Goal: Communication & Community: Share content

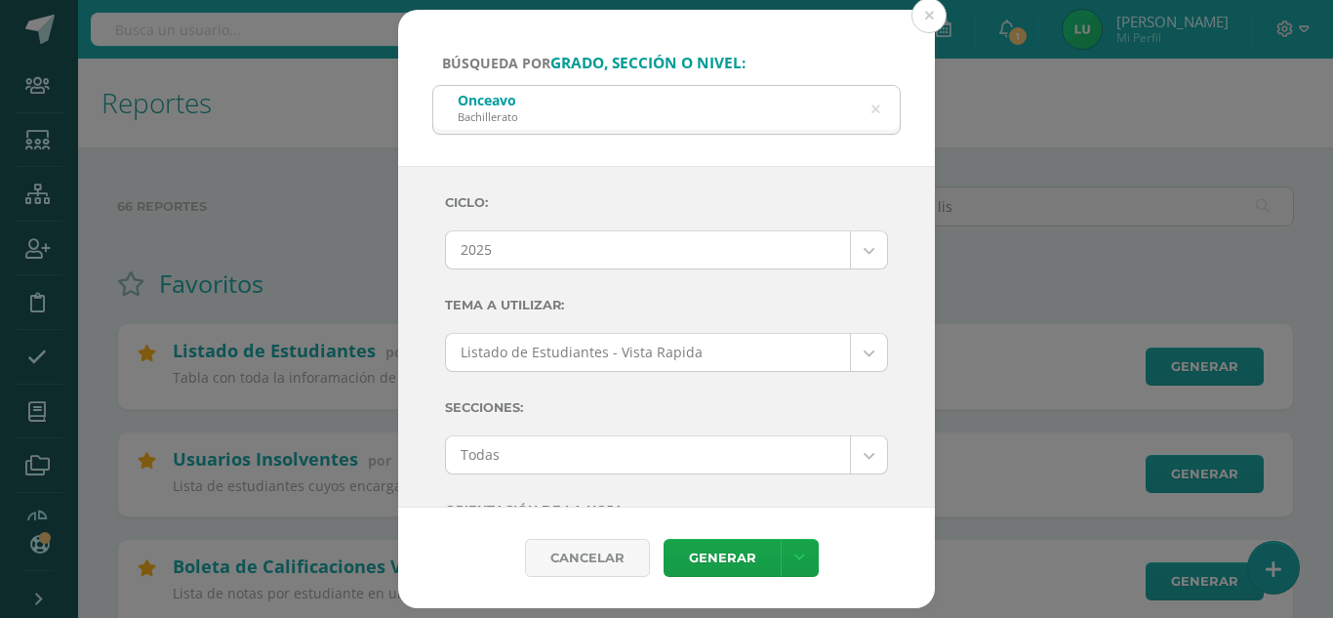
select select "4"
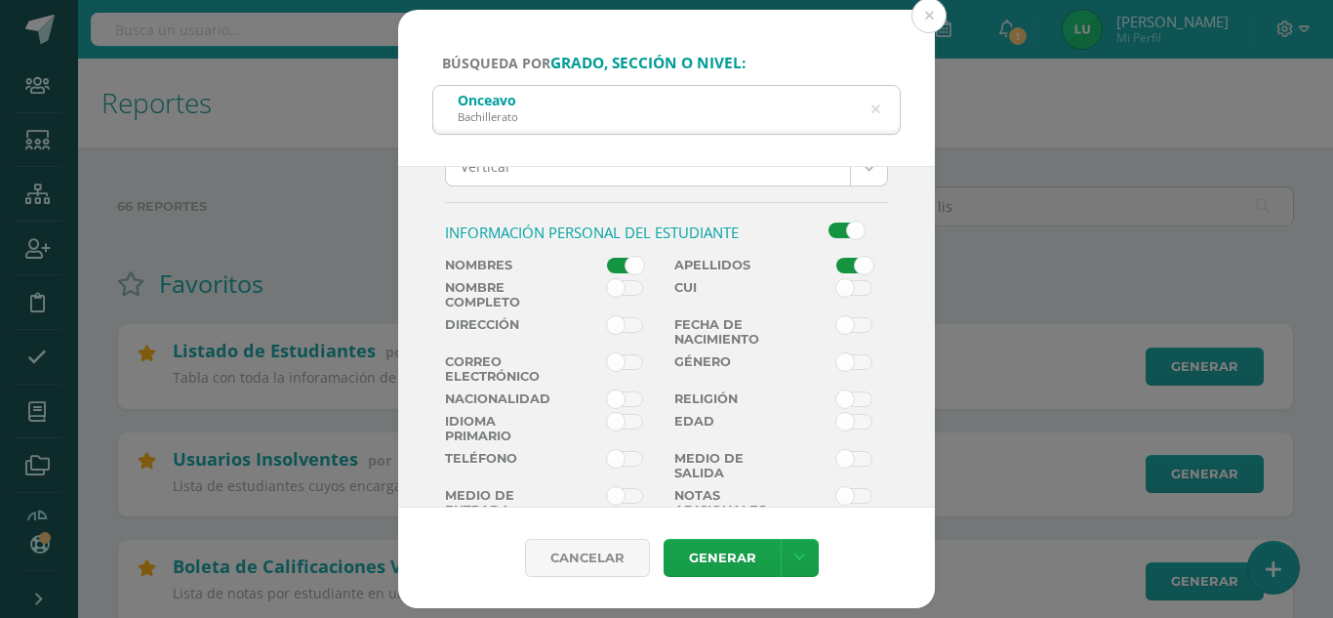
click at [214, 171] on div "Búsqueda por grado, sección o nivel: Onceavo Bachillerato onceavo Ciclo: 2025 2…" at bounding box center [667, 309] width 1318 height 599
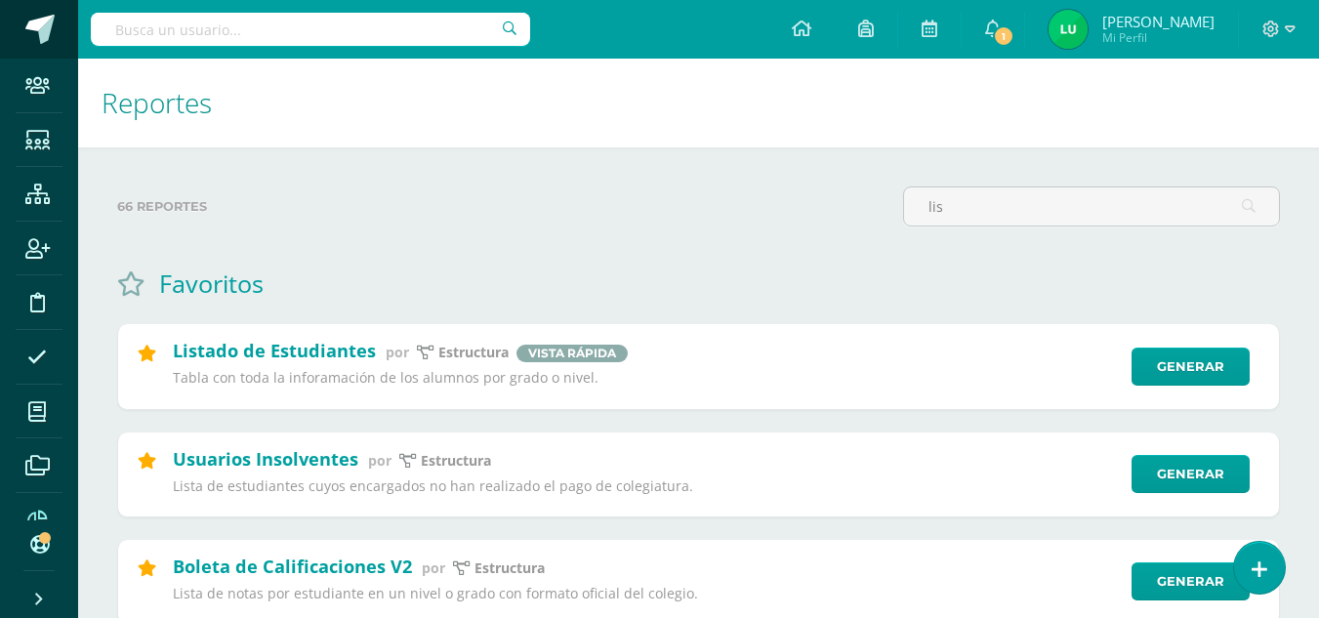
click at [38, 33] on span at bounding box center [39, 29] width 29 height 29
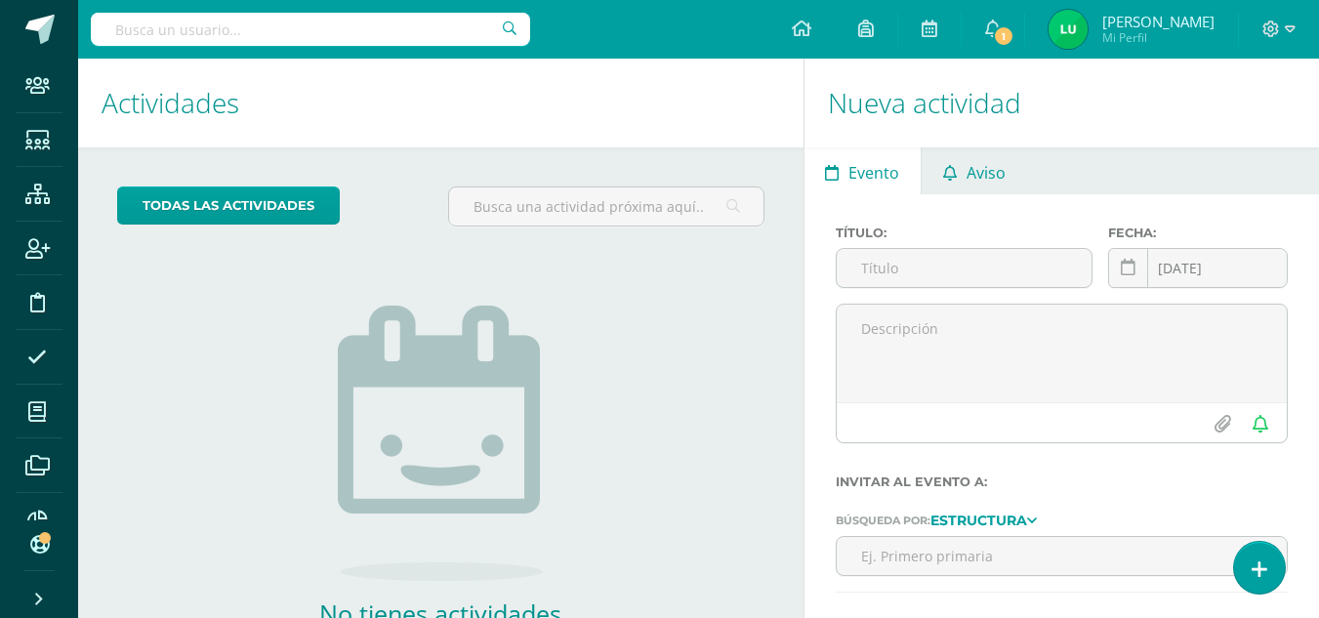
click at [993, 173] on span "Aviso" at bounding box center [985, 172] width 39 height 47
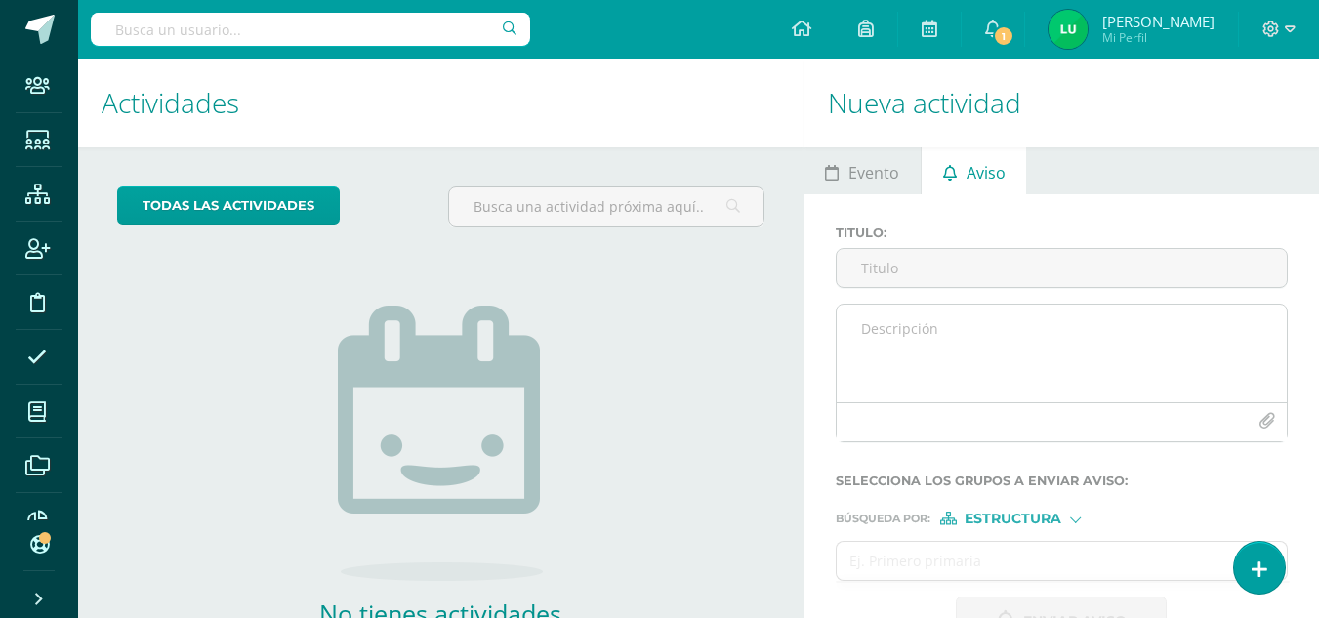
scroll to position [133, 0]
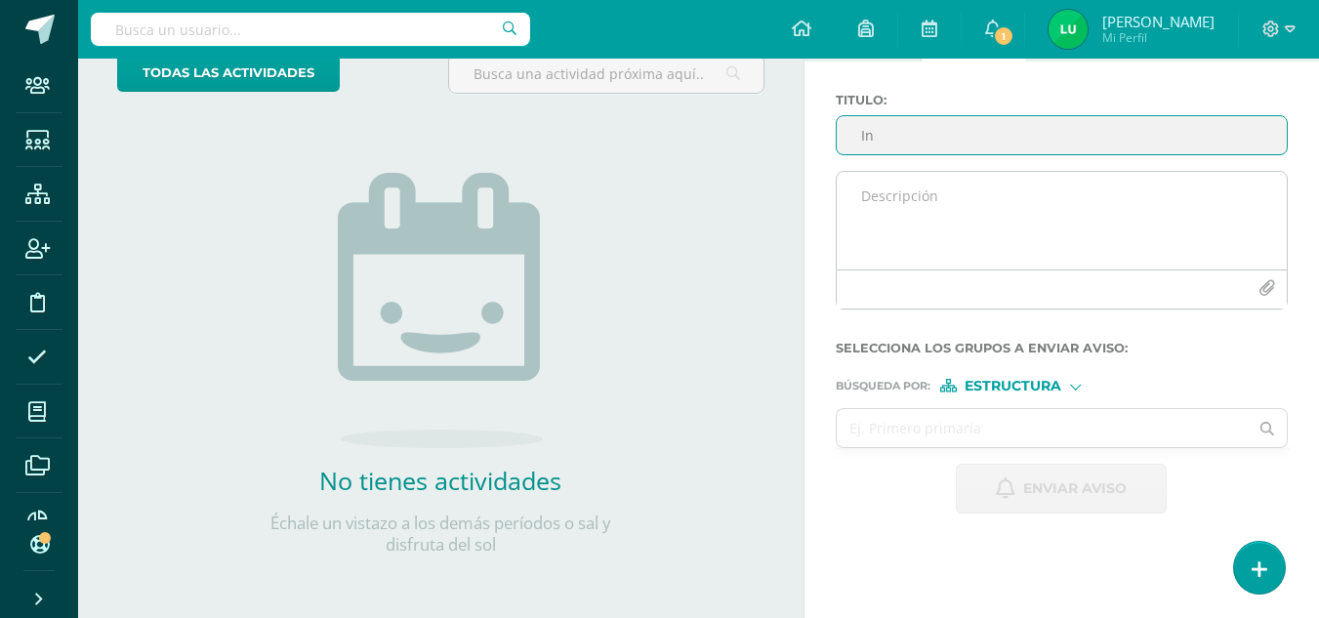
type input "I"
type input "S"
type input "2da solicitud de fotografías y texto biblico para acto de bendición"
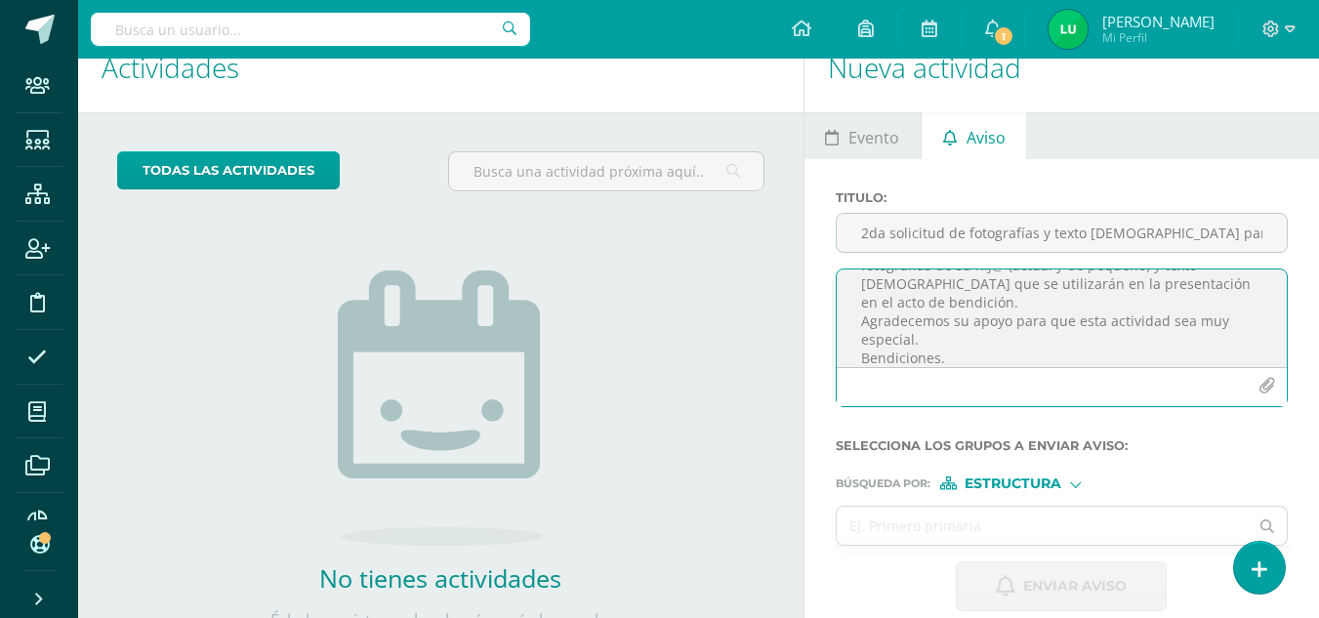
scroll to position [0, 0]
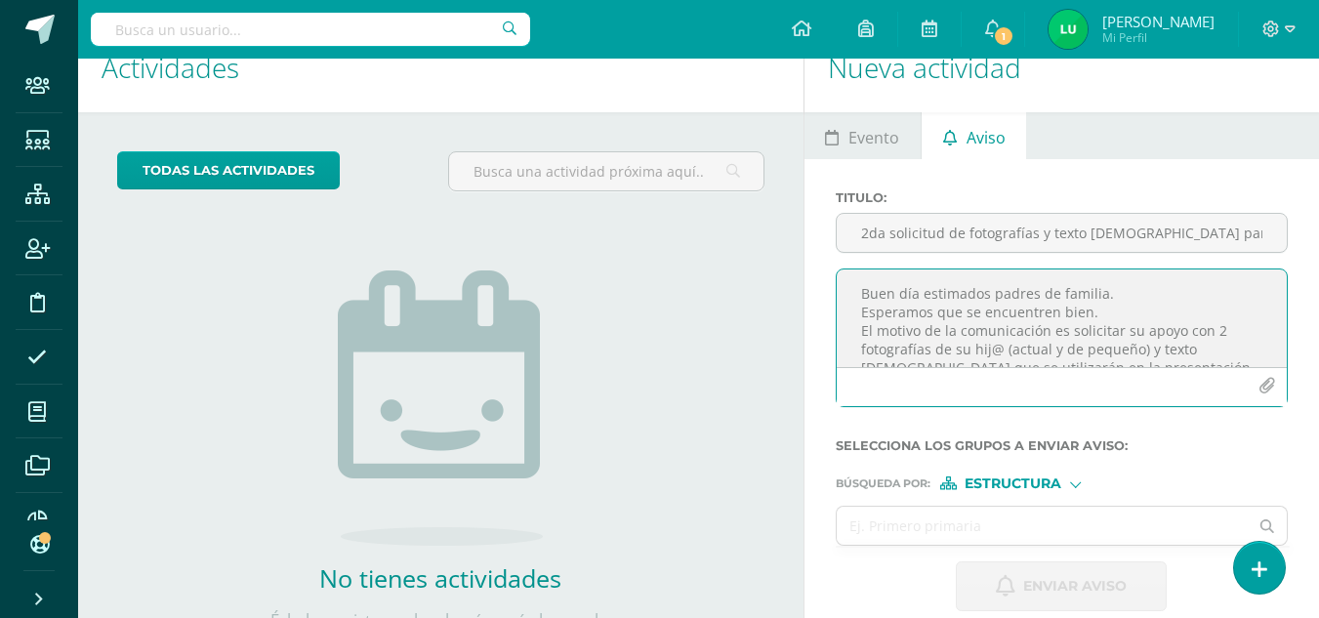
click at [1208, 345] on textarea "Buen día estimados padres de familia. Esperamos que se encuentren bien. El moti…" at bounding box center [1062, 318] width 450 height 98
click at [982, 348] on textarea "Buen día estimados padres de familia. Esperamos que se encuentren bien. El moti…" at bounding box center [1062, 318] width 450 height 98
click at [930, 334] on textarea "Buen día estimados padres de familia. Esperamos que se encuentren bien. El moti…" at bounding box center [1062, 318] width 450 height 98
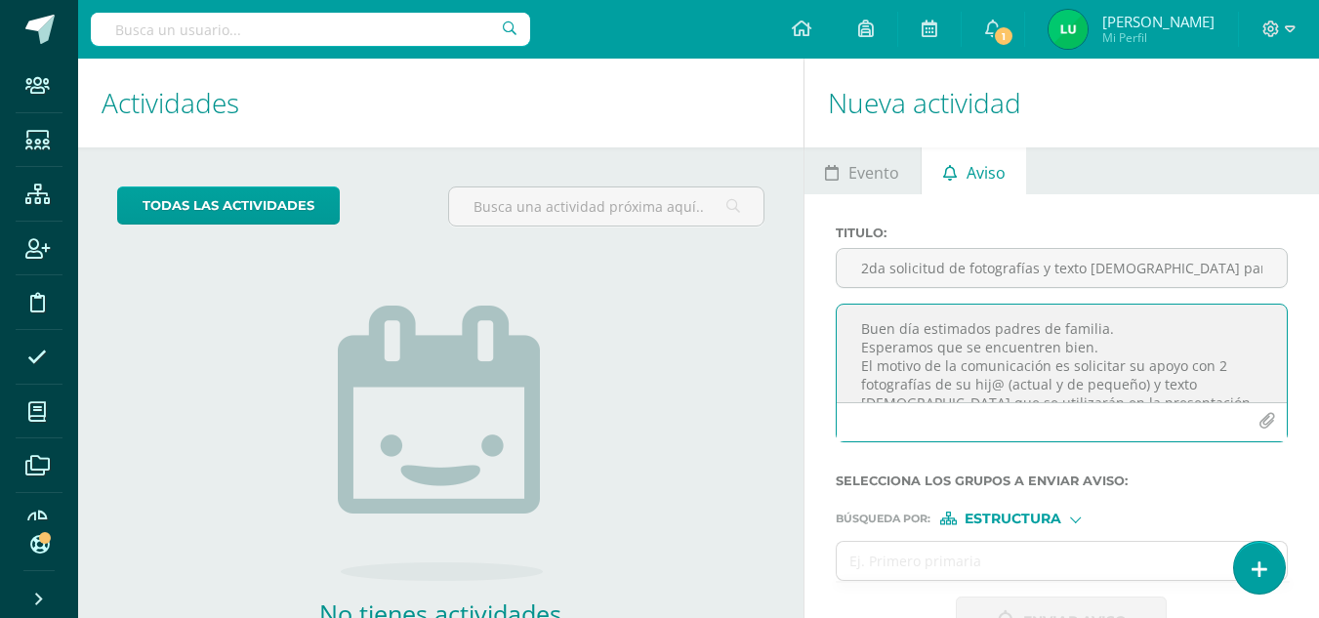
scroll to position [98, 0]
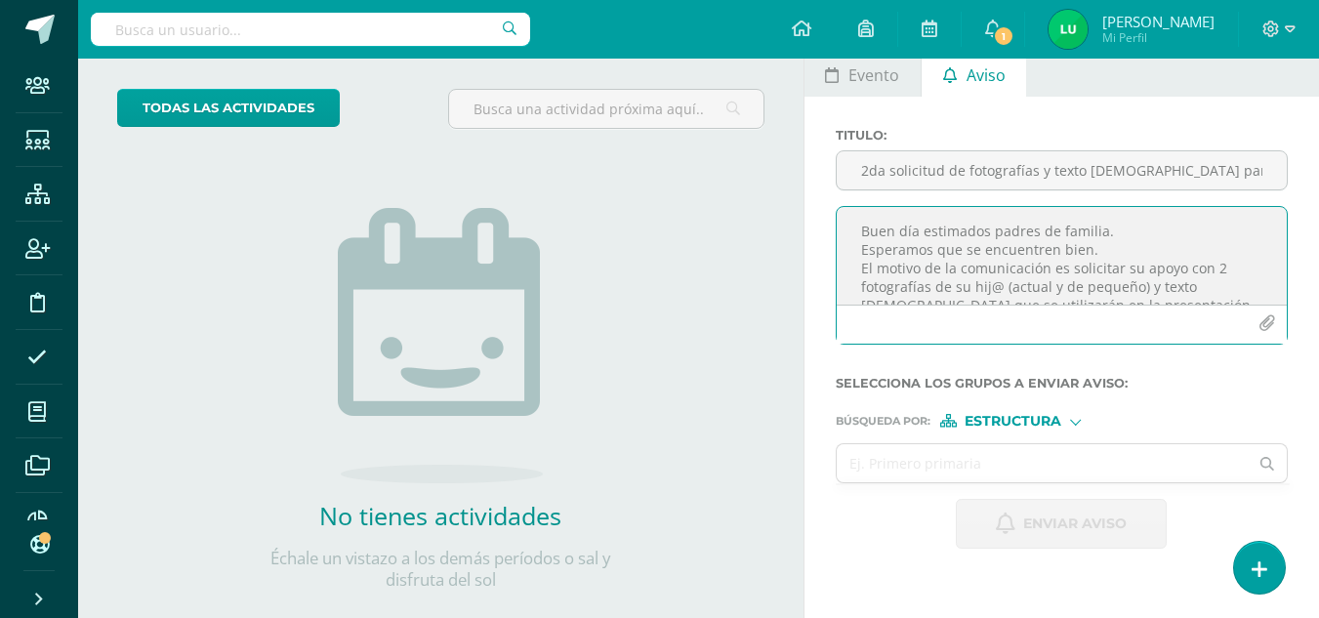
type textarea "Buen día estimados padres de familia. Esperamos que se encuentren bien. El moti…"
click at [997, 422] on span "Estructura" at bounding box center [1012, 421] width 97 height 11
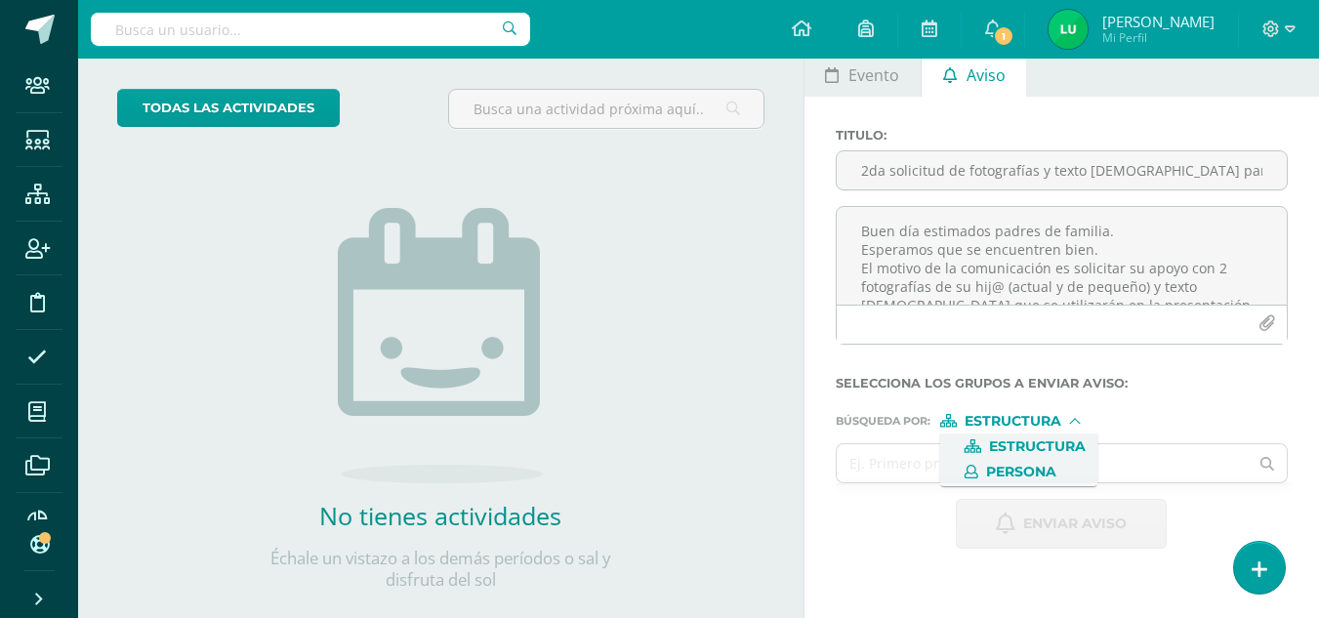
click at [987, 481] on span "Persona" at bounding box center [1018, 471] width 157 height 25
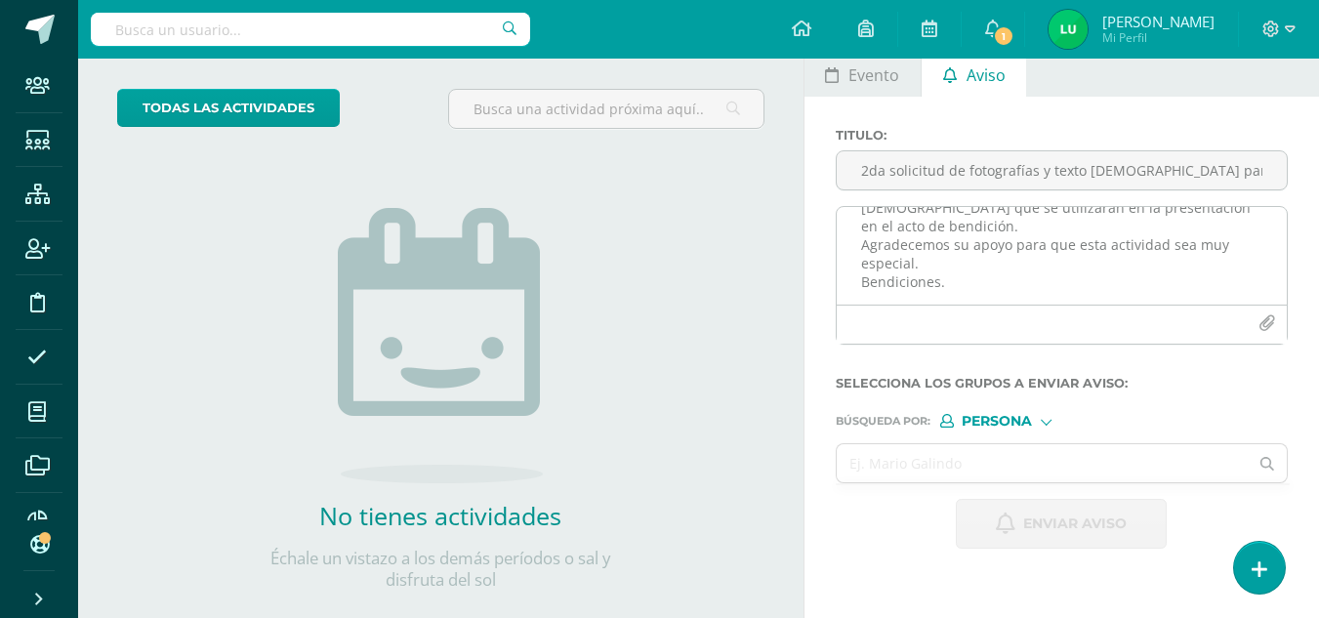
scroll to position [99, 0]
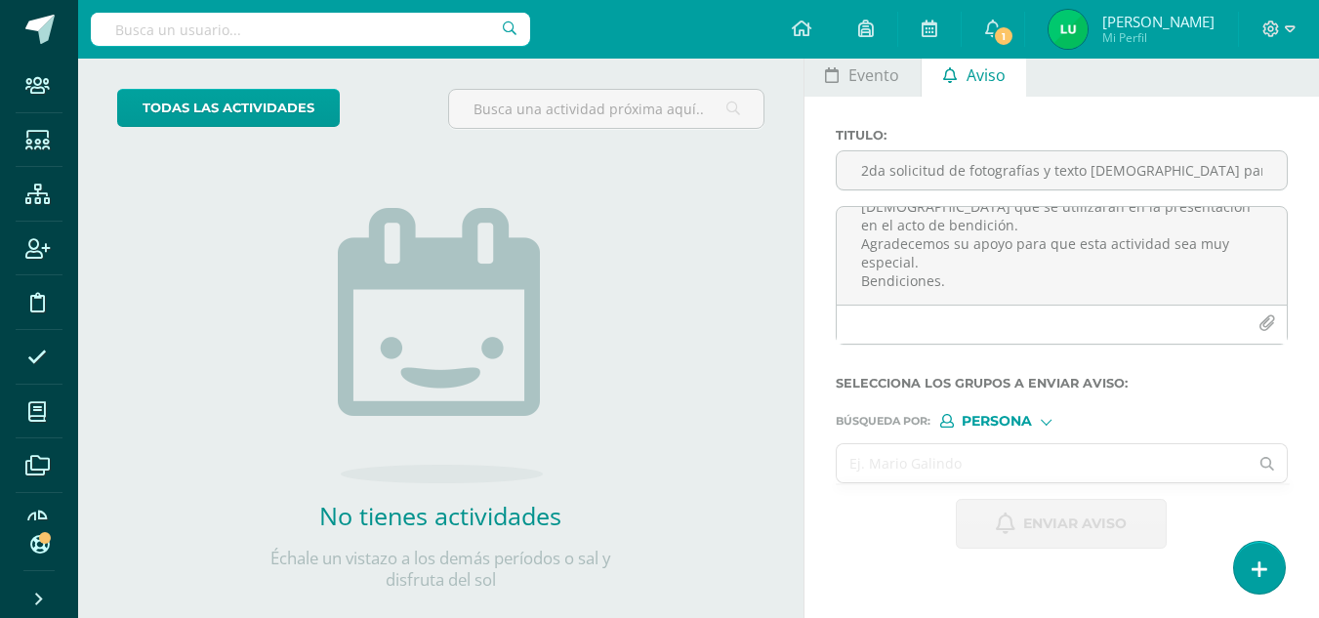
click at [982, 456] on input "text" at bounding box center [1043, 463] width 412 height 38
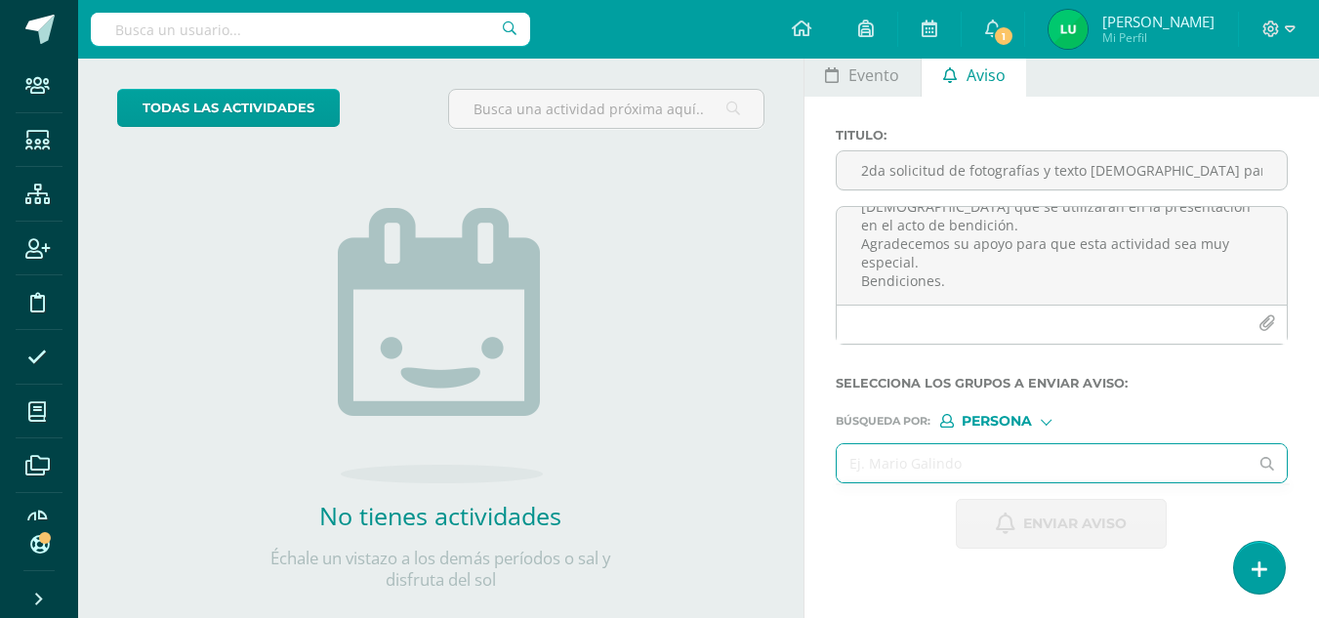
paste input "Jose Daniel Coy Bautista"
type input "Jose Daniel Coy Bautista"
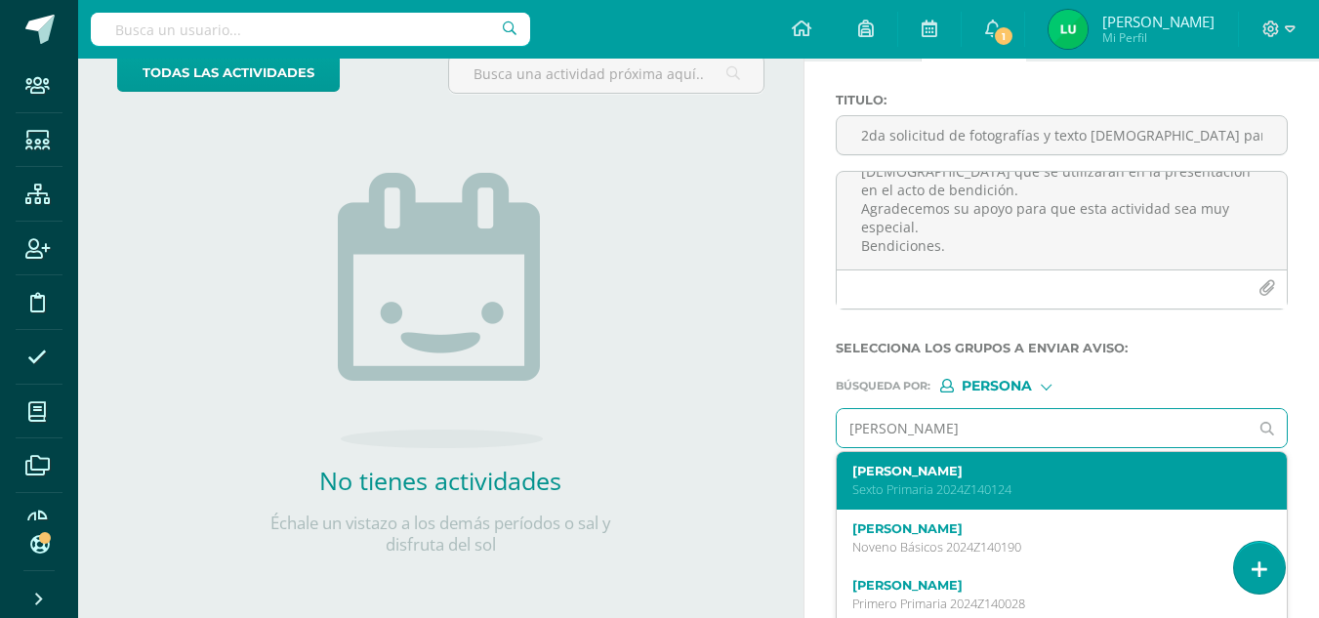
click at [870, 476] on label "Jose Daniel Coy Bautista" at bounding box center [1053, 471] width 402 height 15
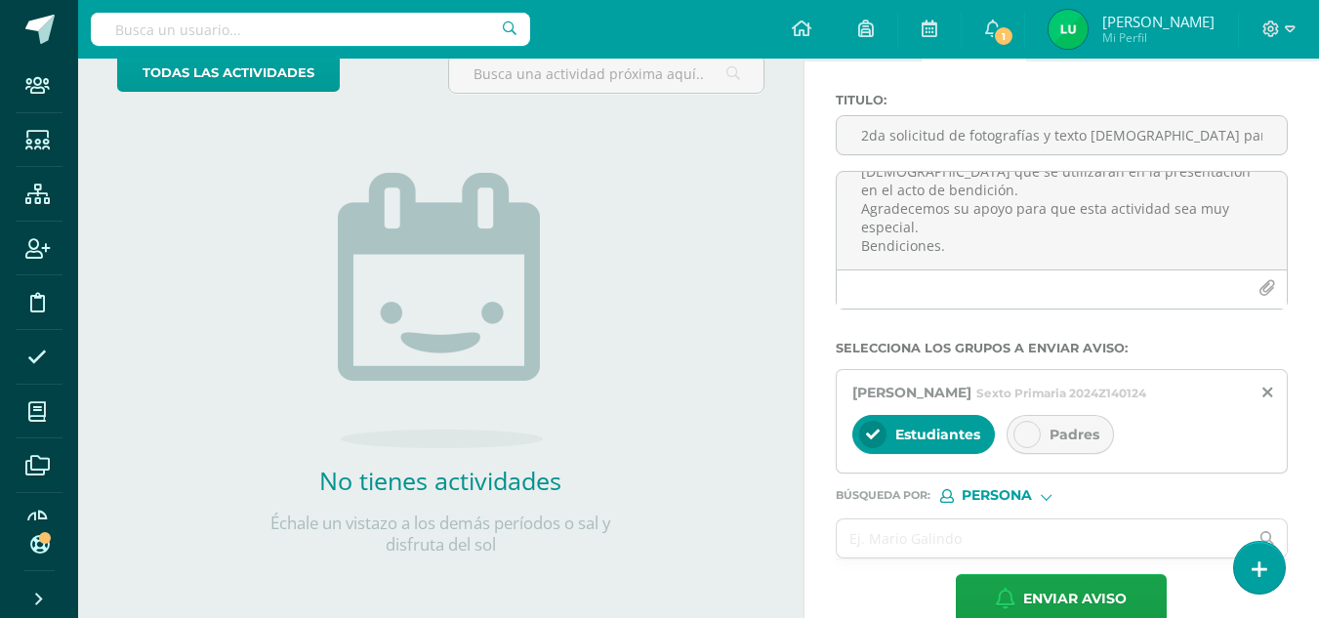
click at [1070, 433] on span "Padres" at bounding box center [1074, 435] width 50 height 18
click at [964, 526] on input "text" at bounding box center [1043, 538] width 412 height 38
paste input "Efraín Chamalé Delgado"
type input "Efraín Chamalé Delgado"
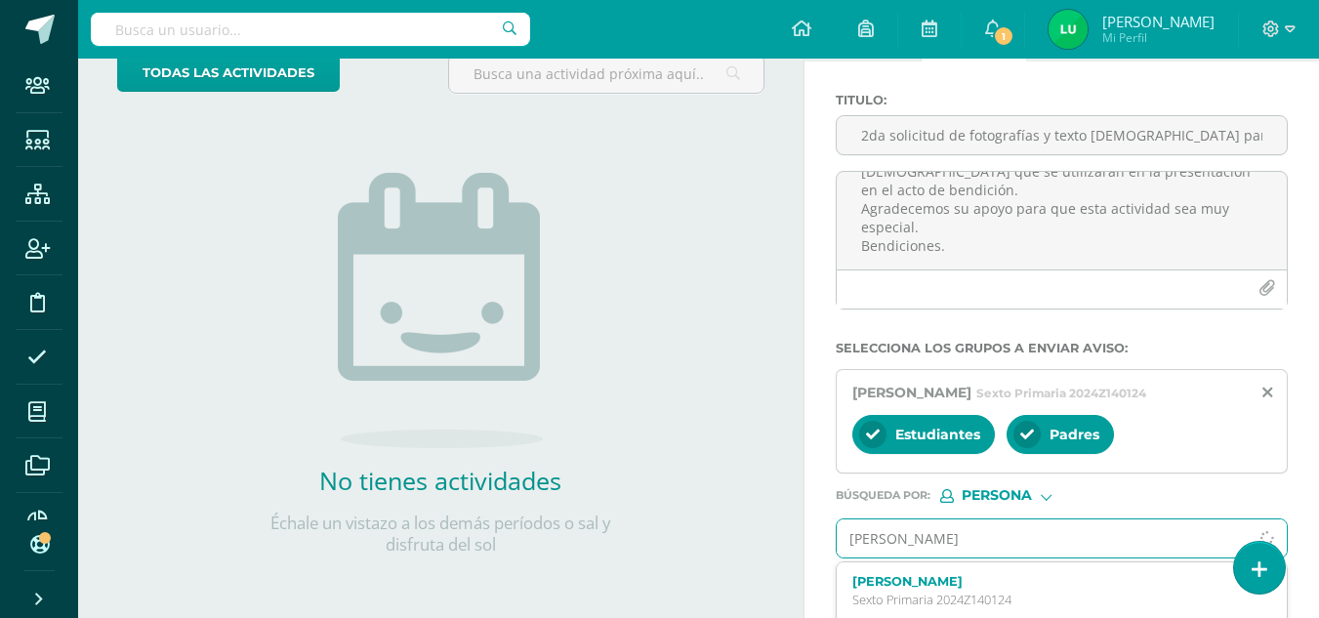
scroll to position [230, 0]
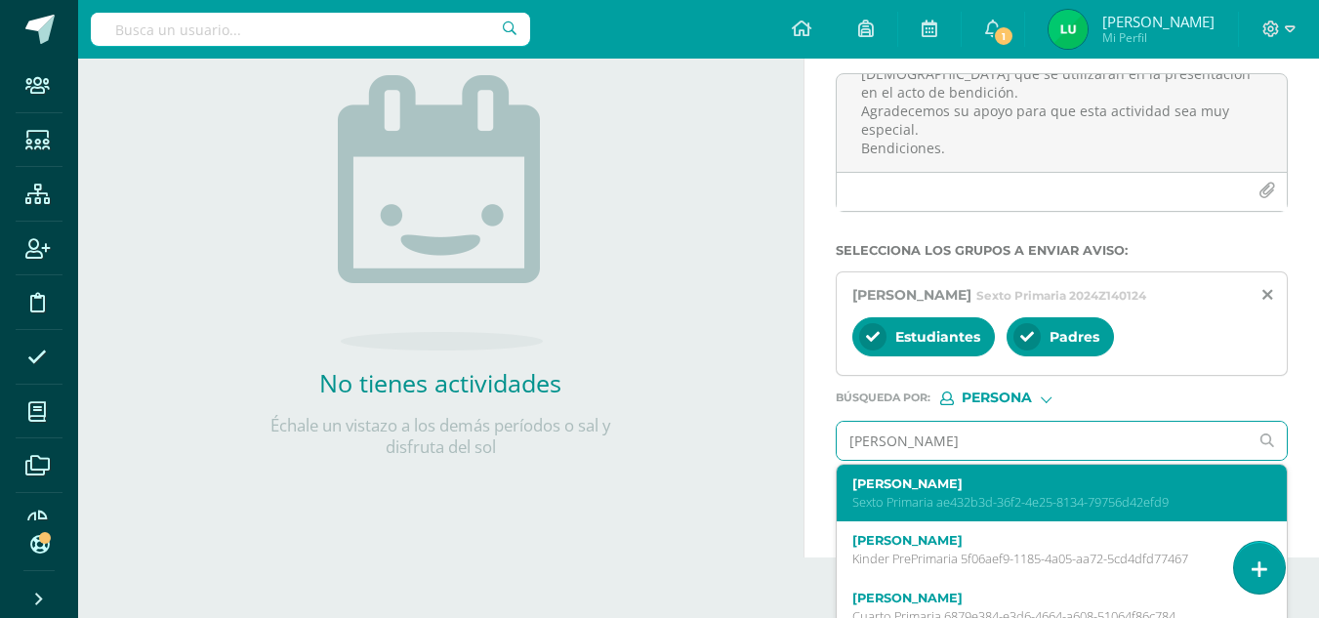
click at [854, 498] on p "Sexto Primaria ae432b3d-36f2-4e25-8134-79756d42efd9" at bounding box center [1053, 502] width 402 height 17
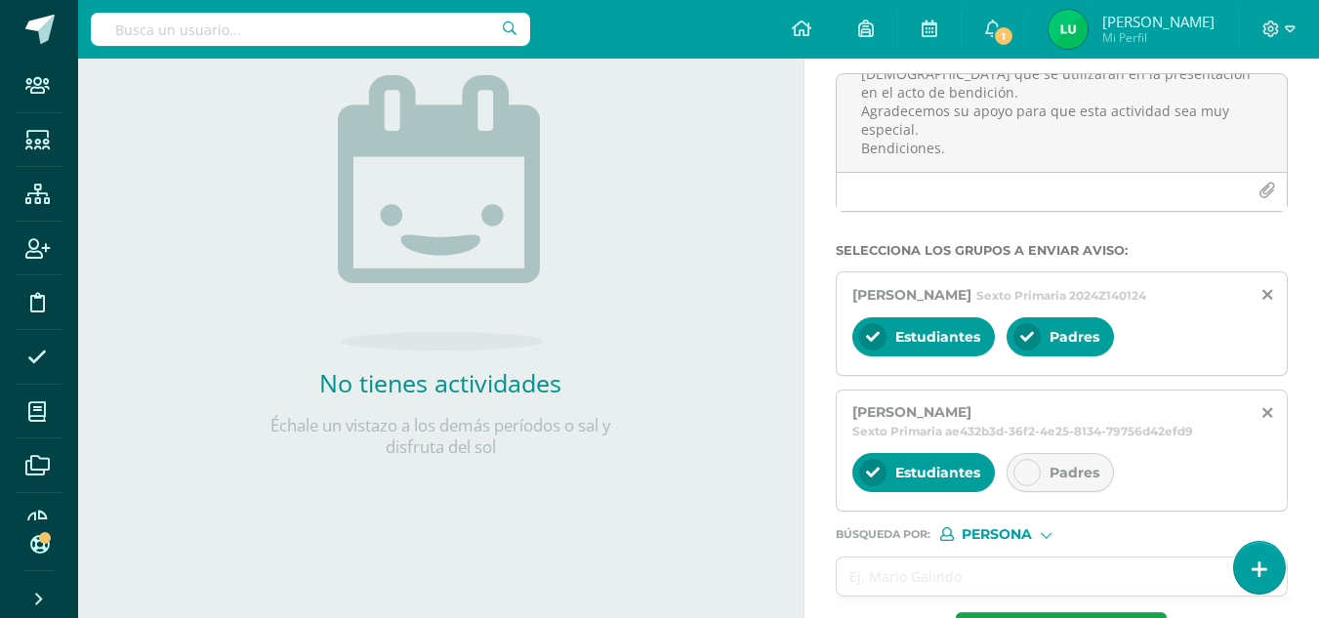
click at [1053, 470] on span "Padres" at bounding box center [1074, 473] width 50 height 18
click at [915, 577] on input "text" at bounding box center [1043, 576] width 412 height 38
paste input "José Pablo Cux Camposeco"
type input "José Pablo Cux Camposeco"
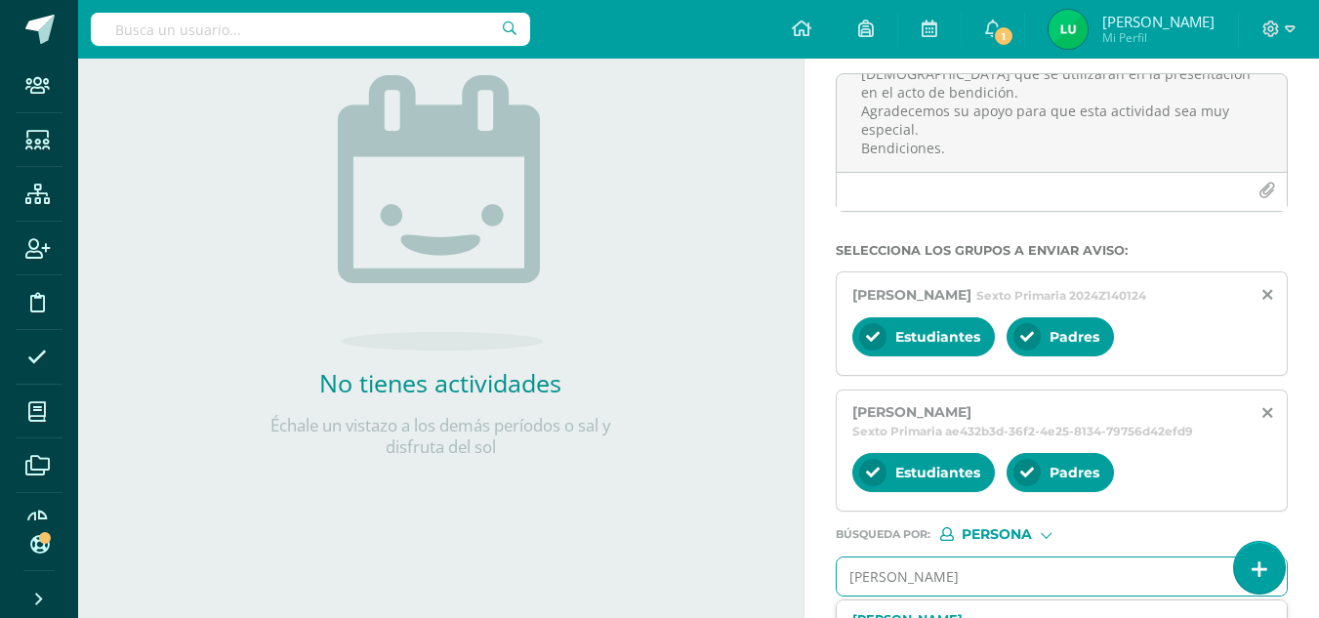
scroll to position [328, 0]
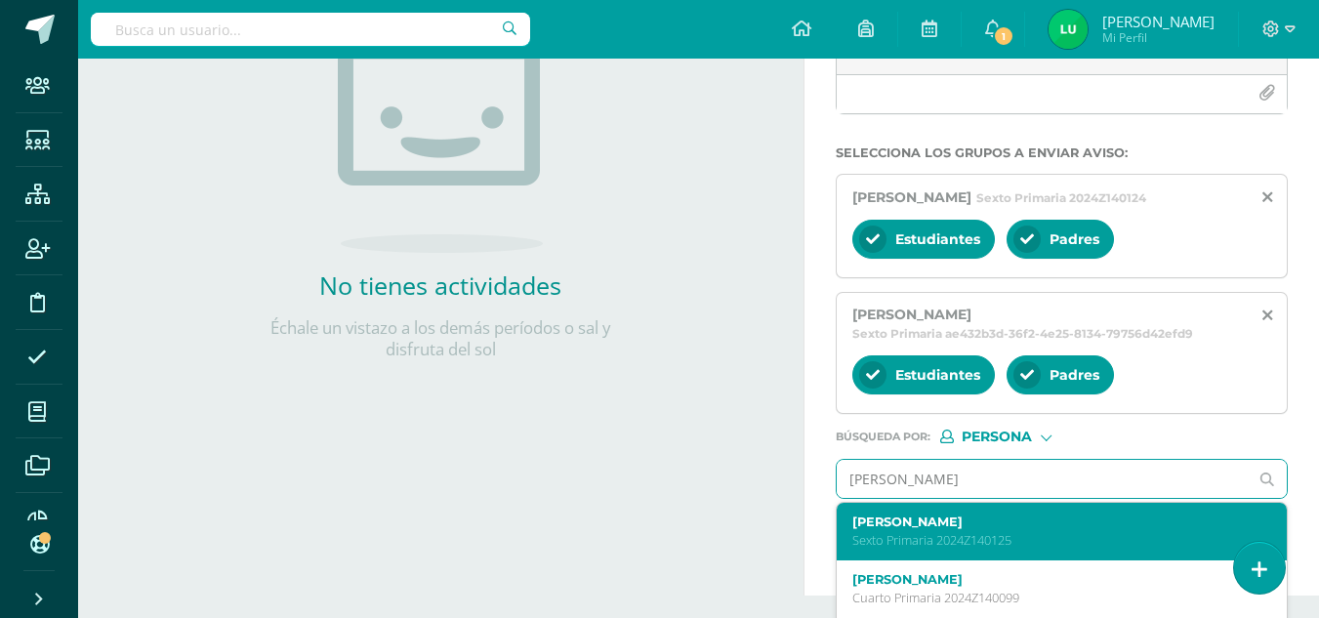
click at [891, 518] on label "José Pablo Cux Camposeco" at bounding box center [1053, 521] width 402 height 15
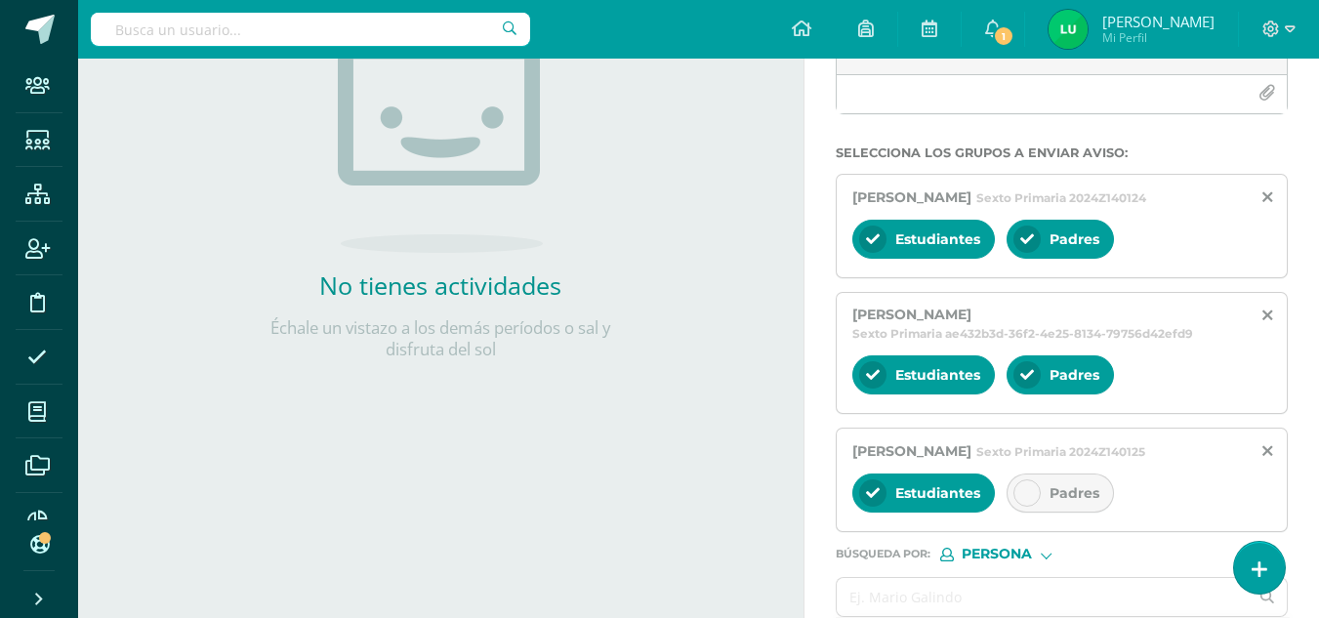
click at [1042, 476] on div "Padres" at bounding box center [1059, 492] width 107 height 39
click at [940, 604] on input "text" at bounding box center [1043, 597] width 412 height 38
paste input "Andres Matías Ramírez Quan"
type input "Andres Matías Ramírez Quan"
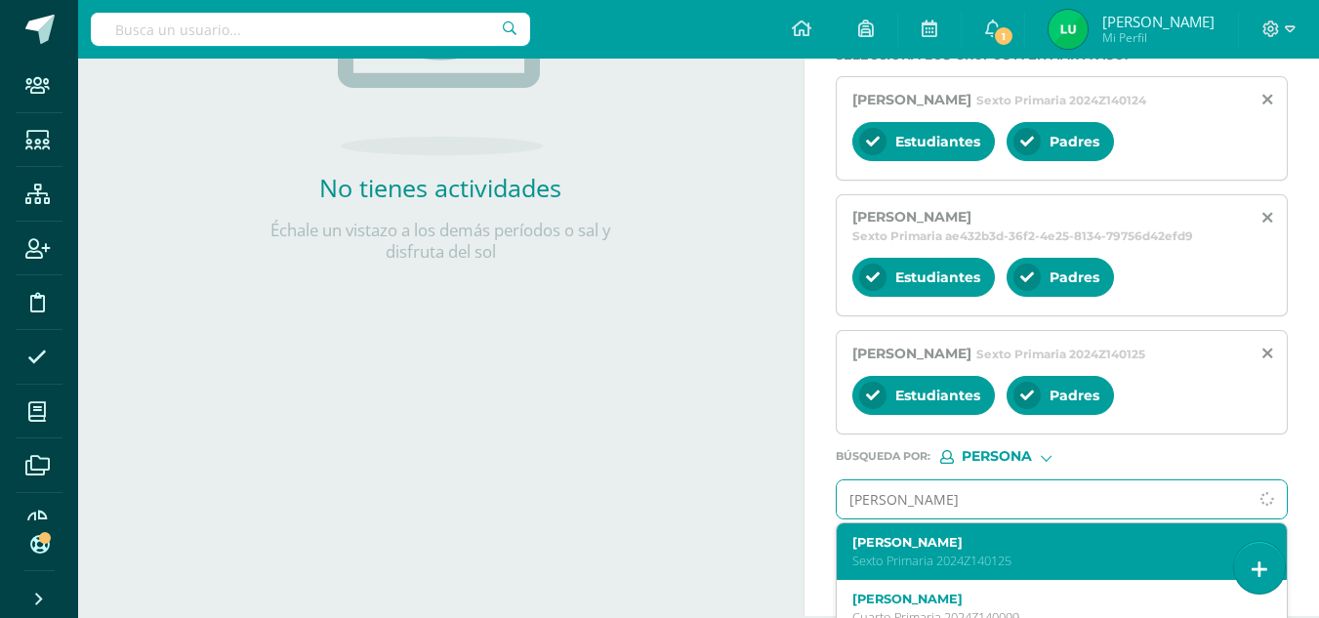
scroll to position [424, 0]
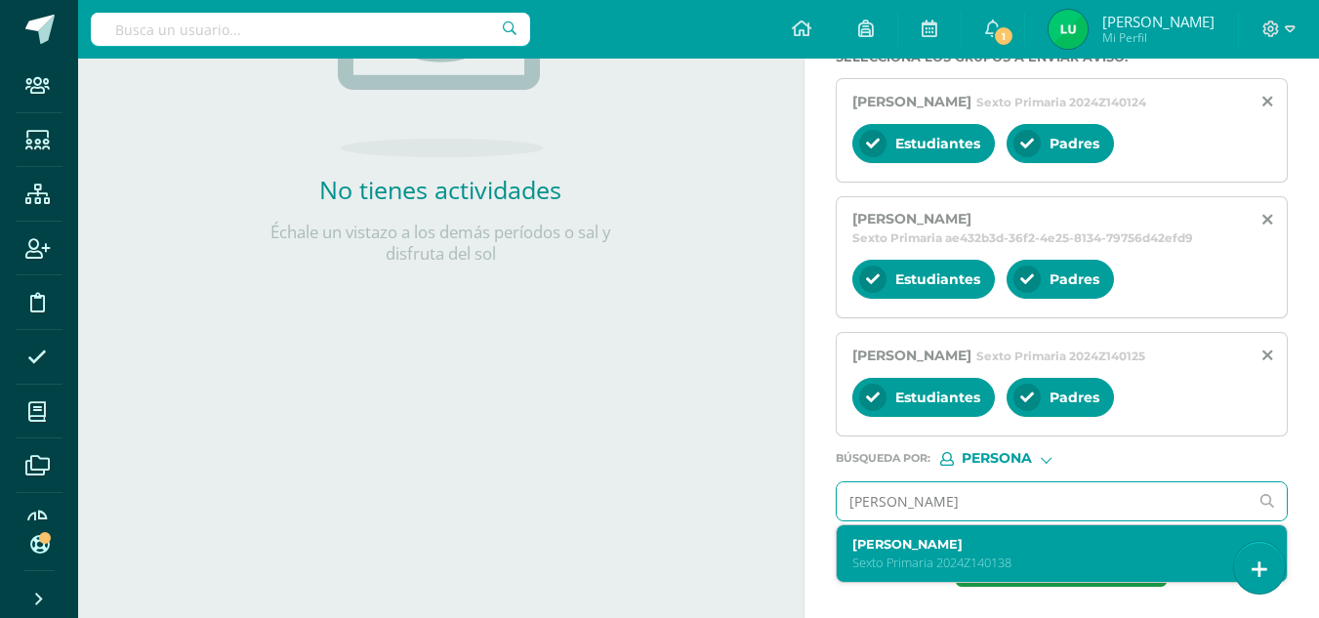
click at [892, 564] on p "Sexto Primaria 2024Z140138" at bounding box center [1053, 562] width 402 height 17
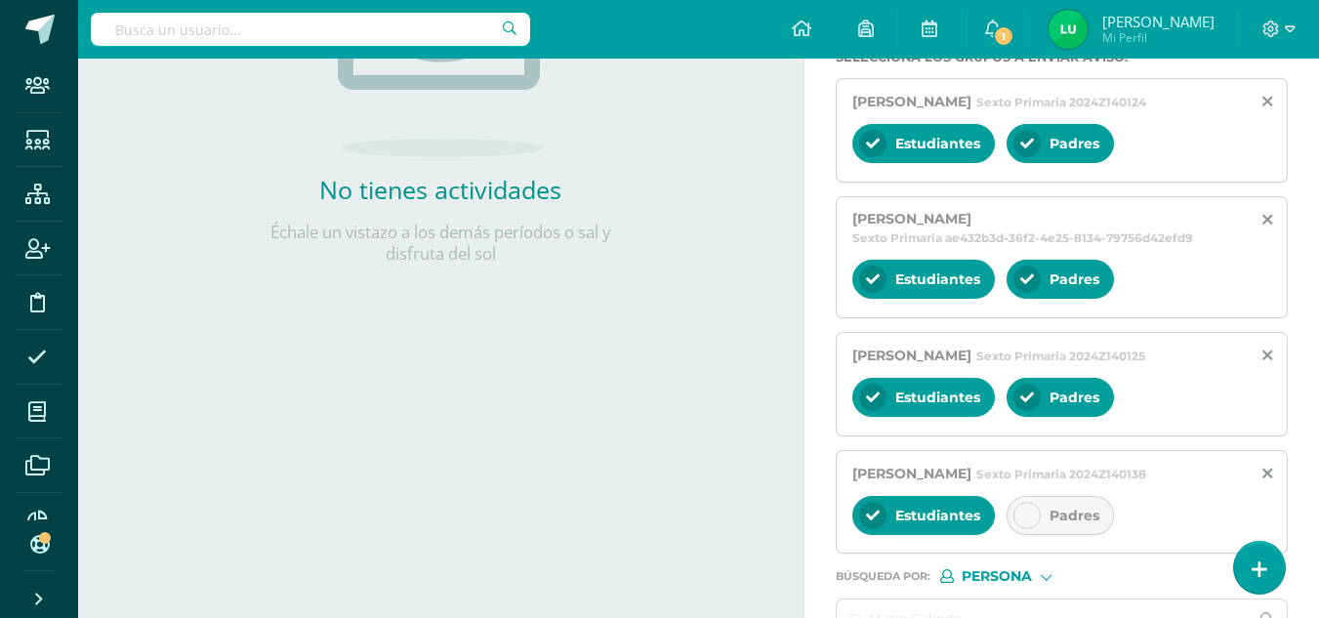
scroll to position [521, 0]
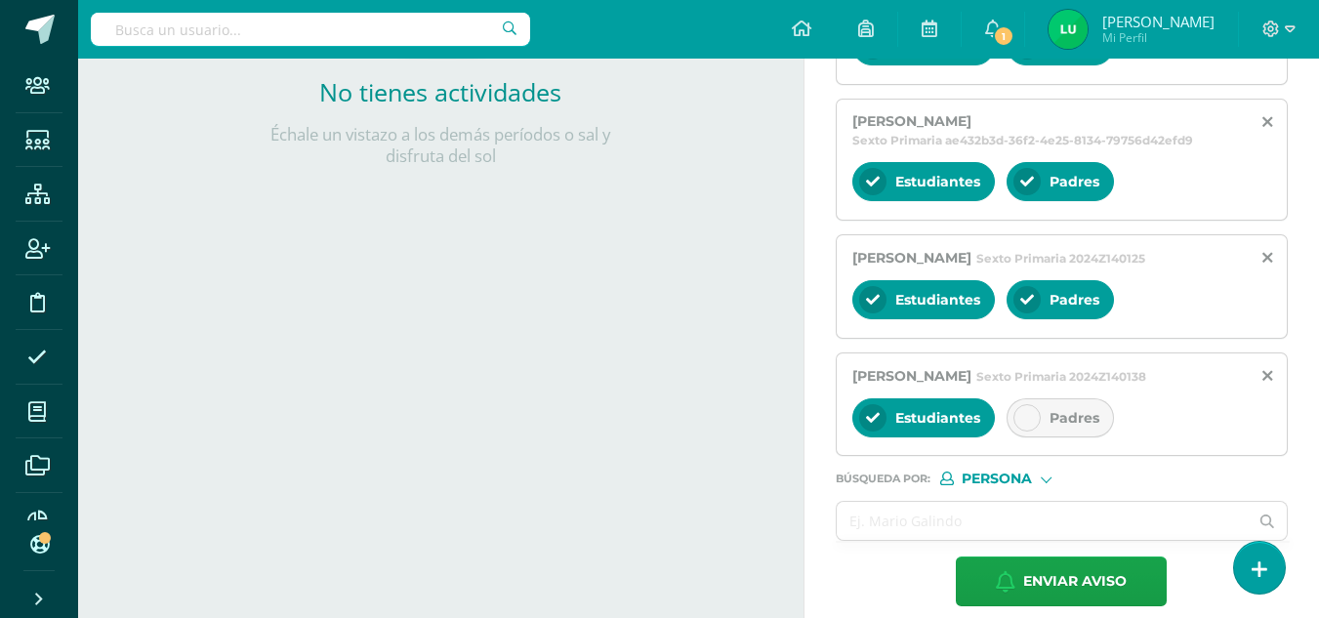
click at [1072, 425] on span "Padres" at bounding box center [1074, 418] width 50 height 18
click at [943, 515] on input "text" at bounding box center [1043, 521] width 412 height 38
paste input "Aris Sofia Nahomi Sinay Estrada"
type input "Aris Sofia Nahomi Sinay Estrada"
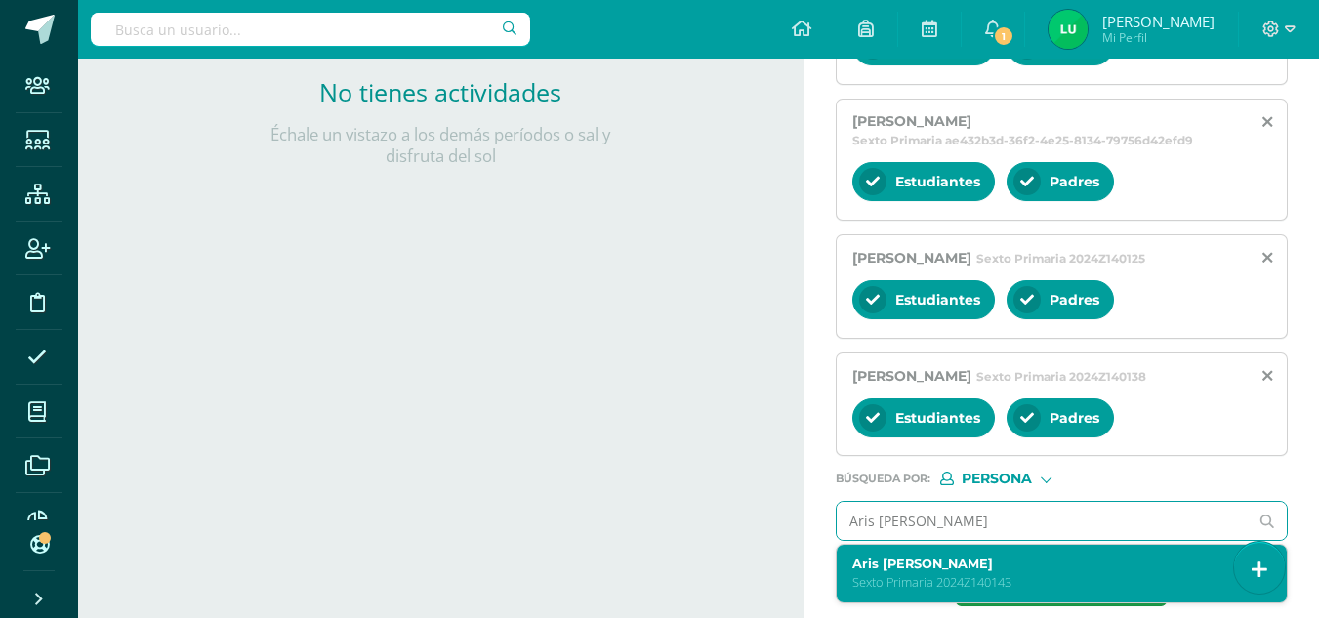
click at [906, 562] on label "Aris Sofia Nahomi Sinay Estrada" at bounding box center [1053, 563] width 402 height 15
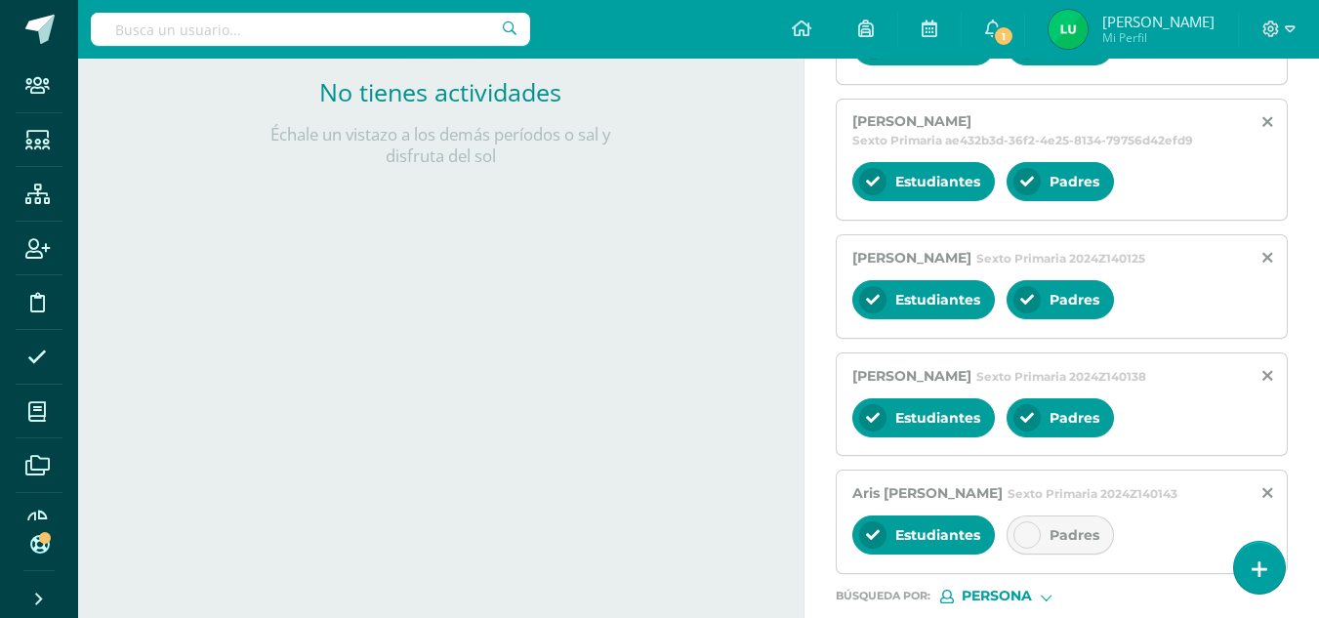
click at [1051, 541] on div "Padres" at bounding box center [1059, 534] width 107 height 39
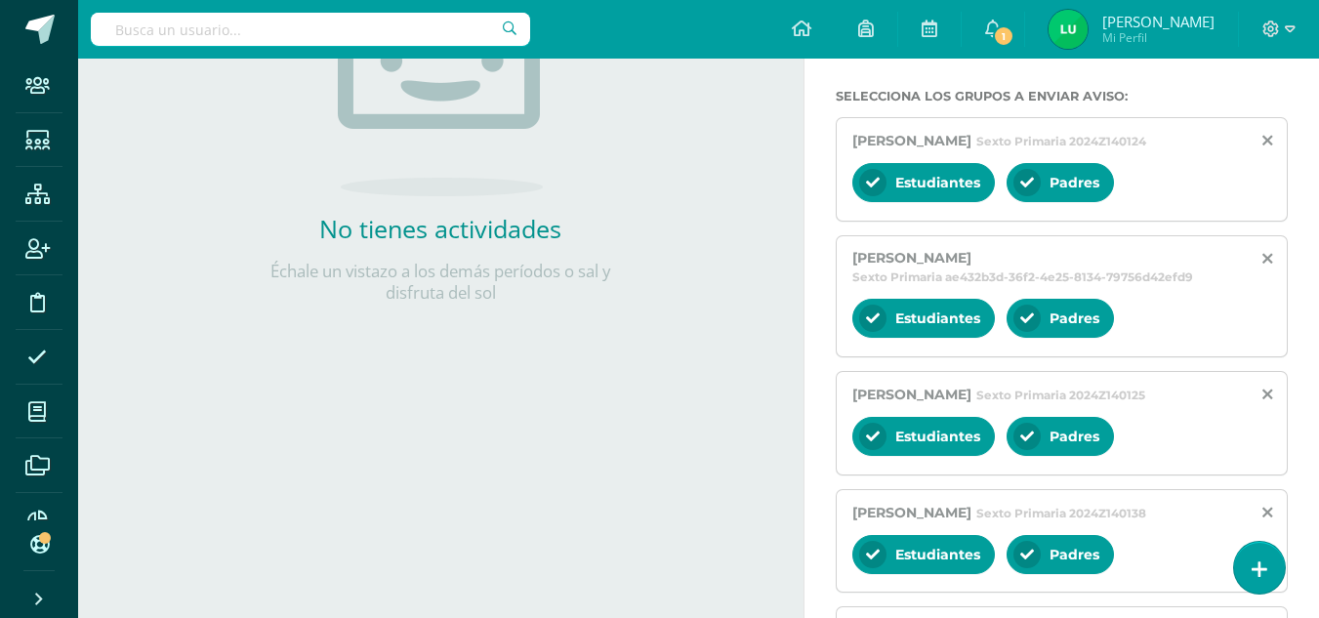
scroll to position [189, 0]
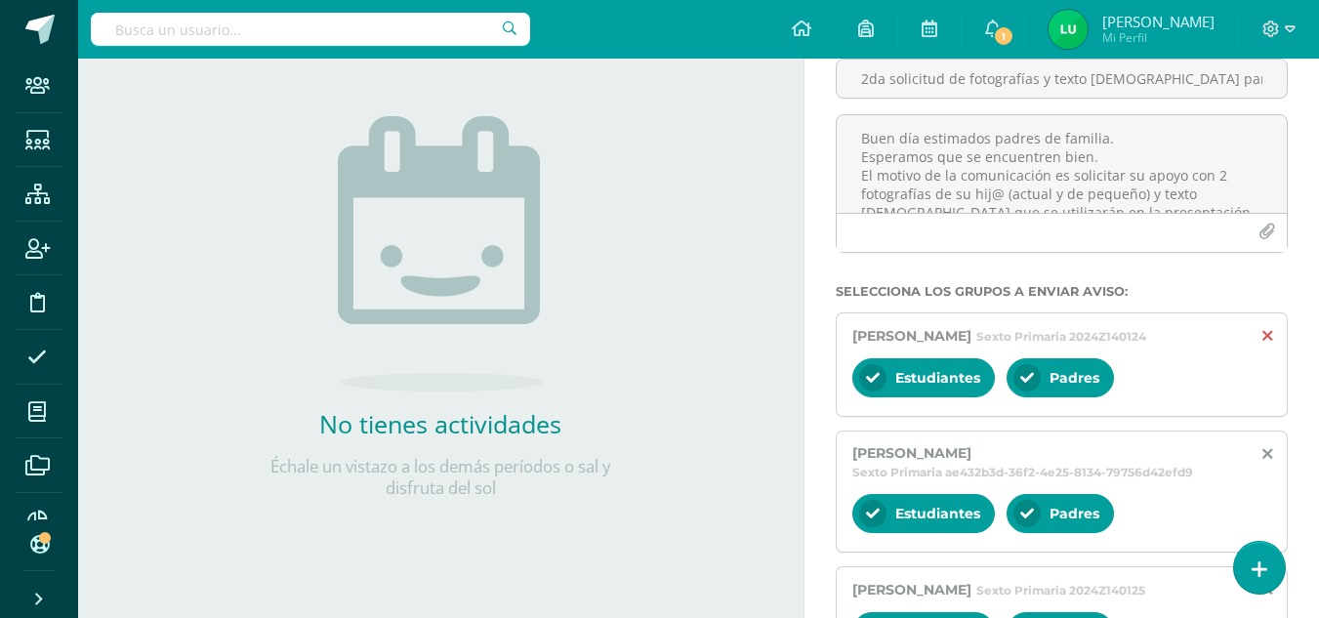
click at [1269, 336] on icon at bounding box center [1267, 336] width 10 height 17
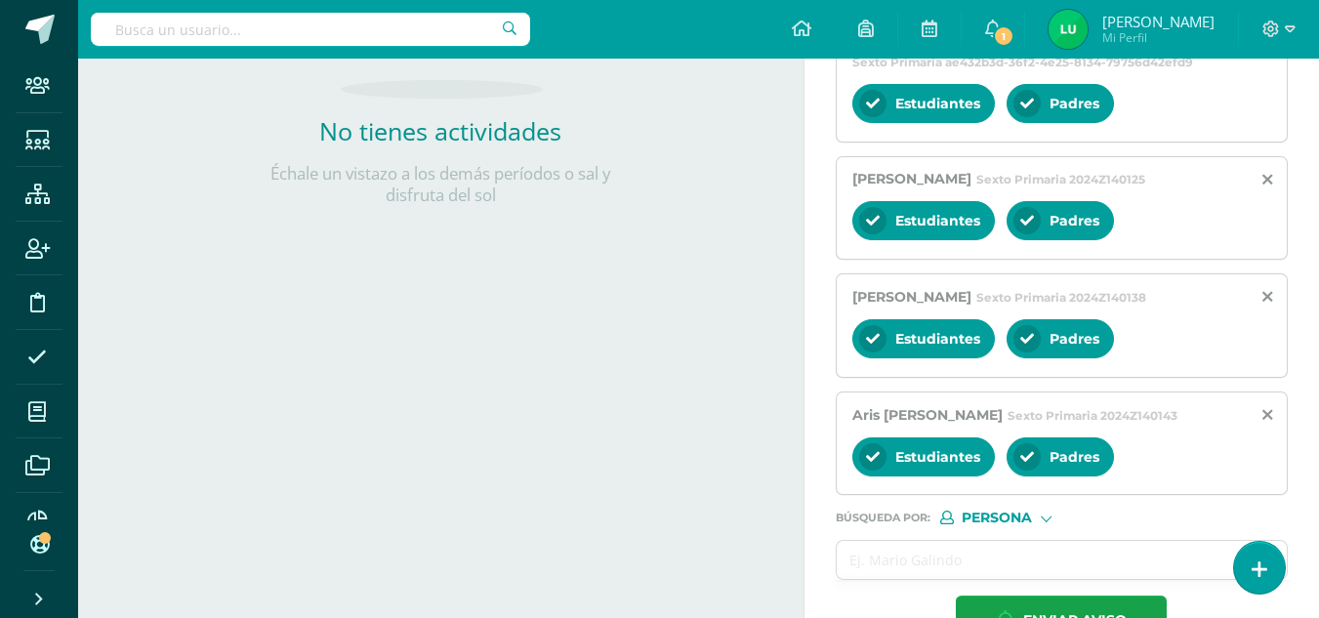
scroll to position [559, 0]
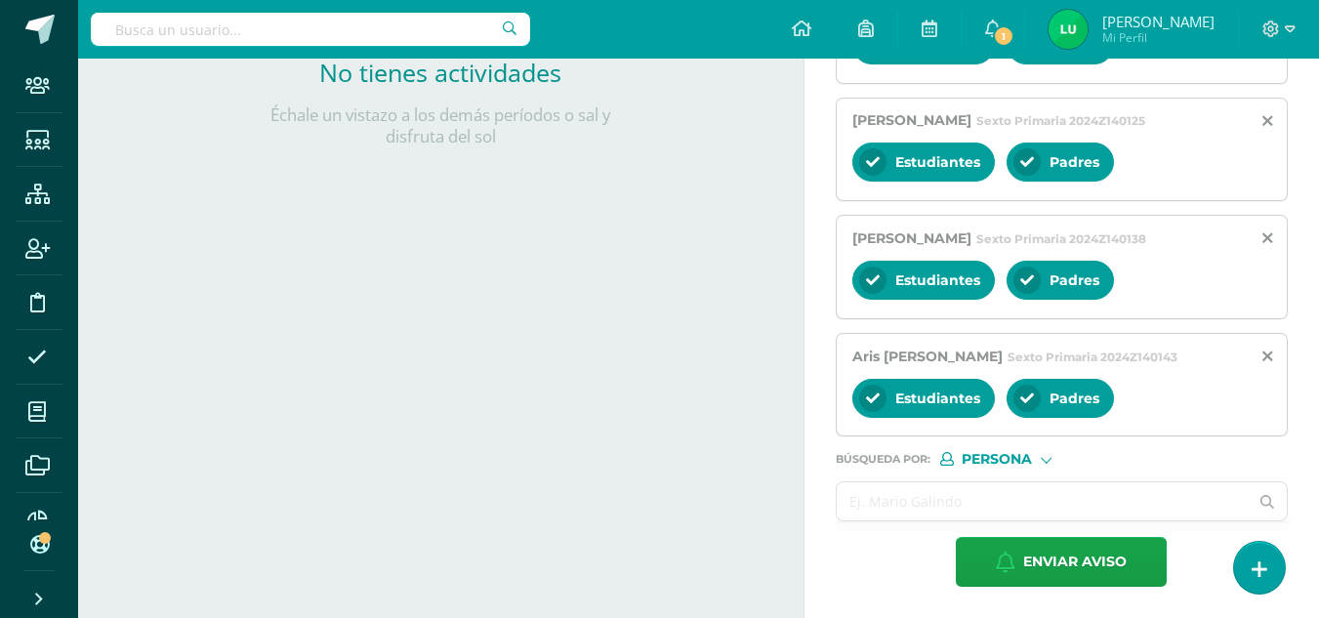
click at [934, 501] on input "text" at bounding box center [1043, 501] width 412 height 38
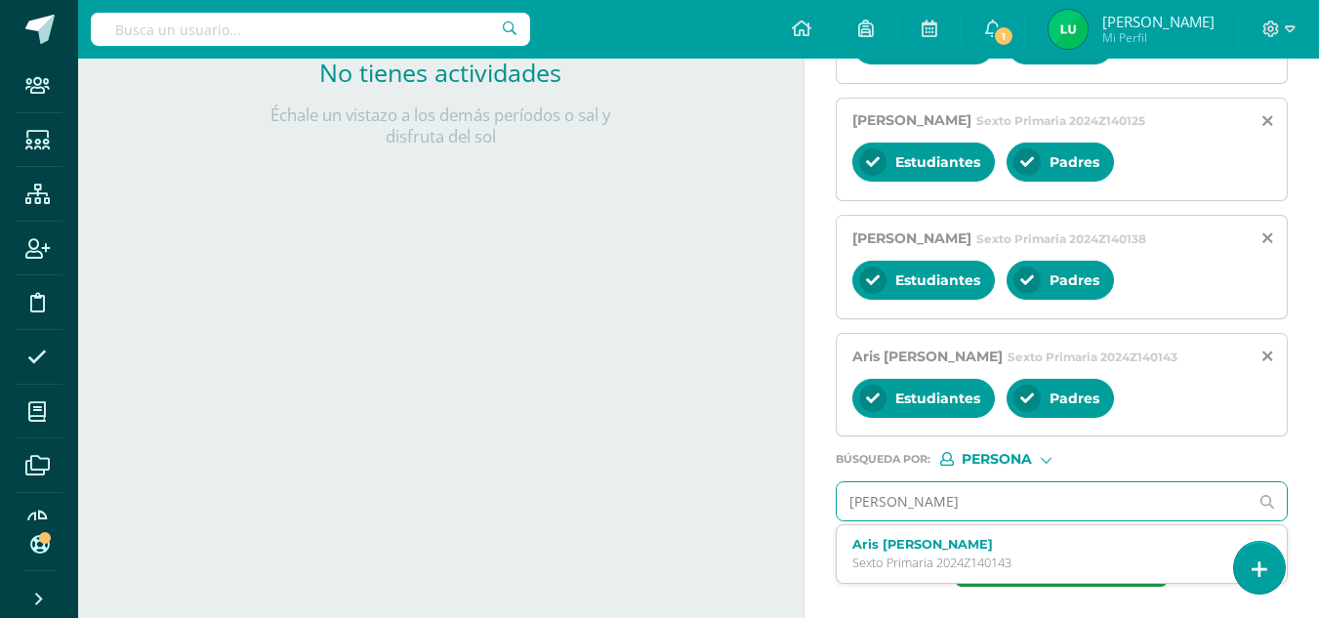
type input "[PERSON_NAME]"
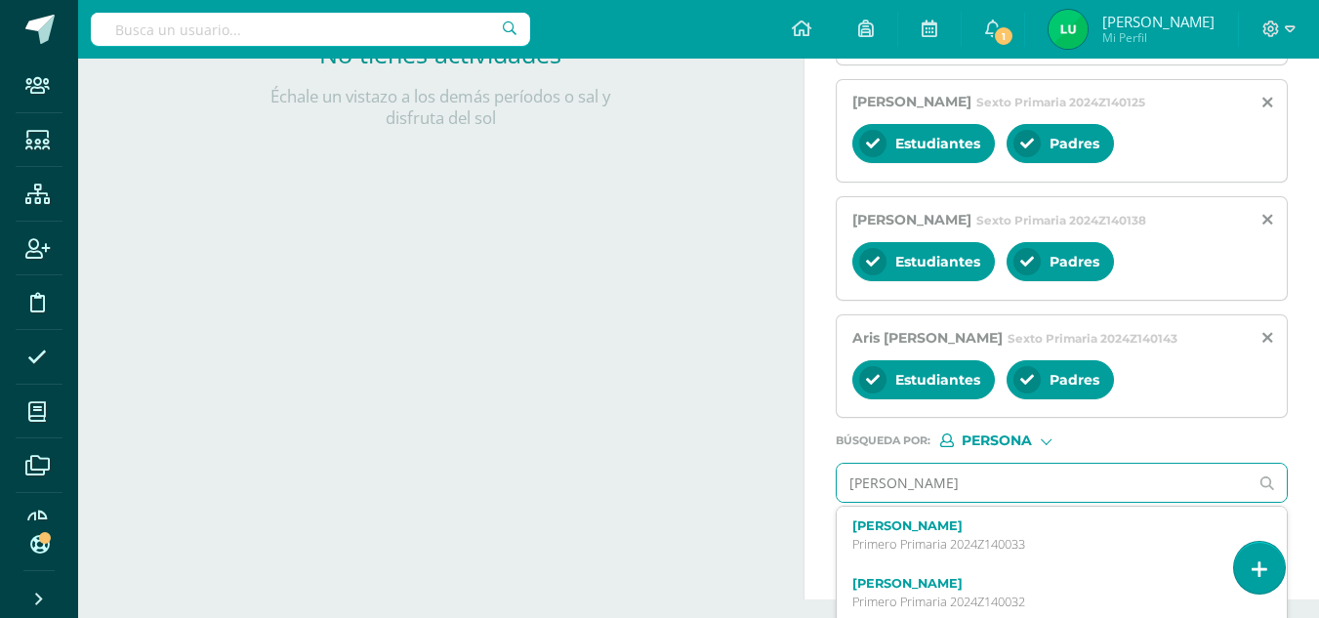
scroll to position [641, 0]
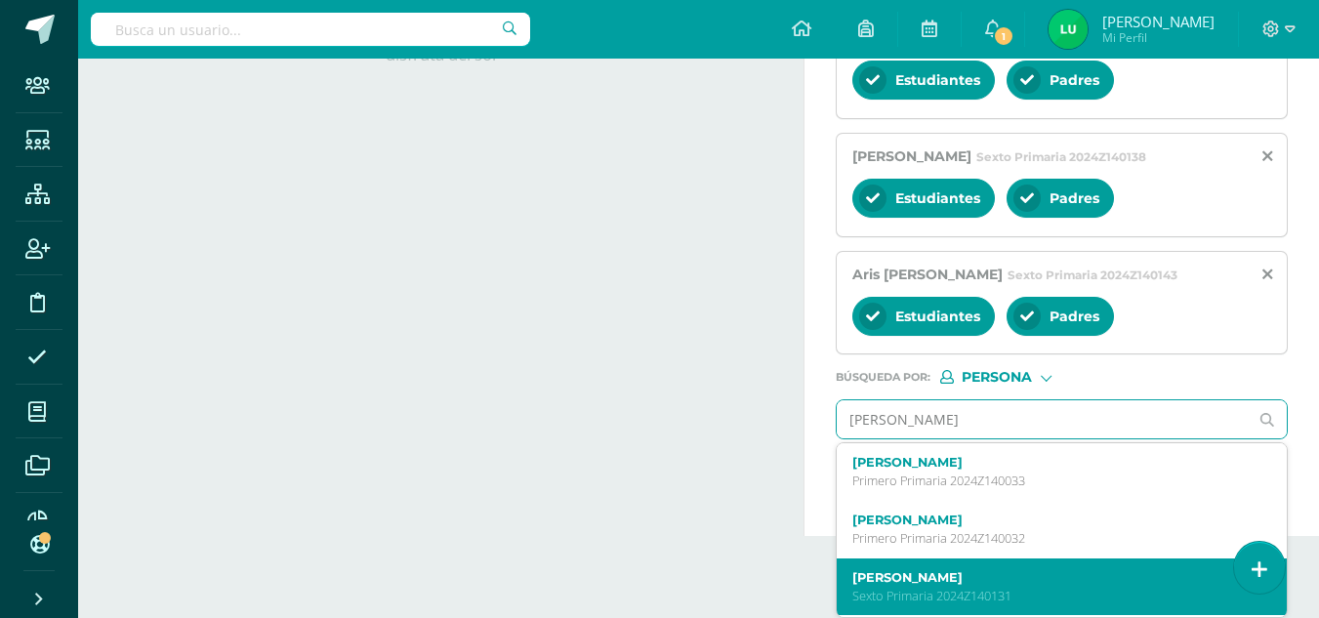
click at [858, 582] on label "[PERSON_NAME]" at bounding box center [1053, 577] width 402 height 15
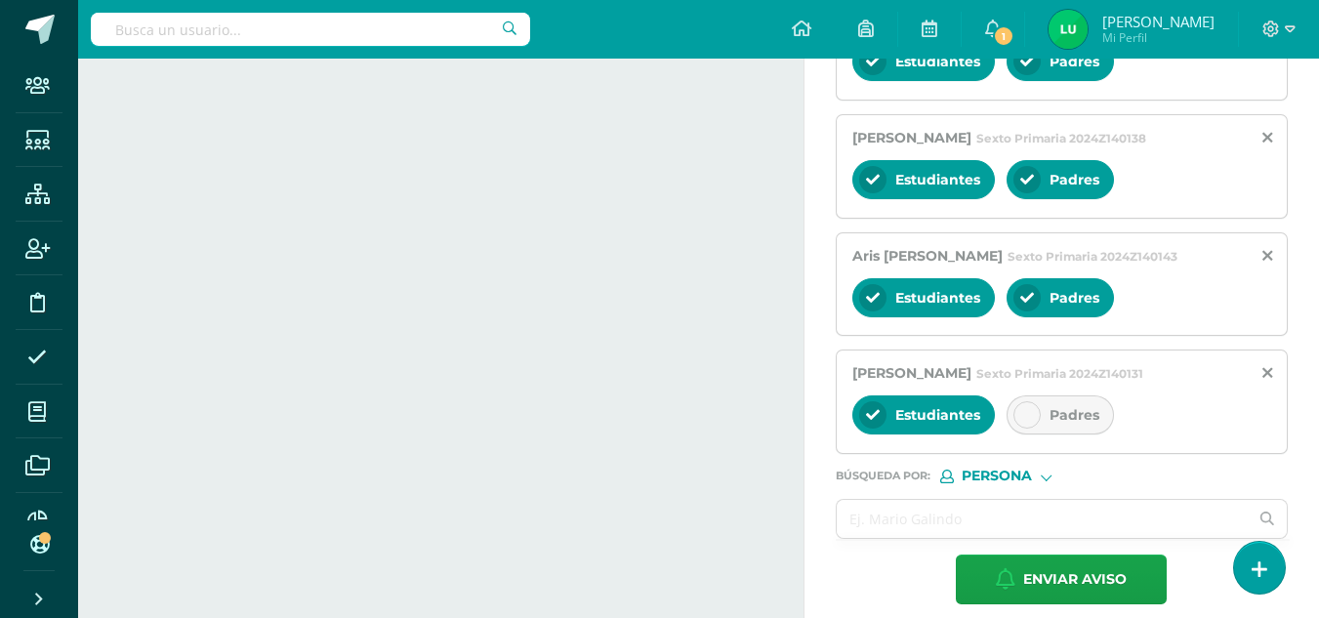
click at [1025, 422] on icon at bounding box center [1027, 415] width 14 height 14
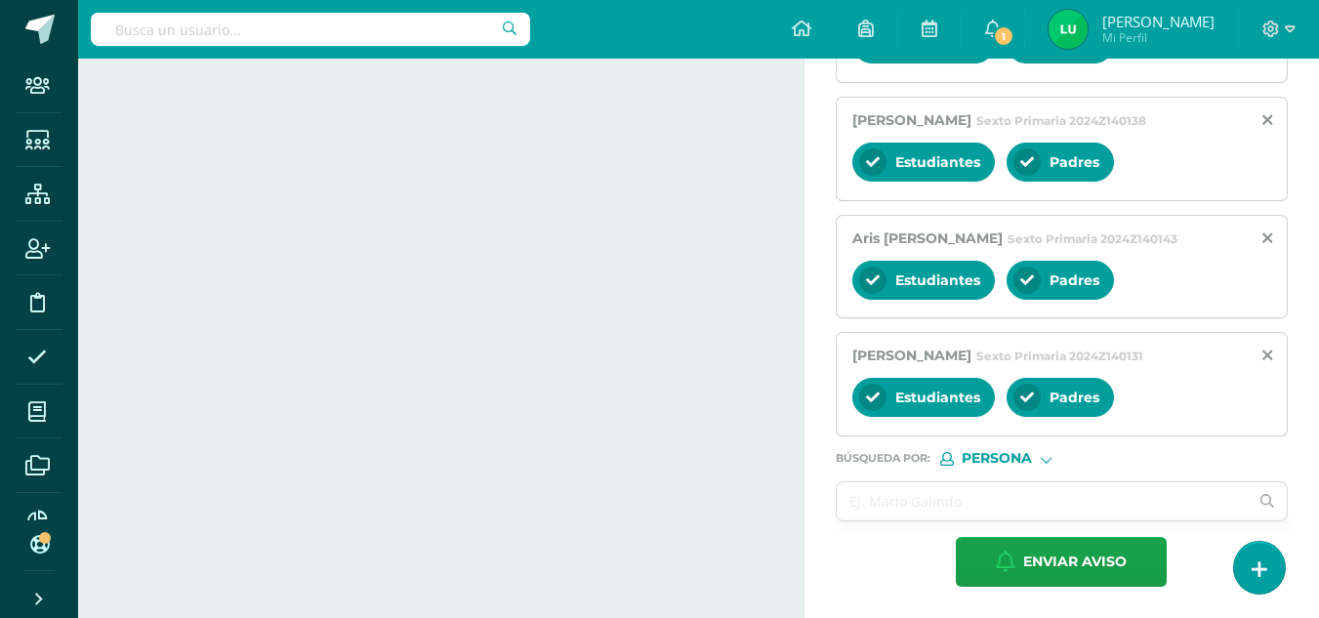
scroll to position [696, 0]
click at [1078, 543] on span "Enviar aviso" at bounding box center [1074, 562] width 103 height 48
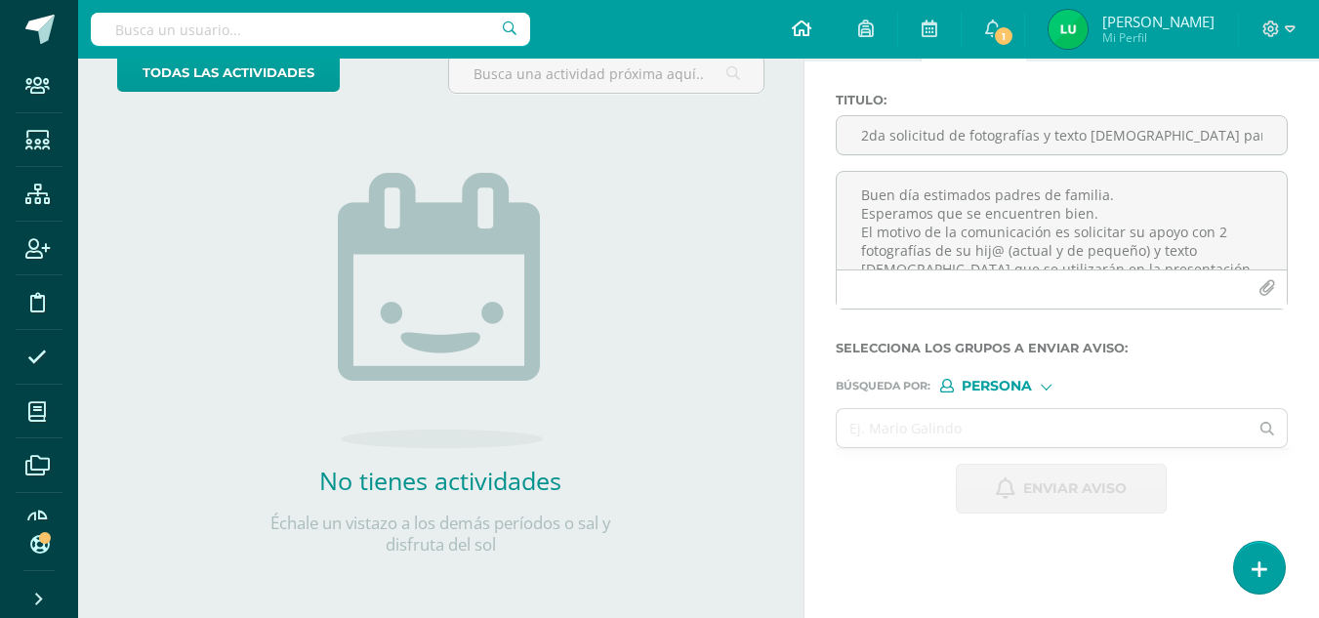
scroll to position [0, 0]
click at [246, 26] on input "text" at bounding box center [310, 29] width 439 height 33
type input "efrain chamale"
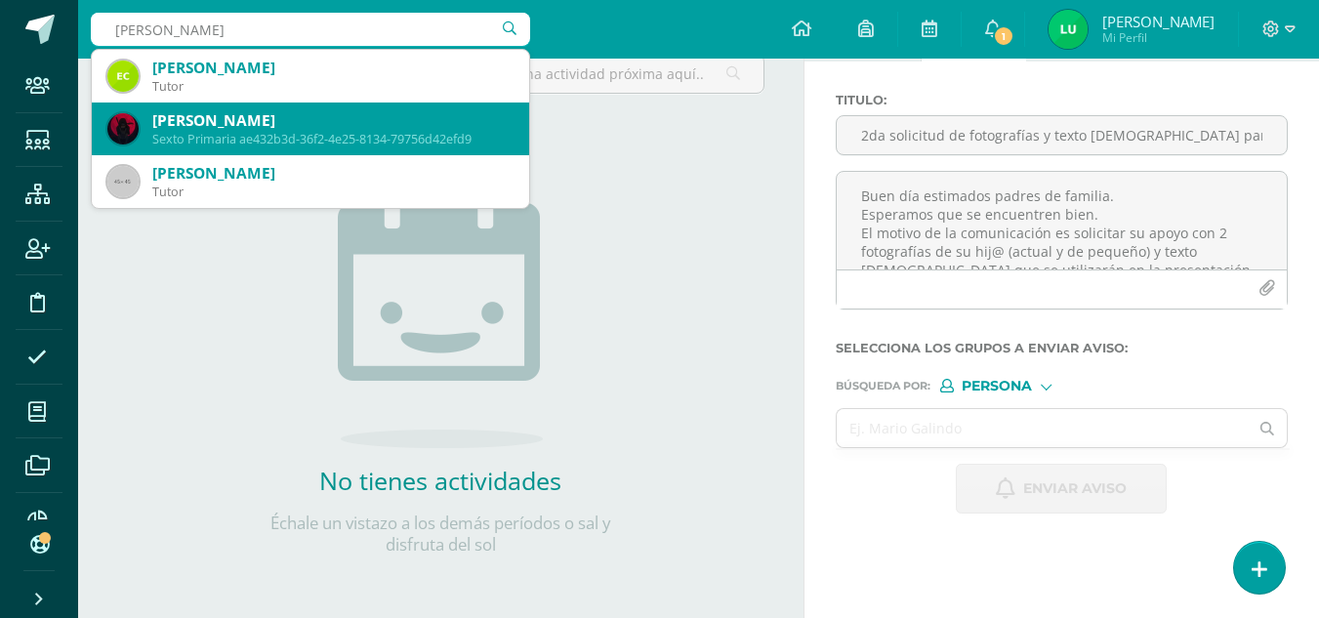
click at [234, 127] on div "Efraín Chamalé Delgado" at bounding box center [332, 120] width 361 height 20
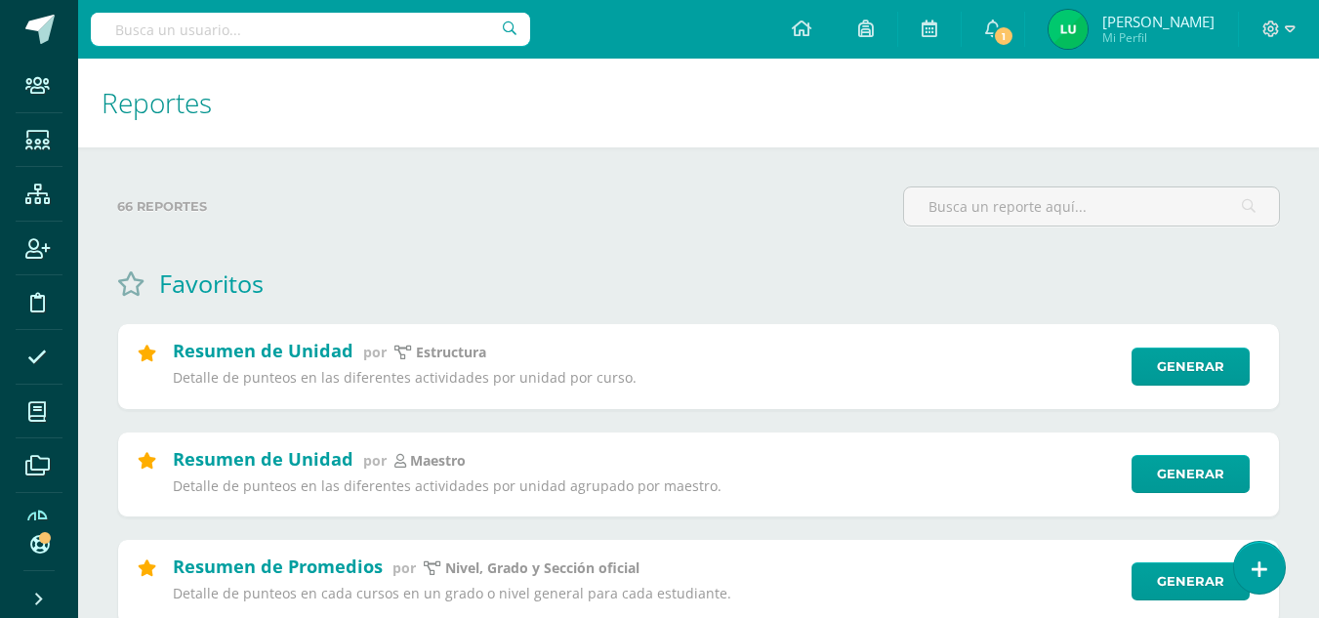
click at [291, 38] on input "text" at bounding box center [310, 29] width 439 height 33
type input "sinay"
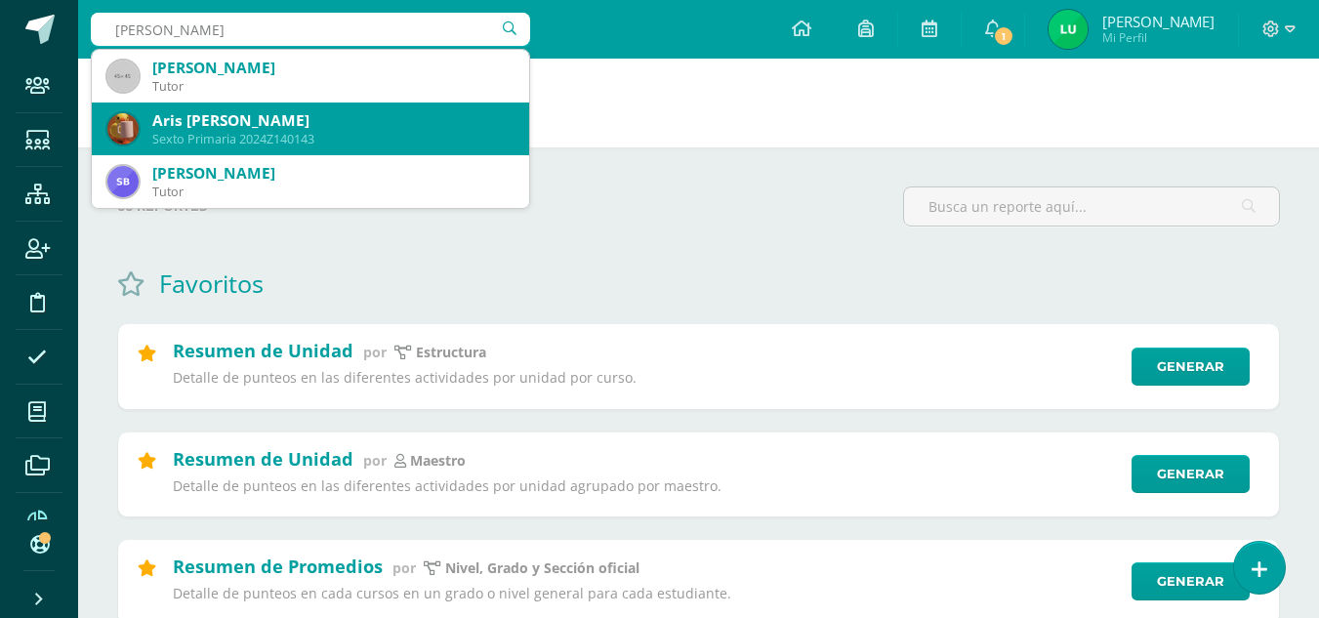
click at [236, 131] on div "Sexto Primaria 2024Z140143" at bounding box center [332, 139] width 361 height 17
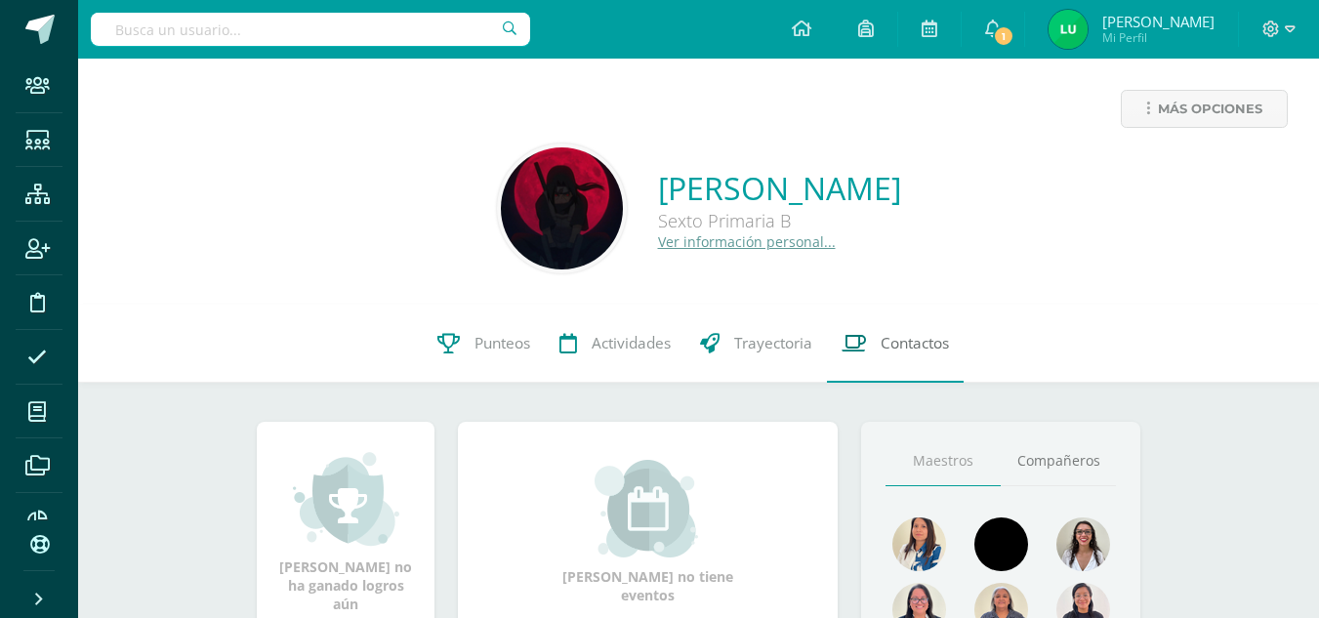
click at [880, 347] on span "Contactos" at bounding box center [914, 343] width 68 height 20
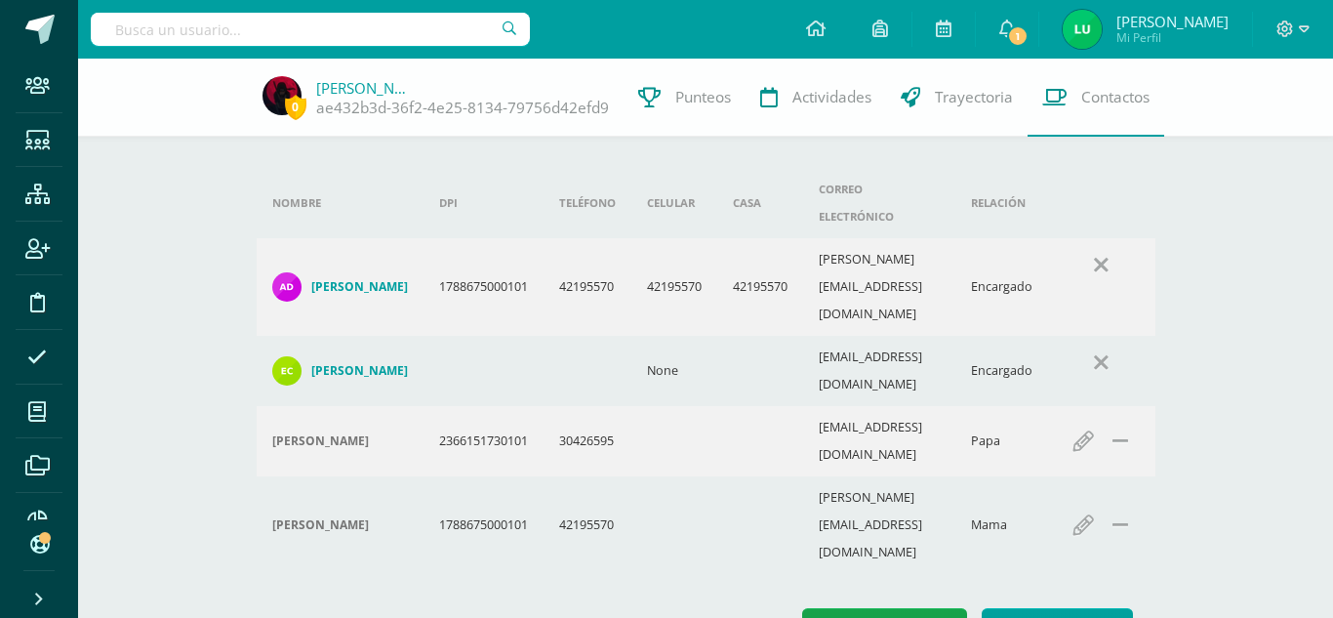
click at [314, 27] on input "text" at bounding box center [310, 29] width 439 height 33
click at [342, 32] on input "text" at bounding box center [310, 29] width 439 height 33
type input "jose camposeco cux"
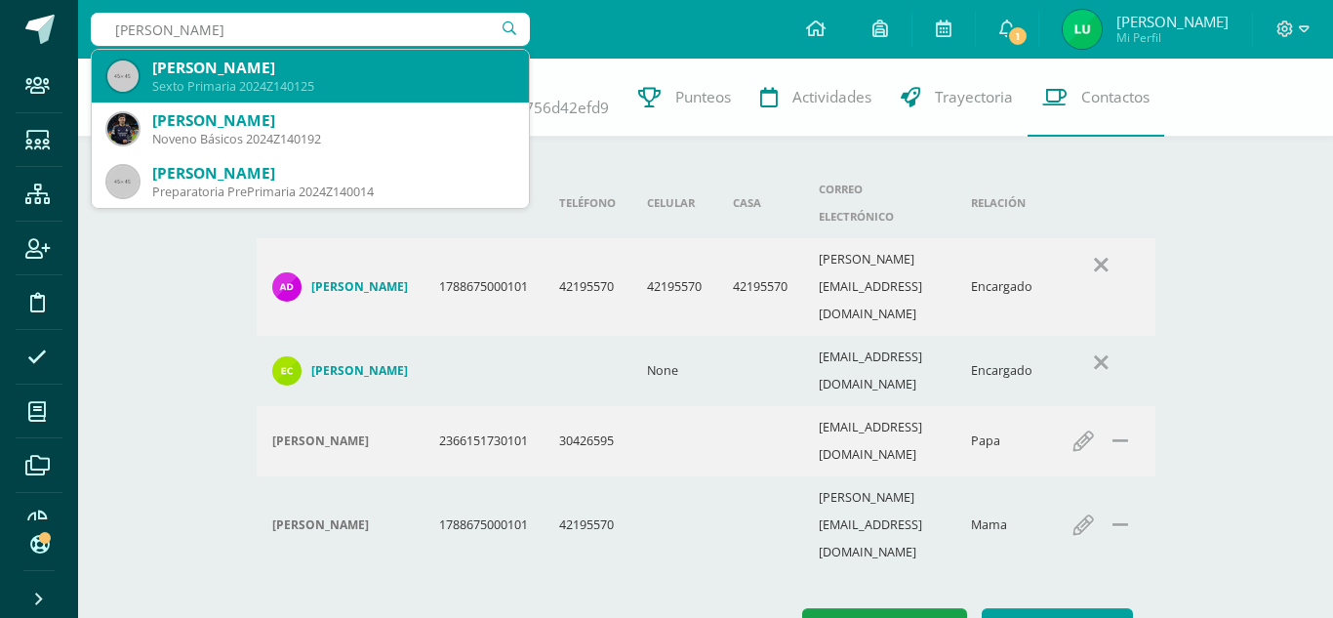
click at [282, 92] on div "Sexto Primaria 2024Z140125" at bounding box center [332, 86] width 361 height 17
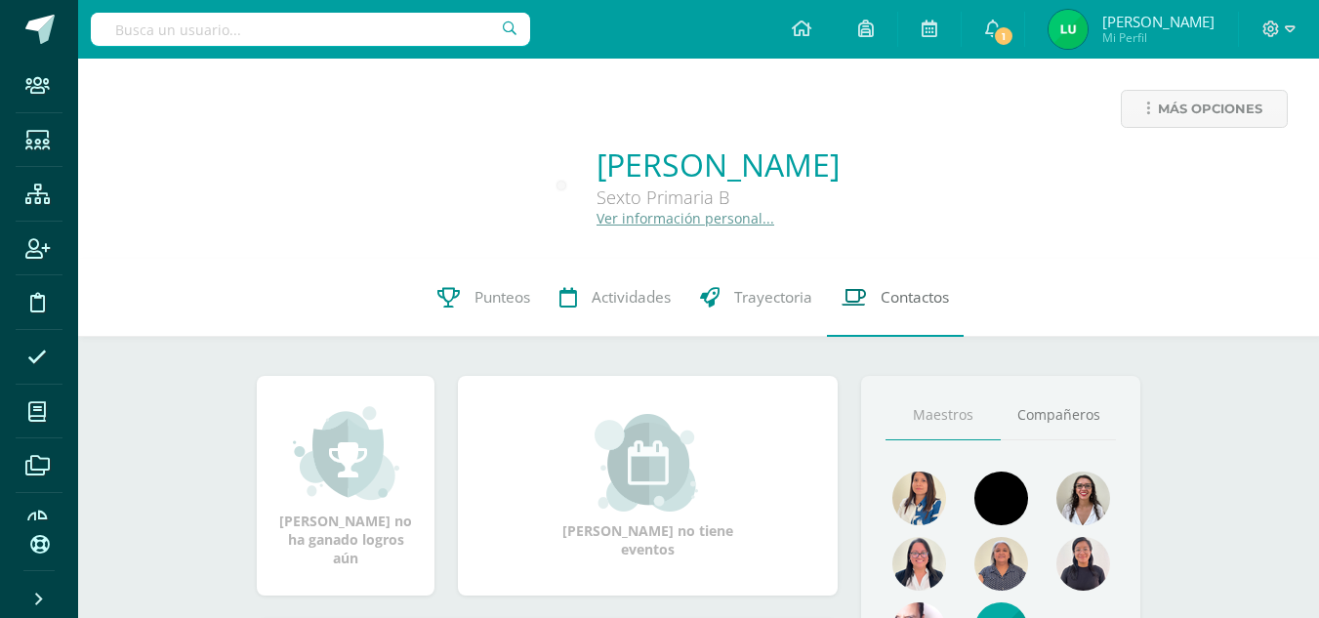
click at [864, 315] on link "Contactos" at bounding box center [895, 298] width 137 height 78
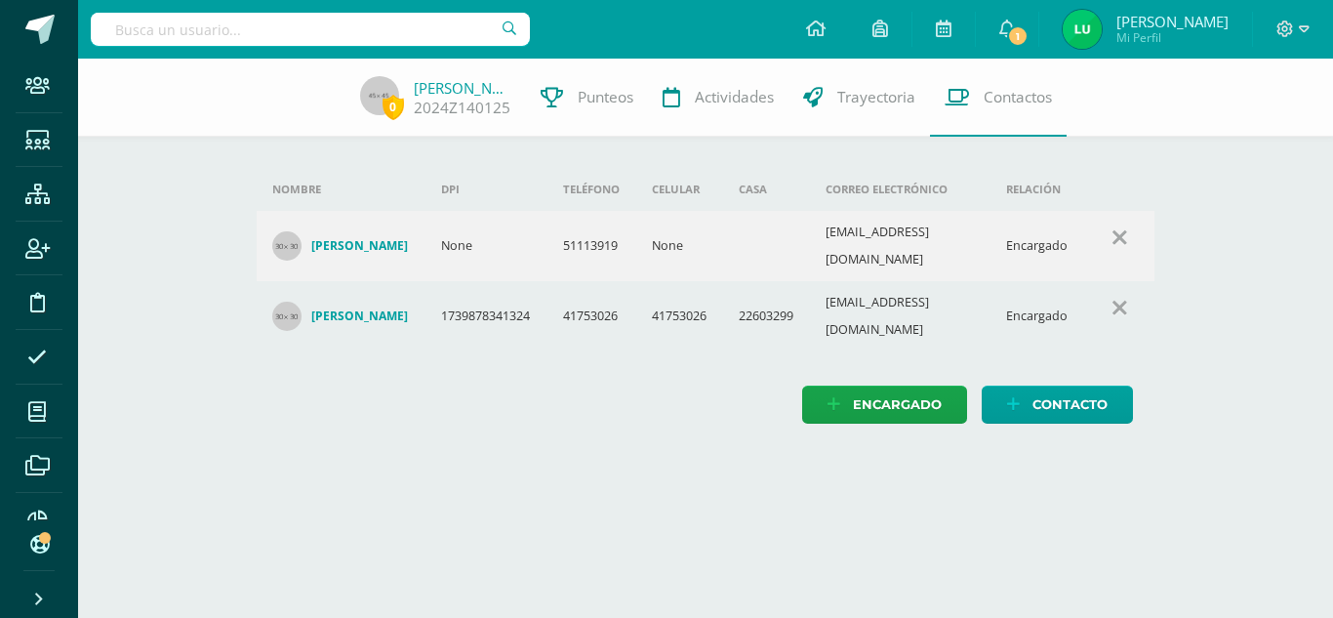
click at [634, 446] on html "Staff Estudiantes Estructura Inscripción Disciplina Asistencia Mis cursos Archi…" at bounding box center [666, 231] width 1333 height 463
click at [309, 31] on input "text" at bounding box center [310, 29] width 439 height 33
type input "herrera"
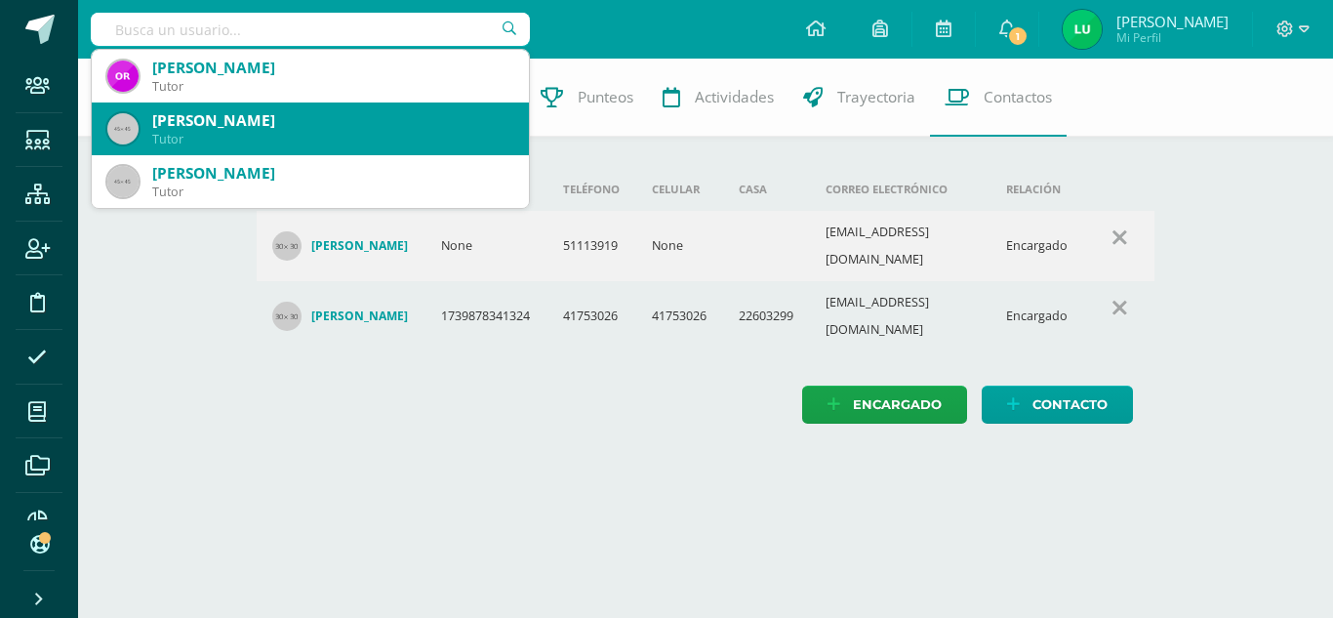
scroll to position [211, 0]
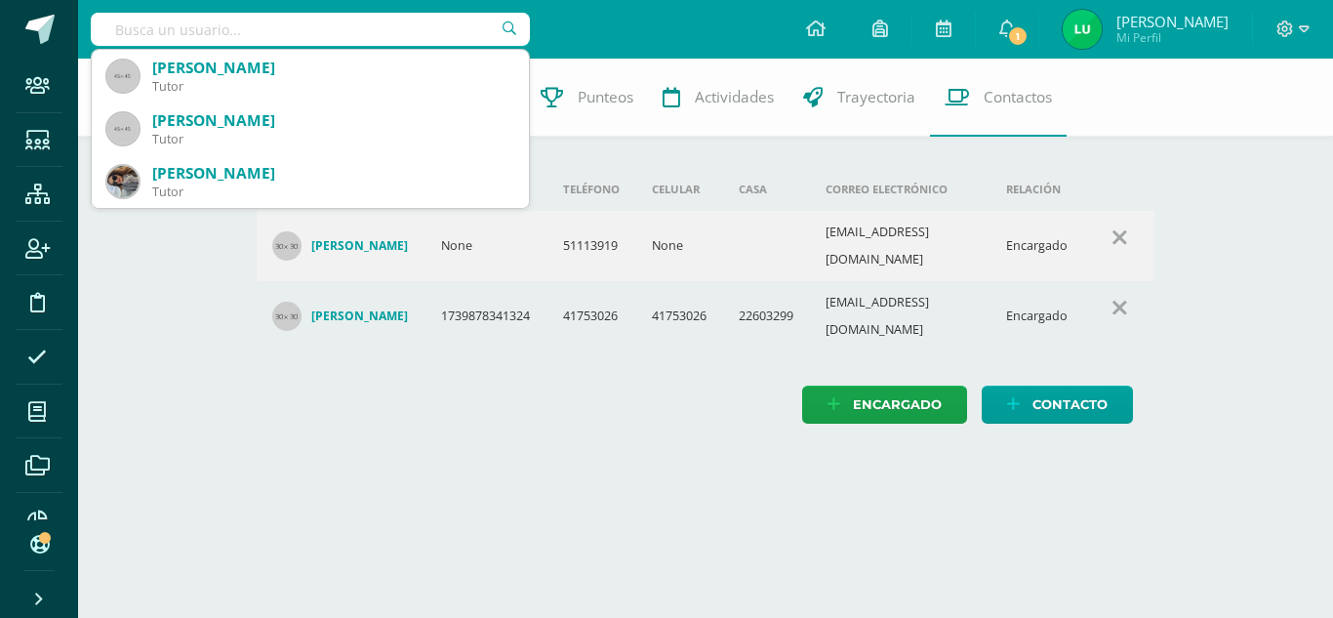
type input "herrera"
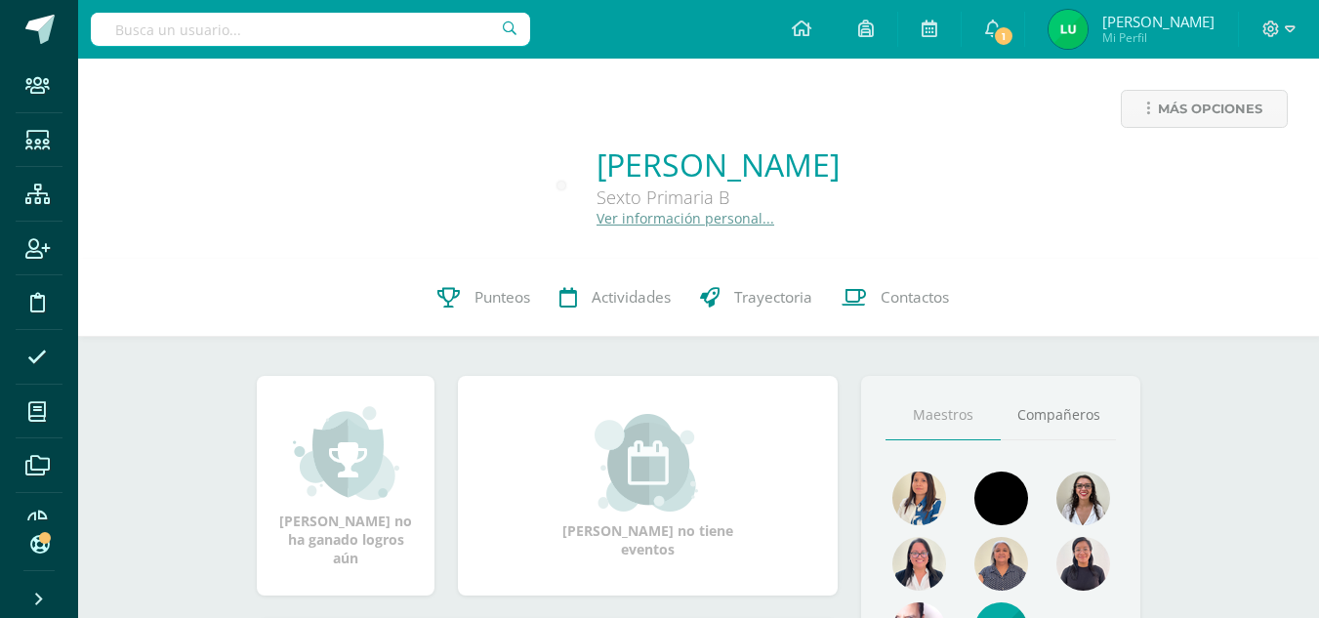
click at [1085, 235] on div "Más opciones José Pablo Cux Camposeco Sexto Primaria B Ver información personal…" at bounding box center [698, 159] width 1241 height 200
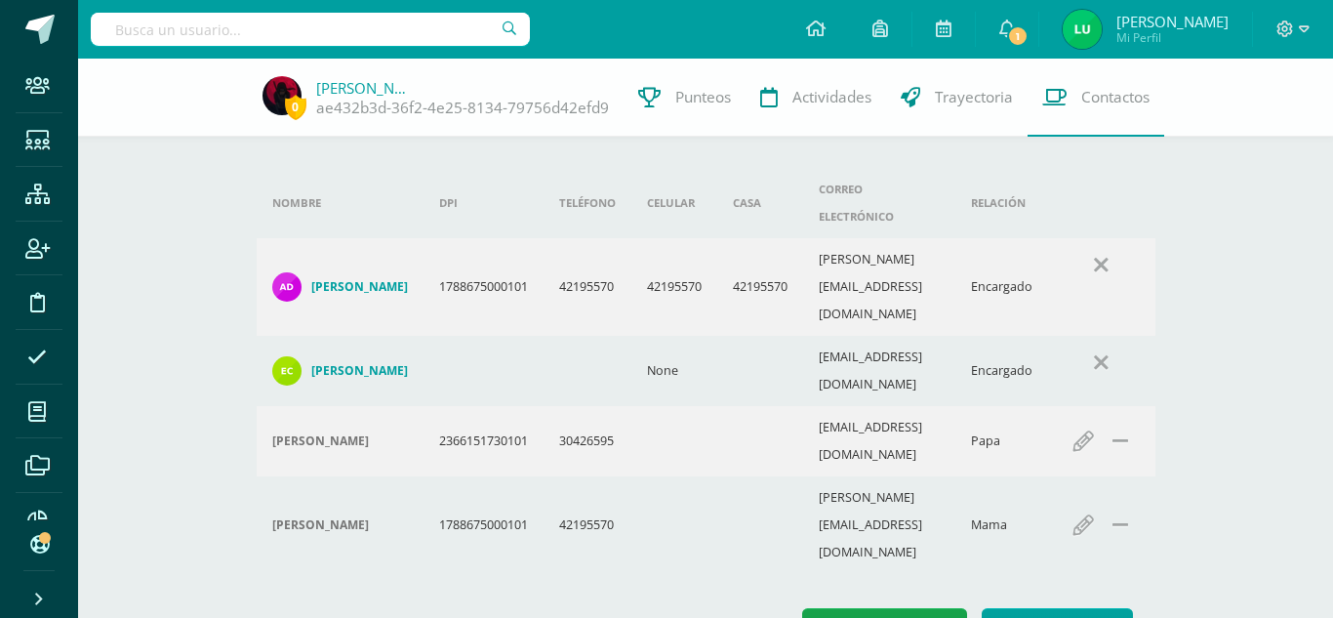
click at [391, 608] on div "Encargado Contacto" at bounding box center [706, 627] width 899 height 38
click at [593, 608] on div "Encargado Contacto" at bounding box center [706, 627] width 899 height 38
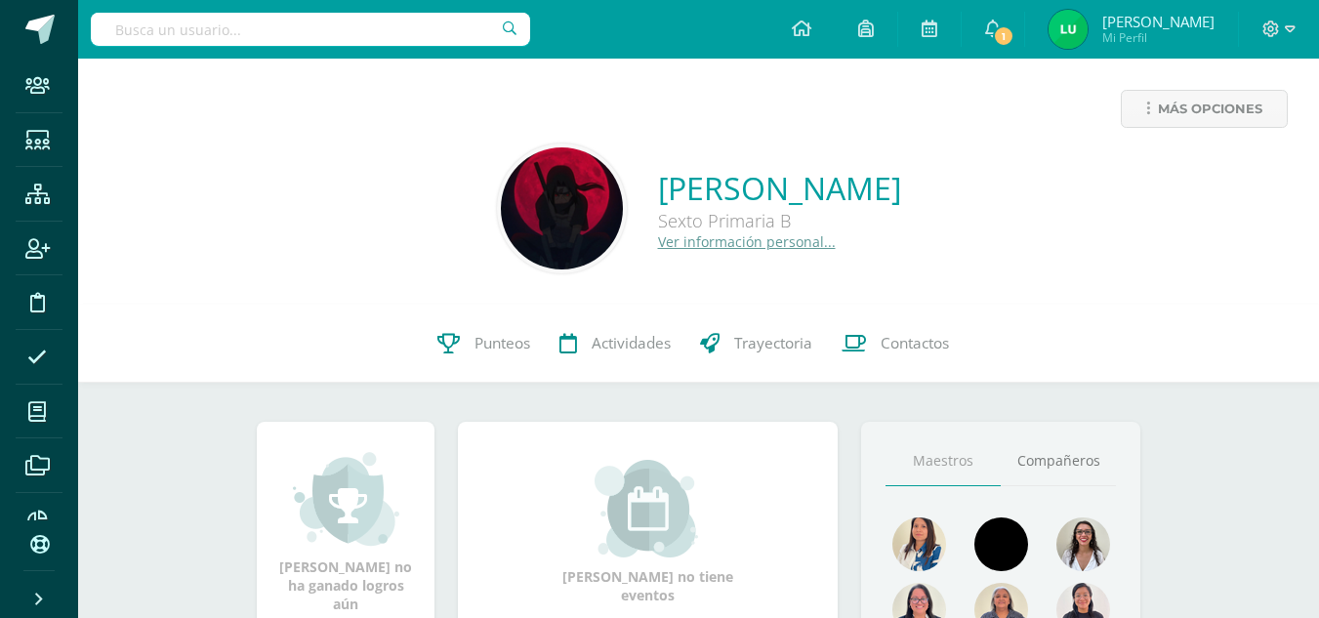
click at [249, 33] on input "text" at bounding box center [310, 29] width 439 height 33
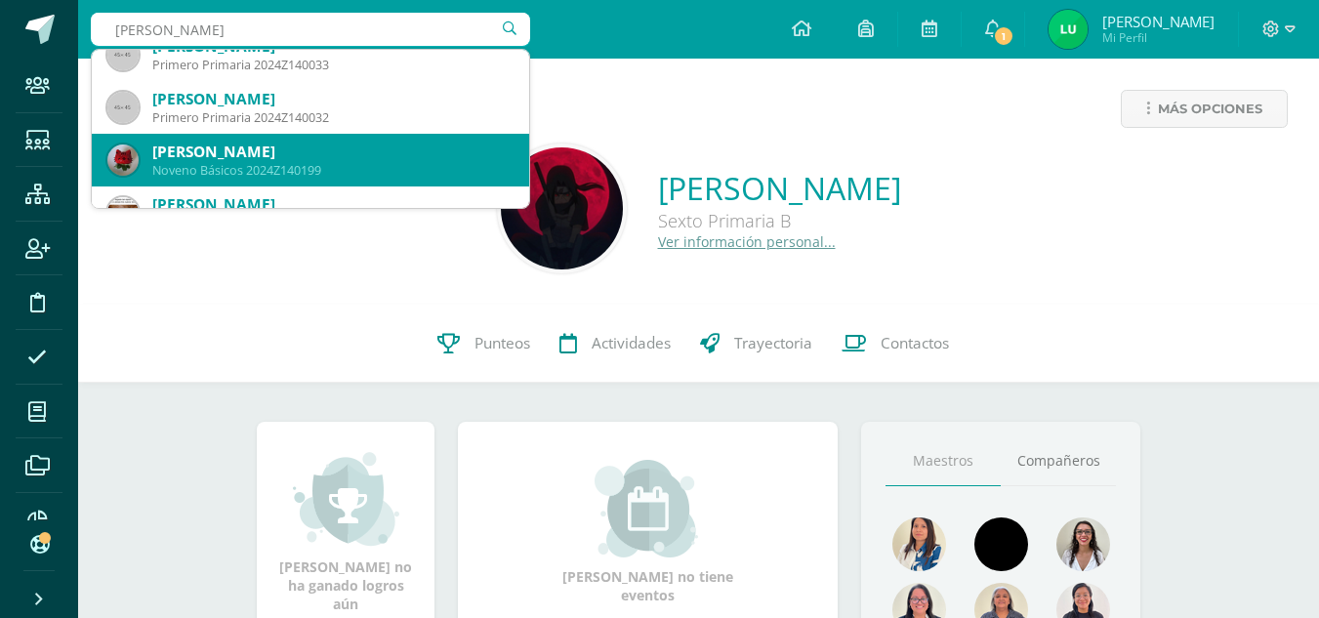
scroll to position [488, 0]
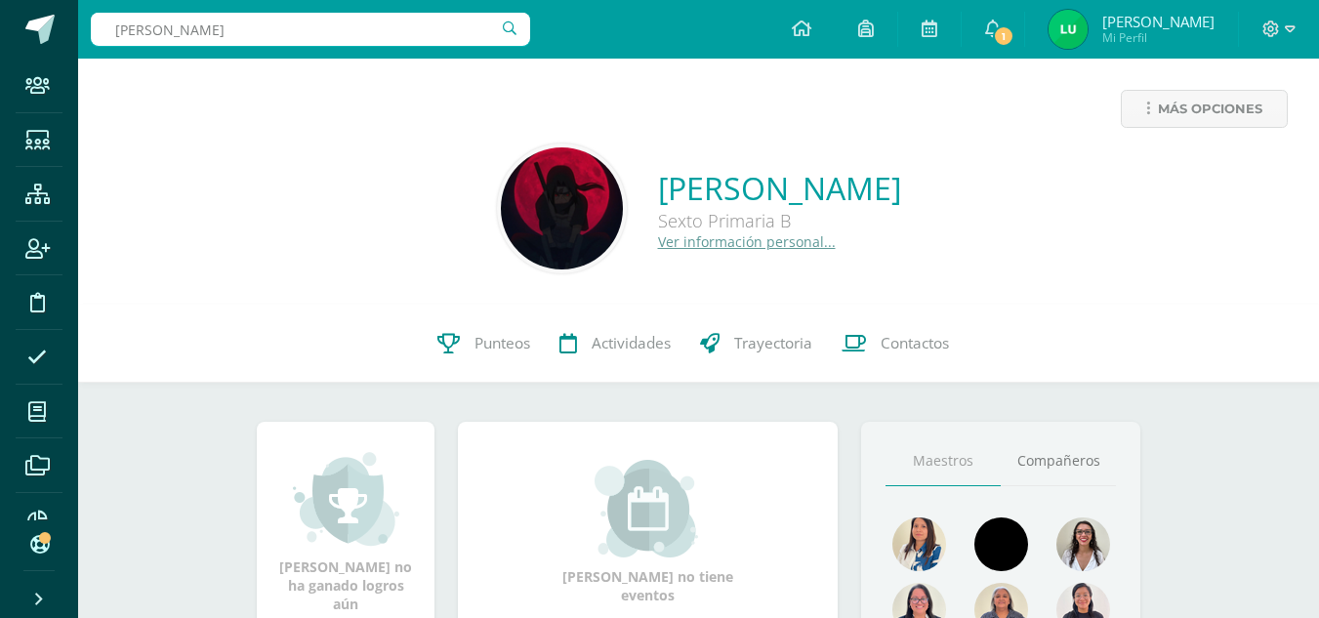
drag, startPoint x: 245, startPoint y: 30, endPoint x: 87, endPoint y: 30, distance: 158.1
click at [87, 30] on div "herrera herrera Configuración Configuración del Colegio Cerrar sesión Luis Mi P…" at bounding box center [698, 29] width 1241 height 59
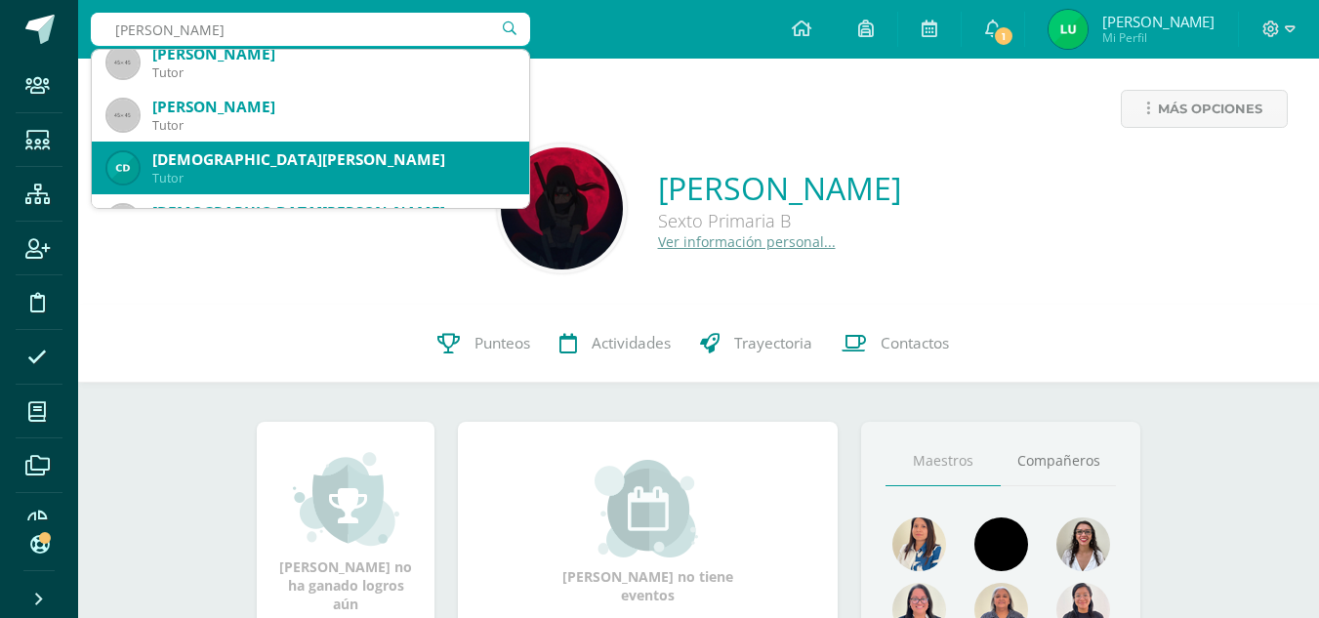
scroll to position [0, 0]
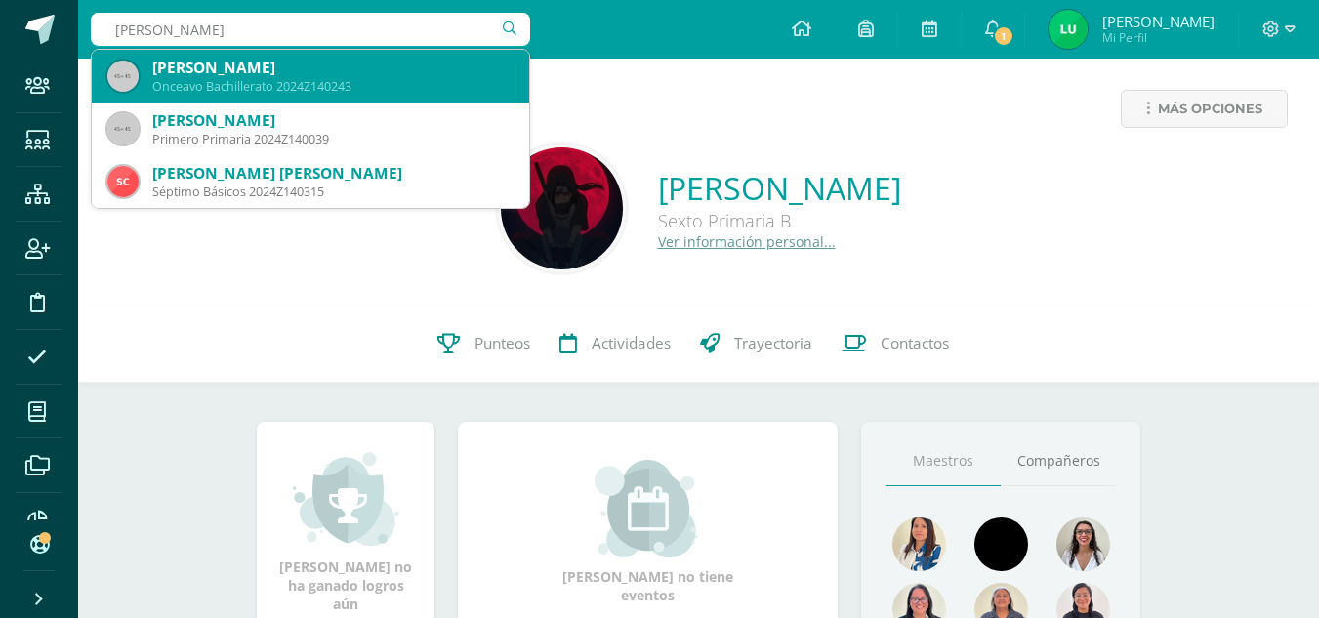
type input "sebastian herrera"
click at [324, 85] on div "Sexto Primaria 2024Z140131" at bounding box center [332, 86] width 361 height 17
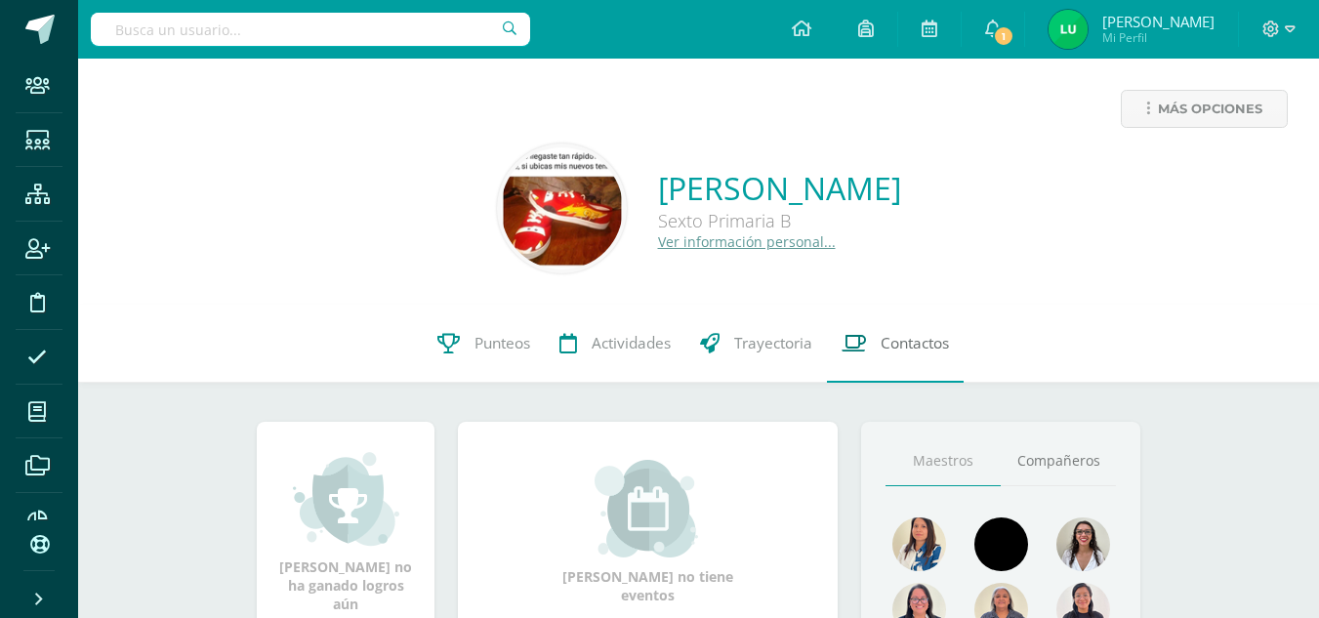
click at [867, 348] on link "Contactos" at bounding box center [895, 344] width 137 height 78
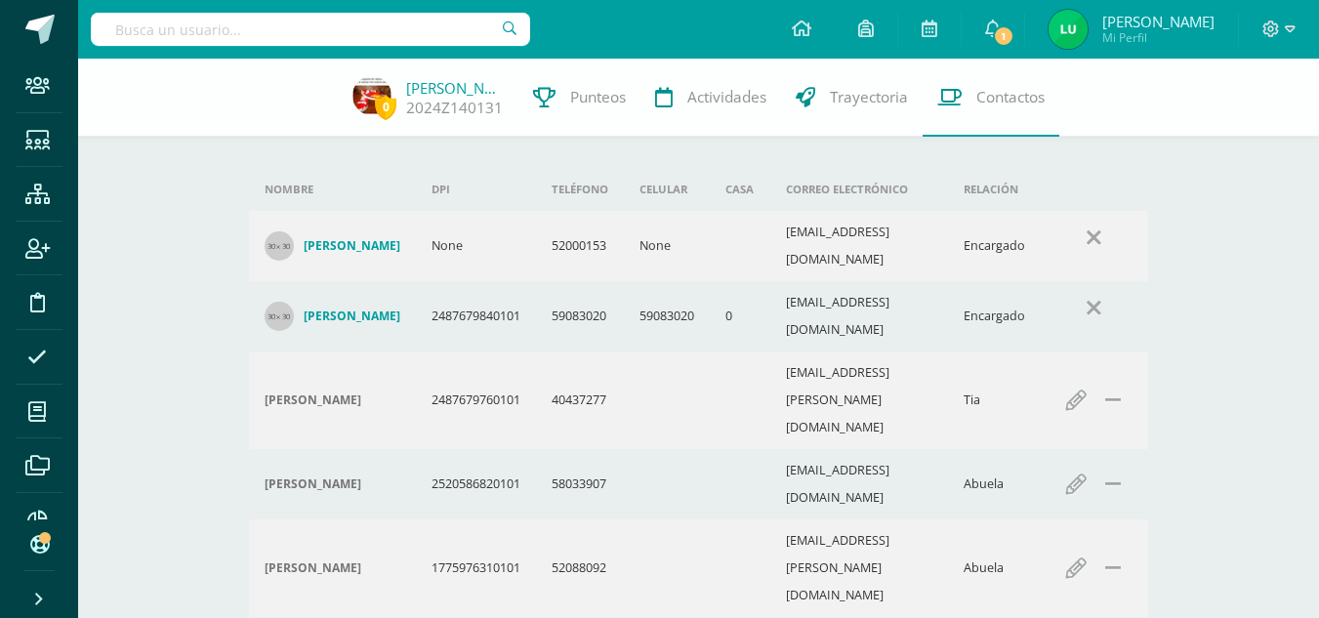
click at [304, 32] on input "text" at bounding box center [310, 29] width 439 height 33
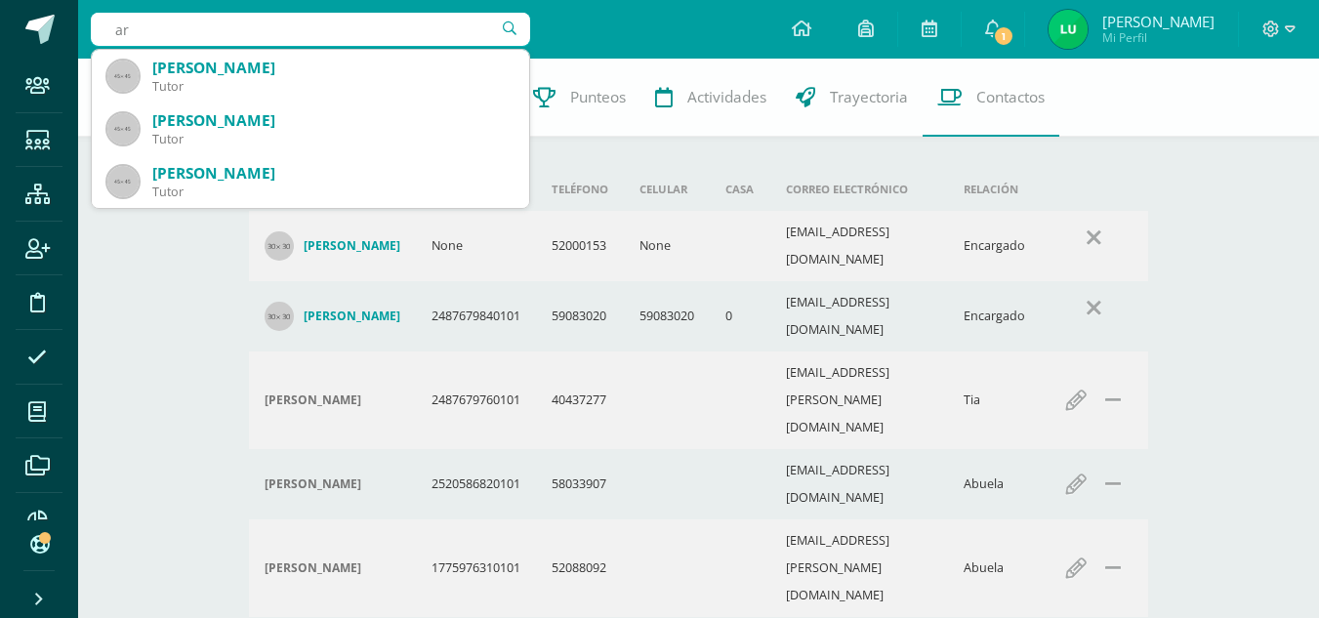
type input "a"
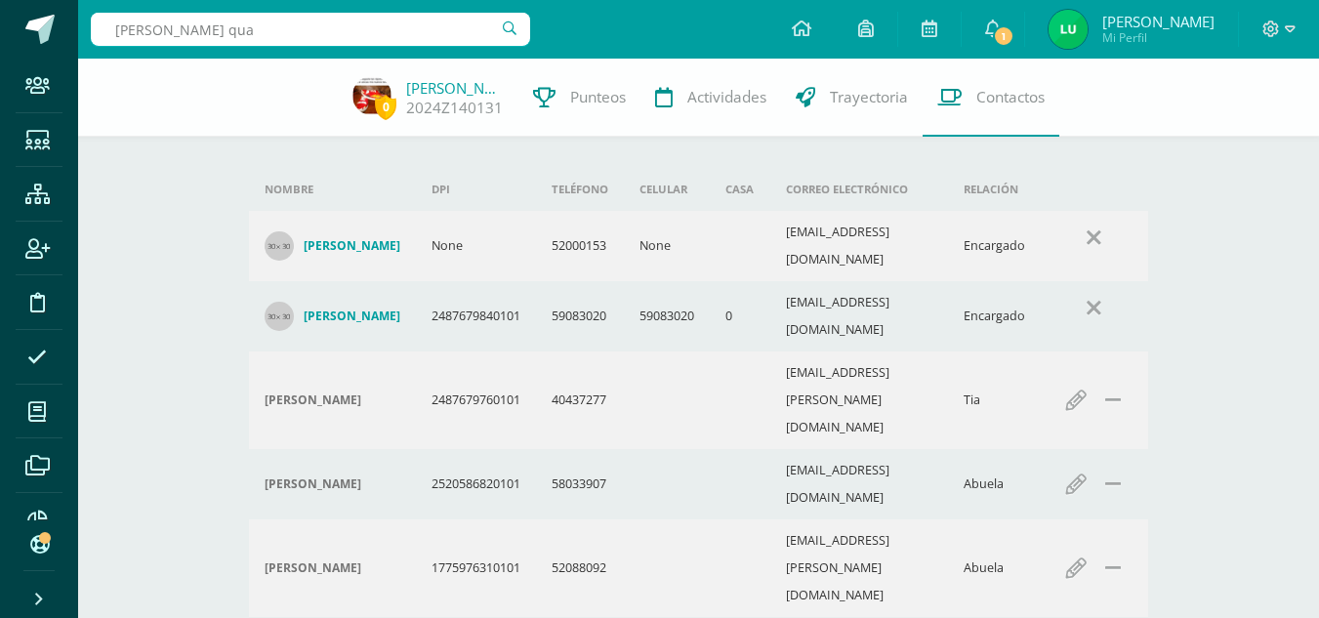
type input "[PERSON_NAME]"
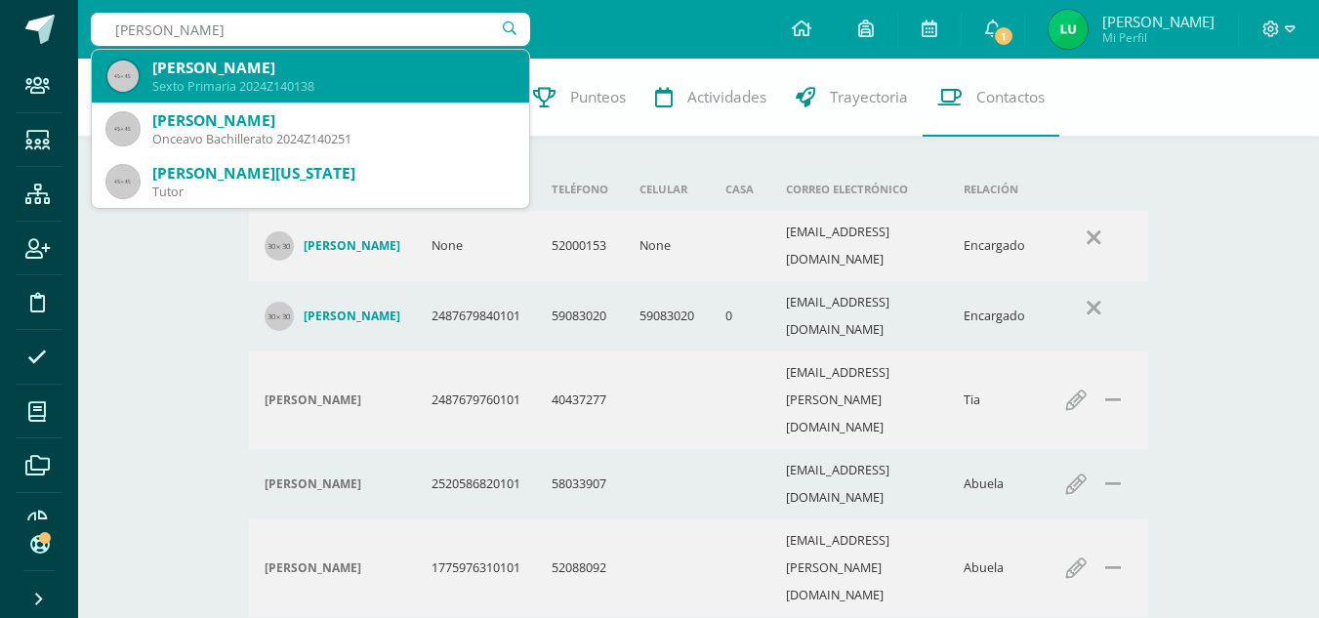
click at [268, 73] on div "[PERSON_NAME]" at bounding box center [332, 68] width 361 height 20
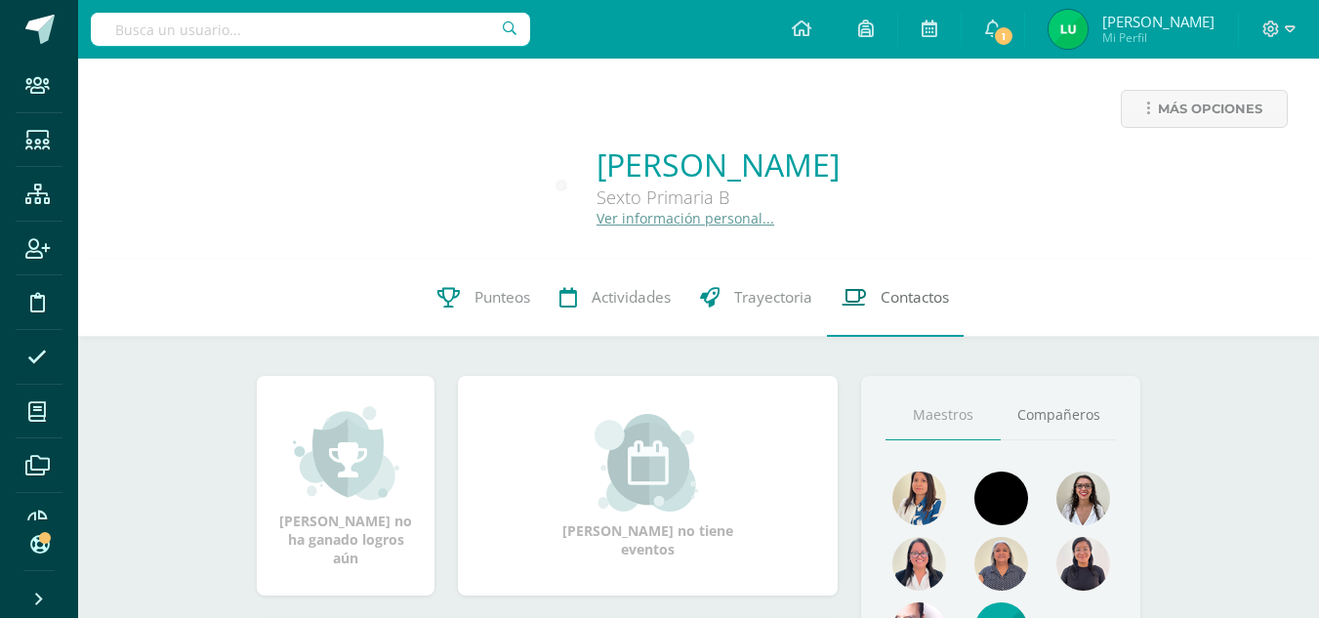
click at [938, 309] on link "Contactos" at bounding box center [895, 298] width 137 height 78
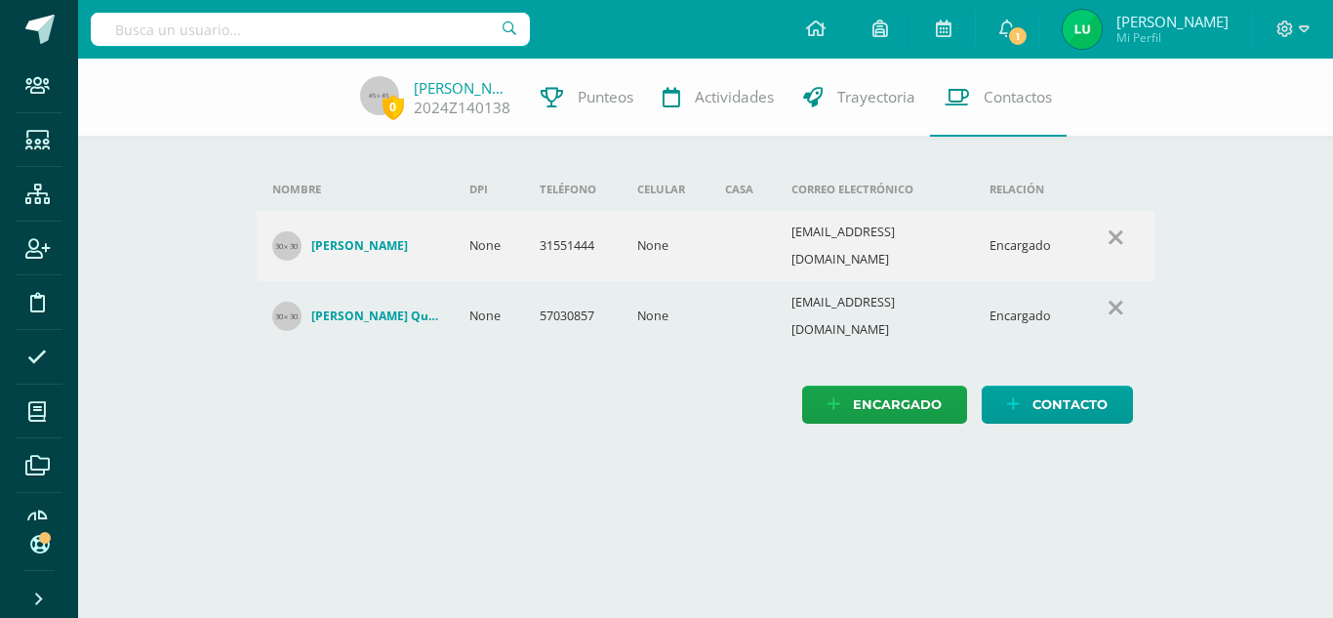
click at [347, 32] on input "text" at bounding box center [310, 29] width 439 height 33
click at [1248, 229] on div "0 Andres Ramírez 2024Z140138 Punteos Actividades Trayectoria Contactos Agrega u…" at bounding box center [705, 261] width 1255 height 404
click at [1202, 188] on div "0 Andres Ramírez 2024Z140138 Punteos Actividades Trayectoria Contactos Agrega u…" at bounding box center [705, 261] width 1255 height 404
click at [47, 35] on span at bounding box center [39, 29] width 29 height 29
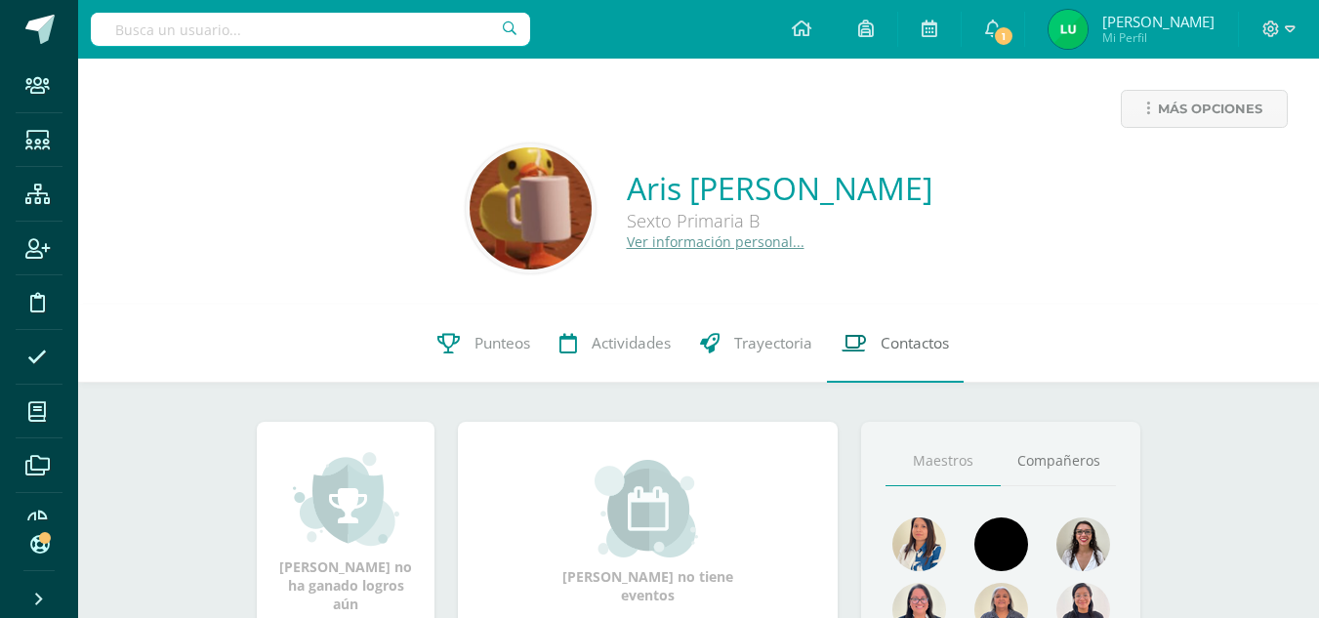
click at [910, 352] on span "Contactos" at bounding box center [914, 343] width 68 height 20
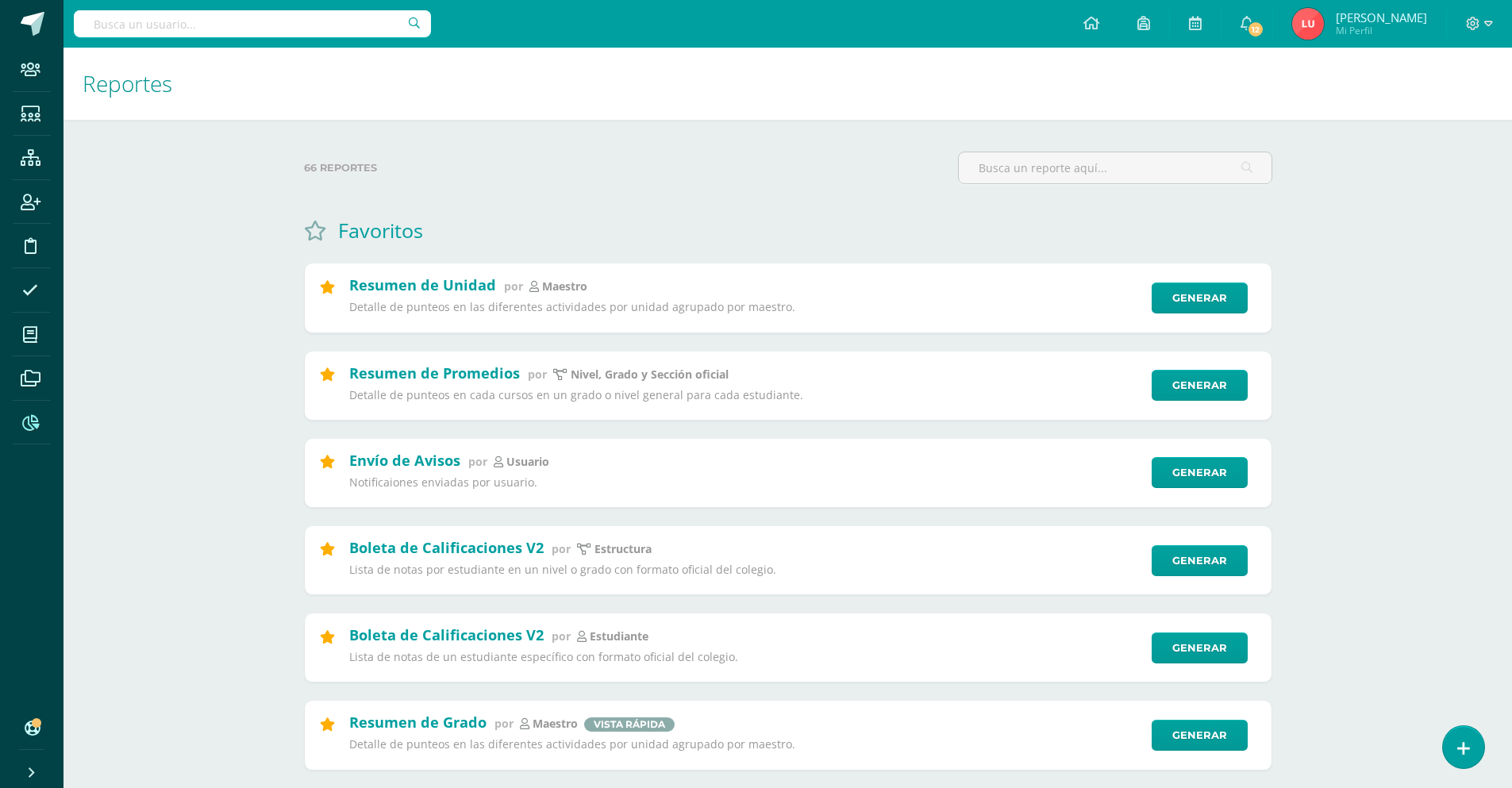
click at [284, 29] on input "text" at bounding box center [252, 24] width 357 height 27
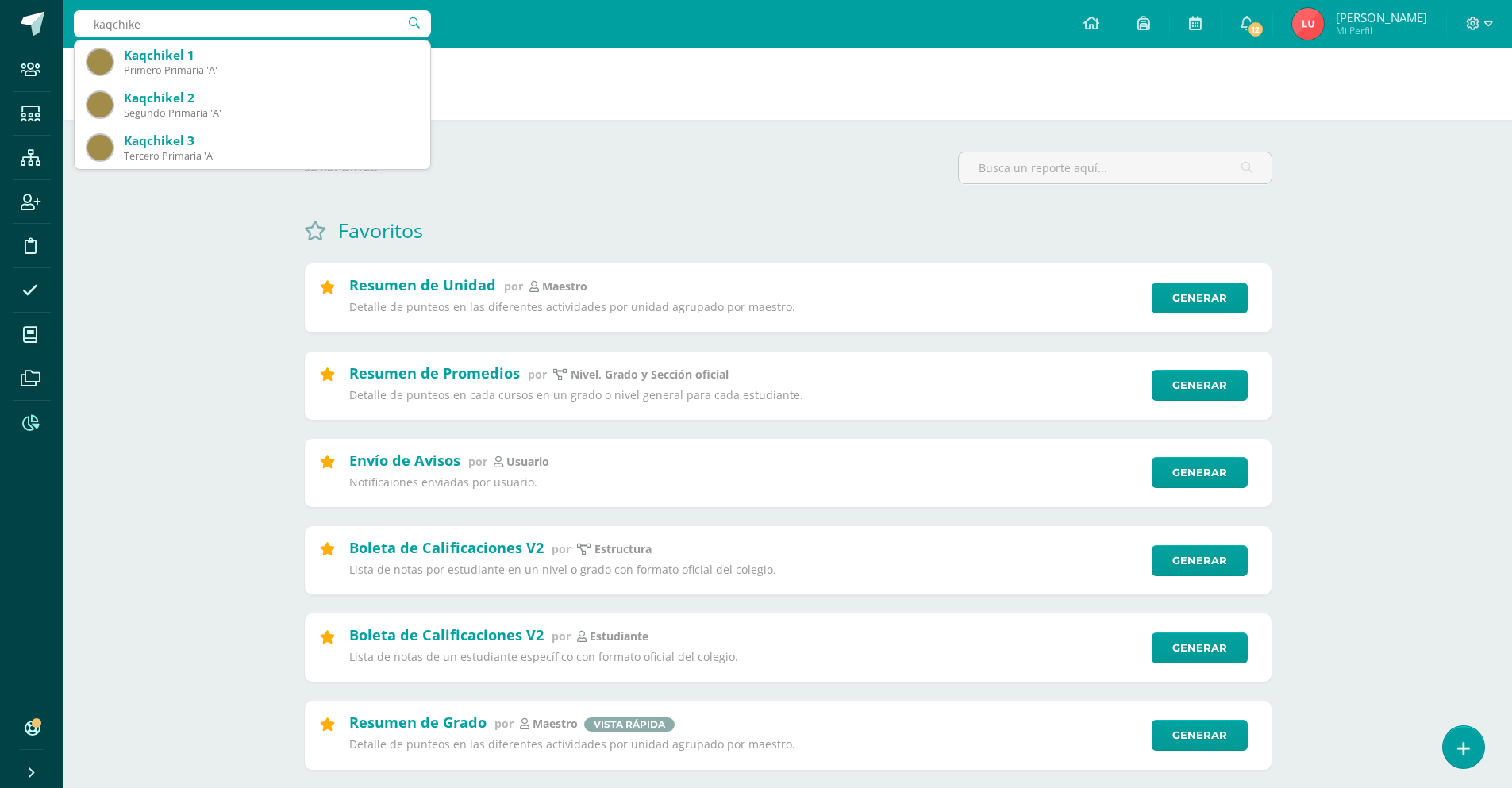
type input "kaqchikel"
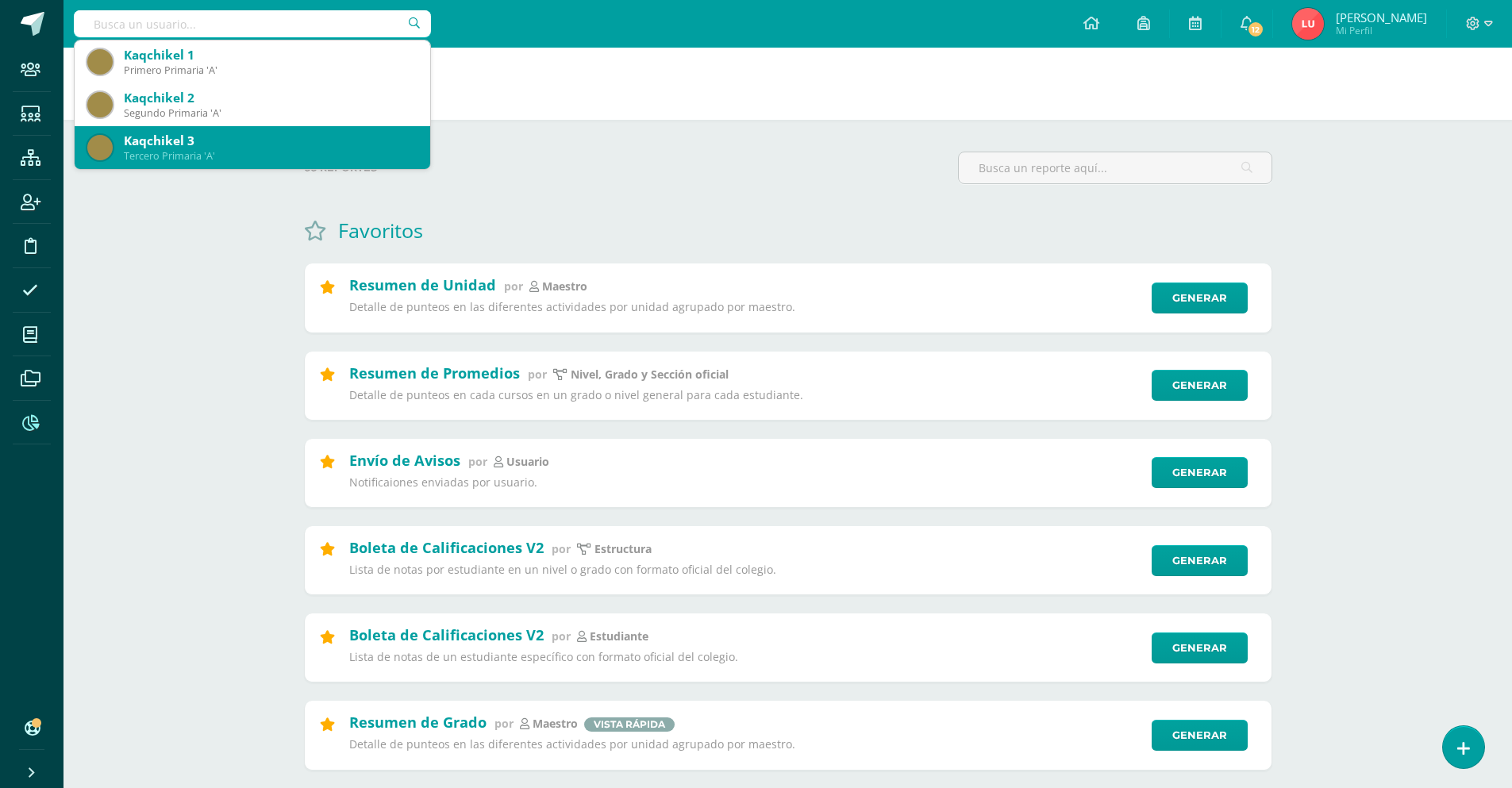
type input "undefined"
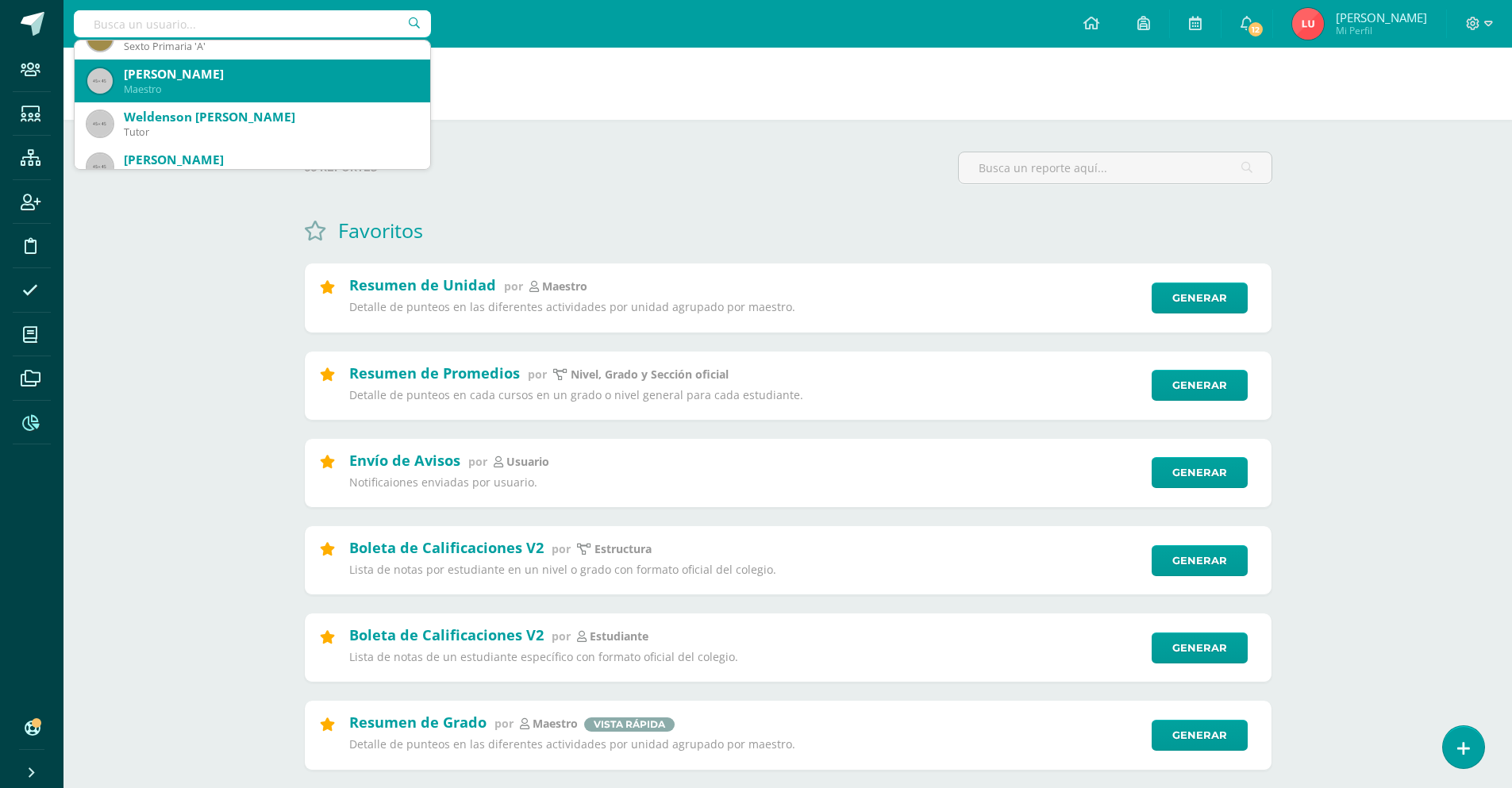
scroll to position [159, 0]
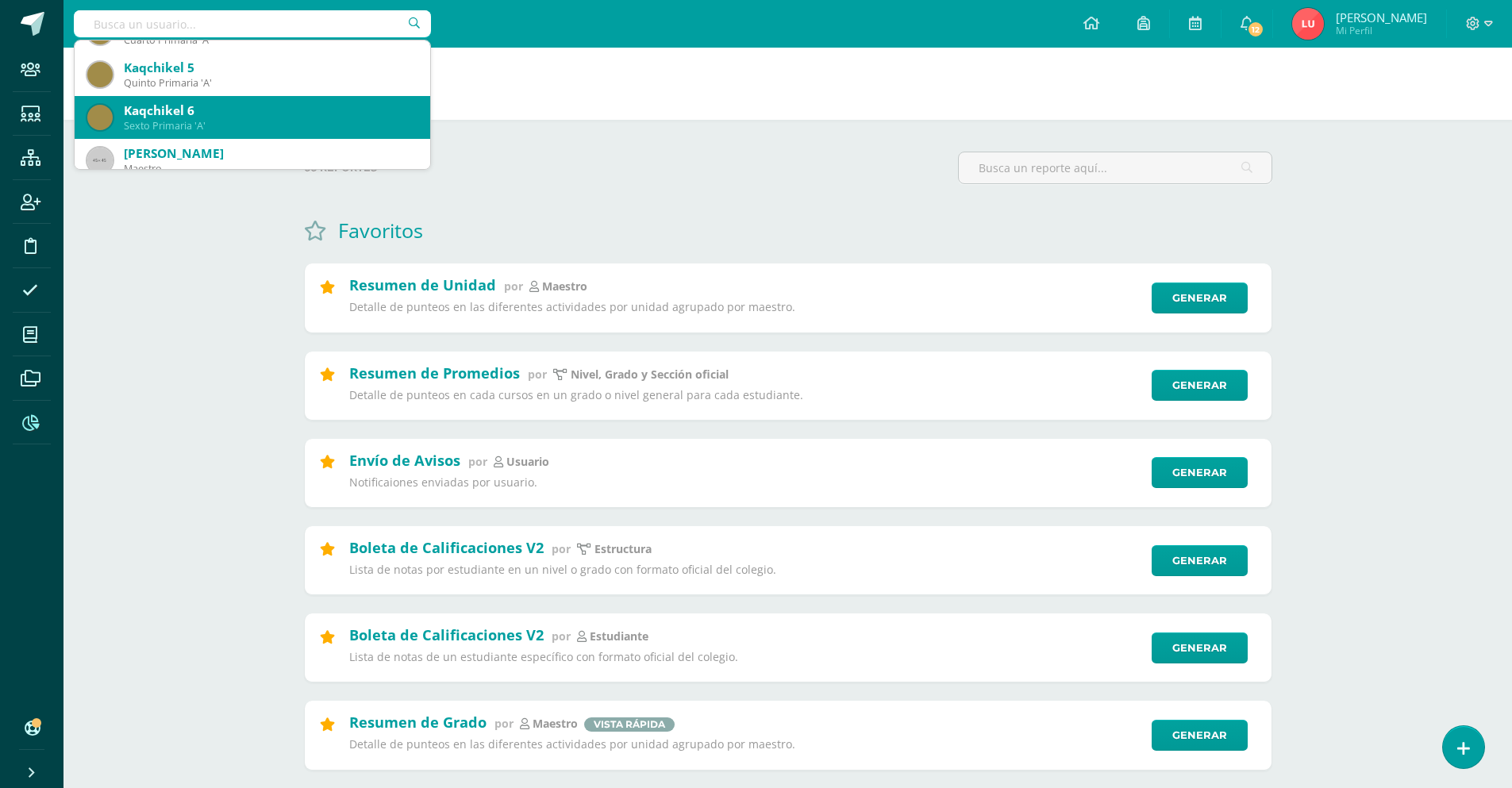
click at [237, 120] on div "Sexto Primaria 'A'" at bounding box center [270, 125] width 294 height 14
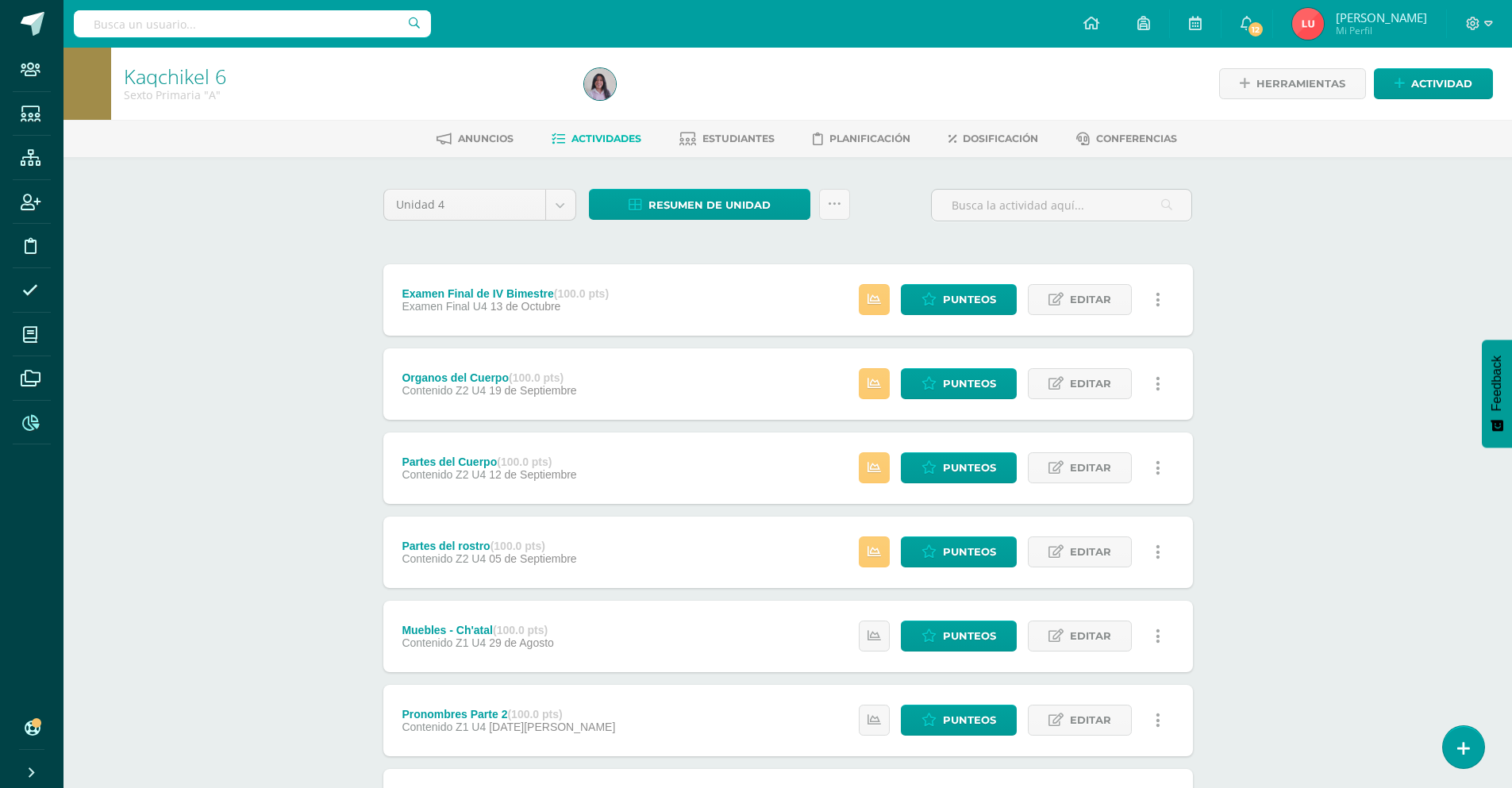
click at [33, 421] on icon at bounding box center [30, 424] width 16 height 16
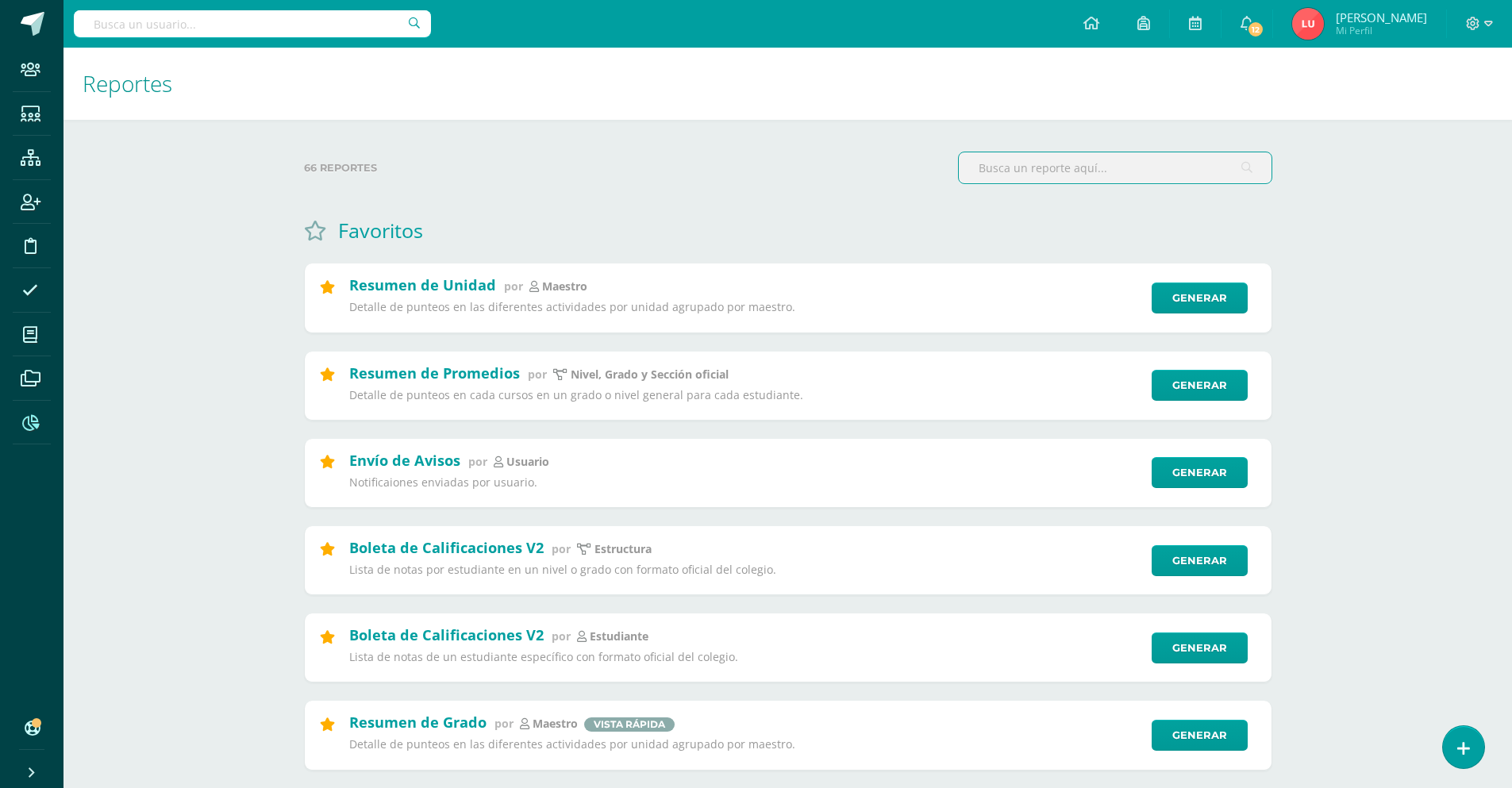
click at [1009, 173] on input "text" at bounding box center [1115, 168] width 313 height 31
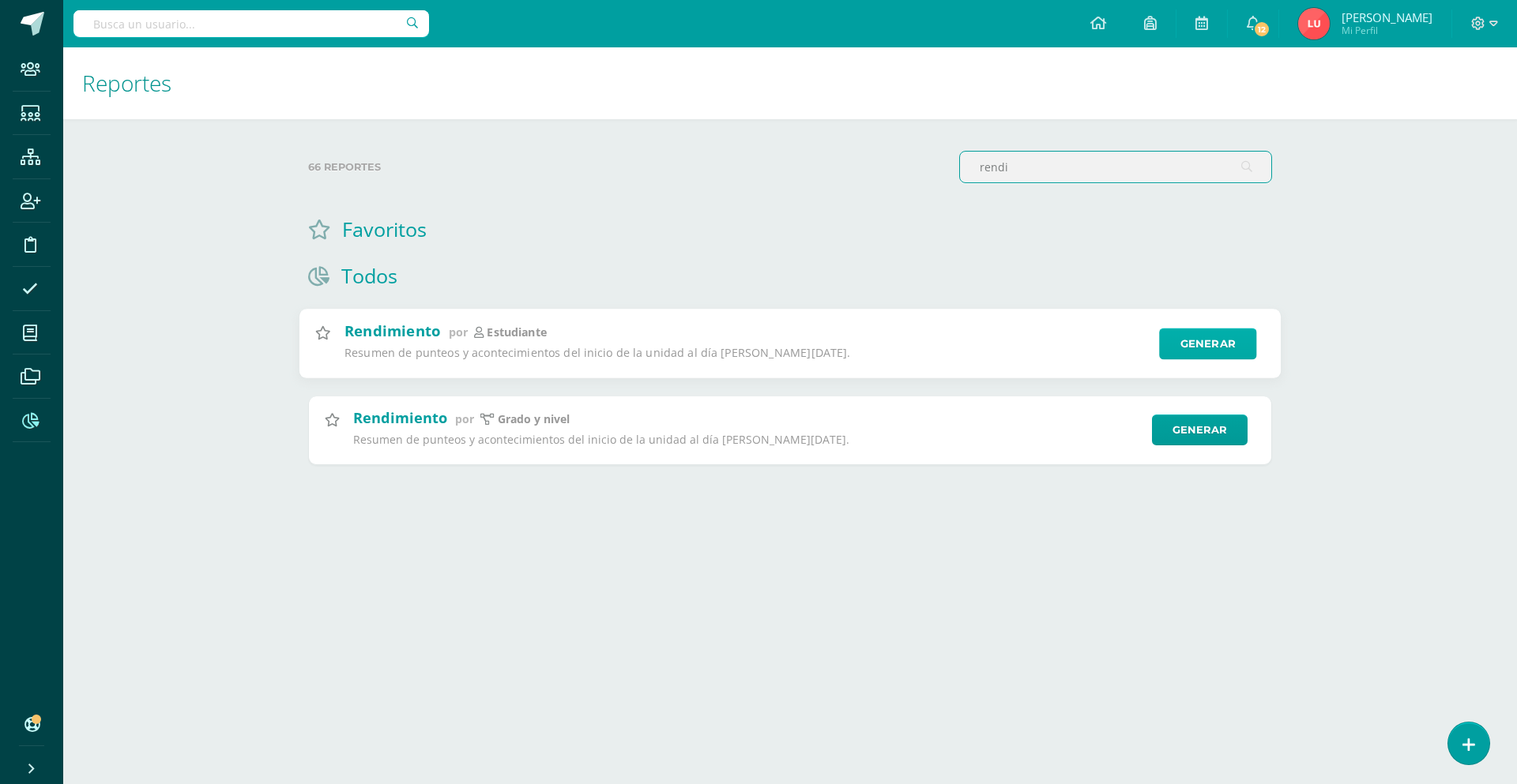
type input "rendi"
click at [1206, 342] on link "Generar" at bounding box center [1208, 343] width 97 height 32
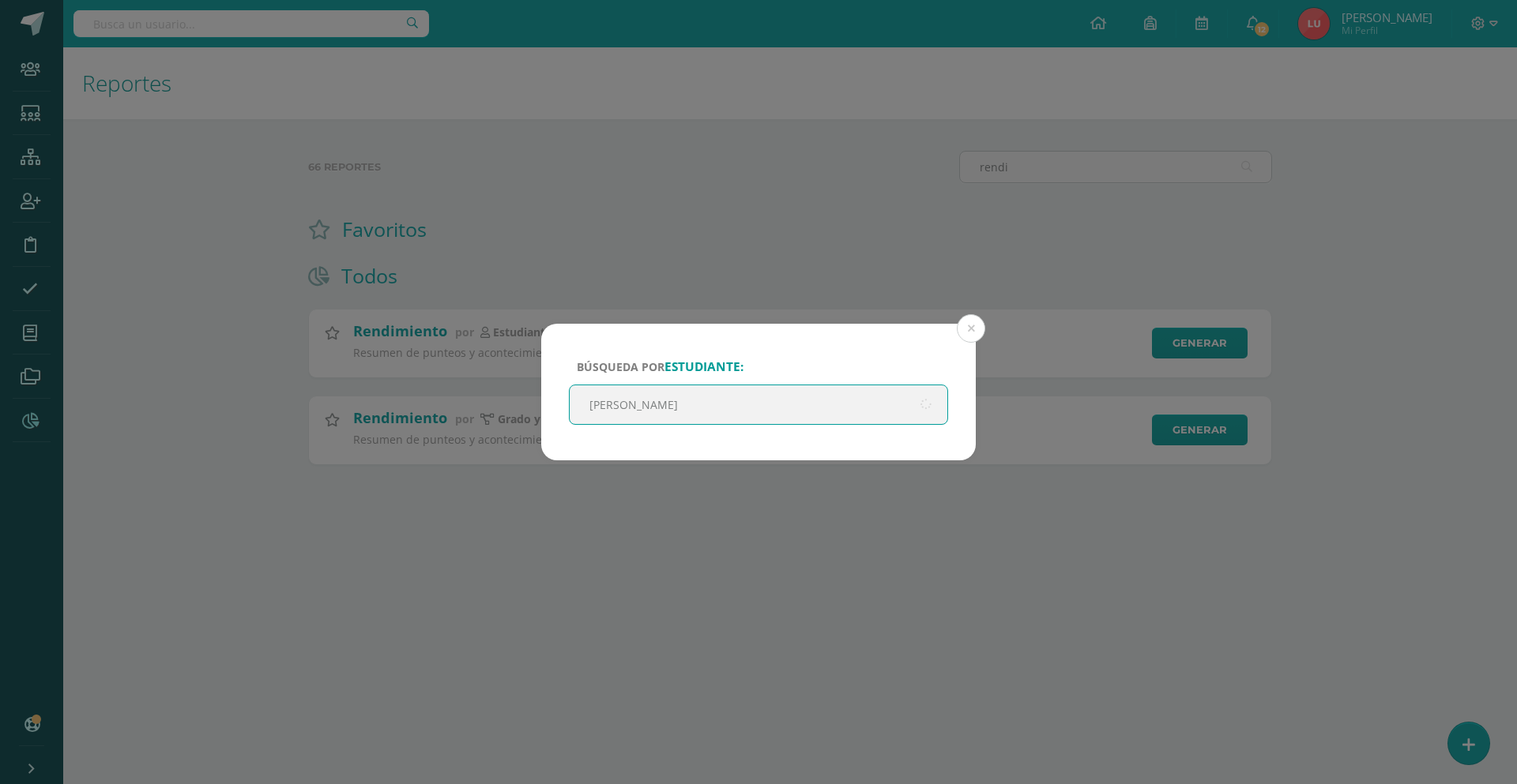
type input "valeria"
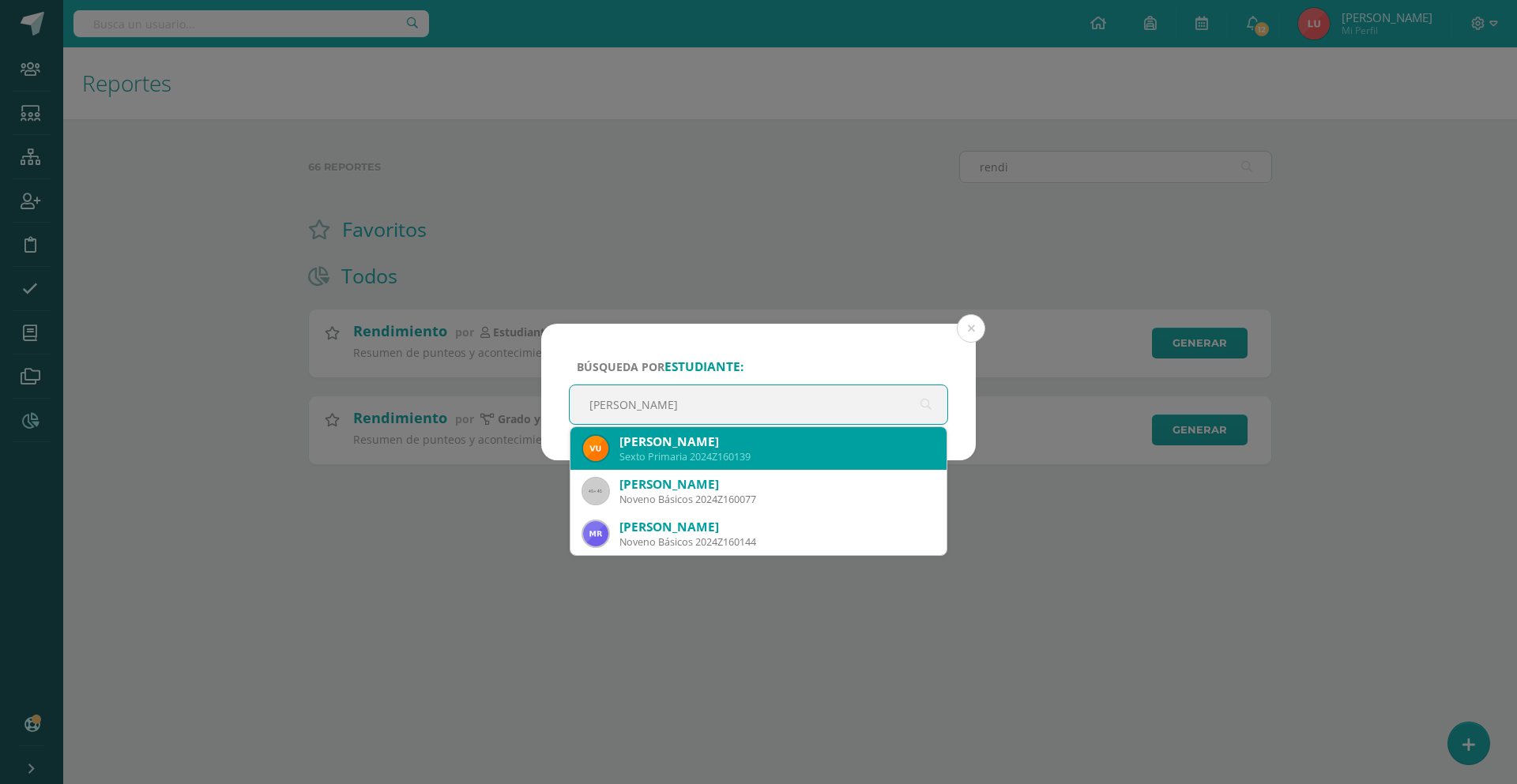
click at [730, 446] on div "Valeria Urzúa Baides" at bounding box center [776, 442] width 314 height 16
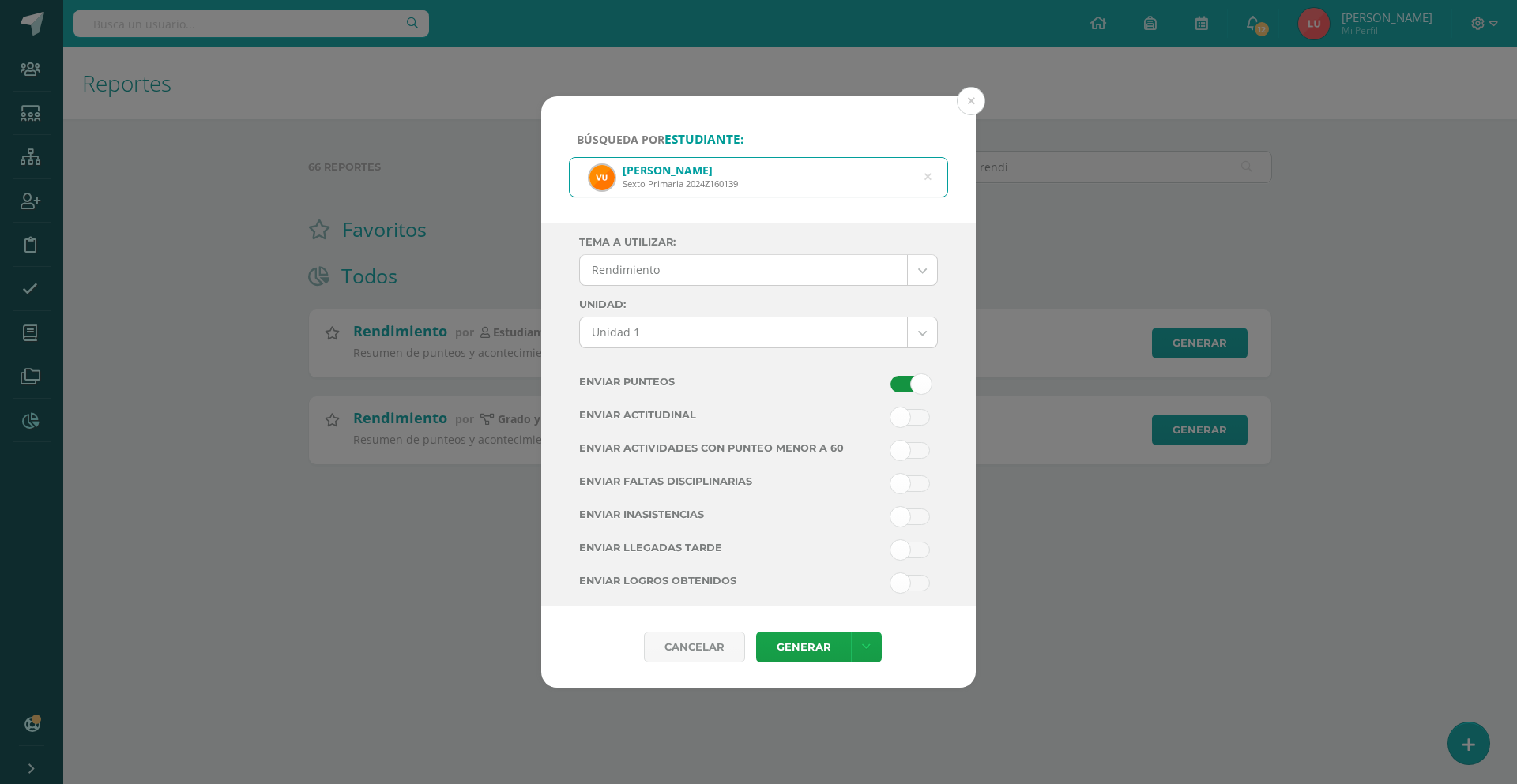
click at [645, 321] on body "Búsqueda por estudiante: Valeria Urzúa Baides Sexto Primaria 2024Z160139 valeri…" at bounding box center [758, 257] width 1517 height 515
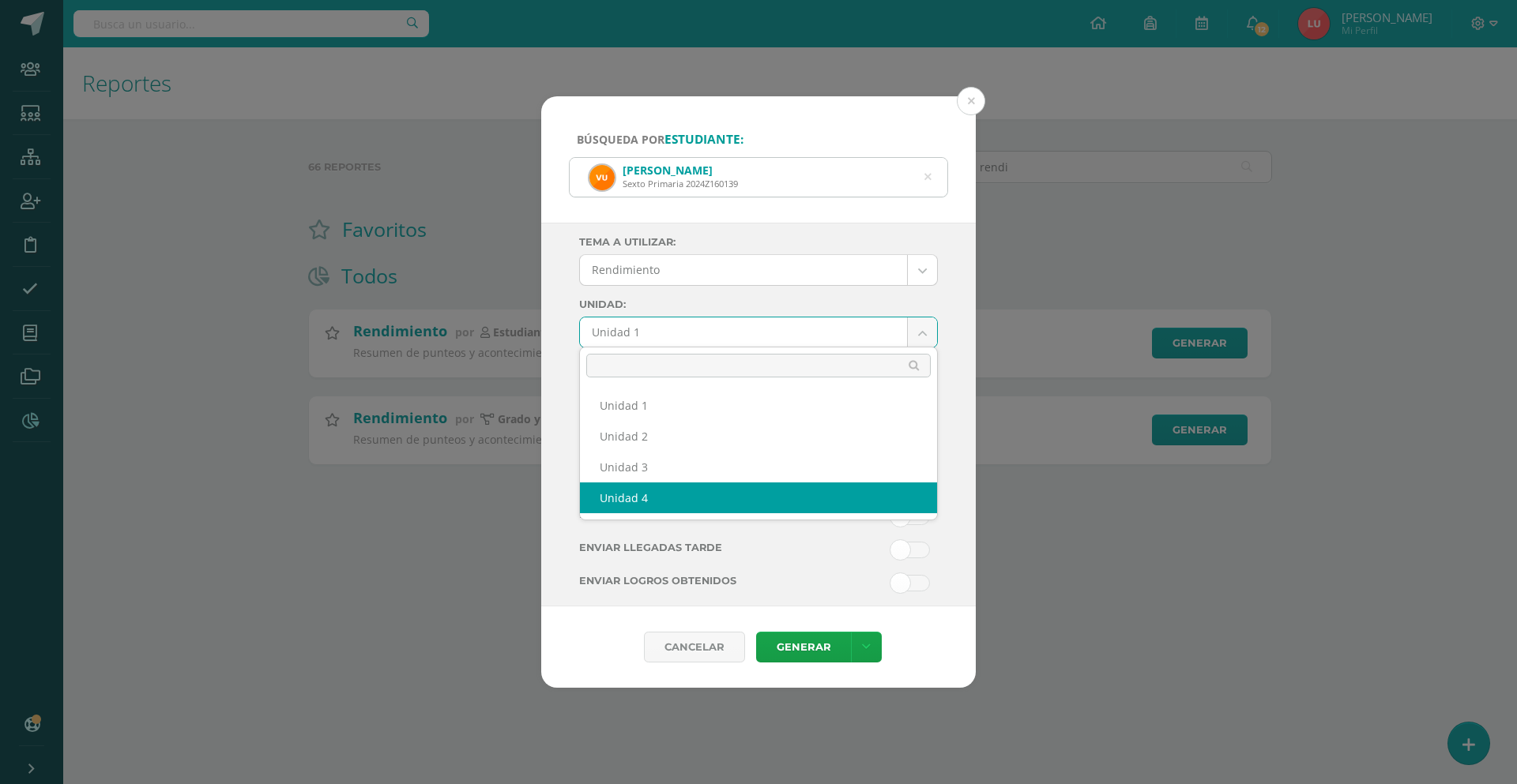
select select "Unidad 4"
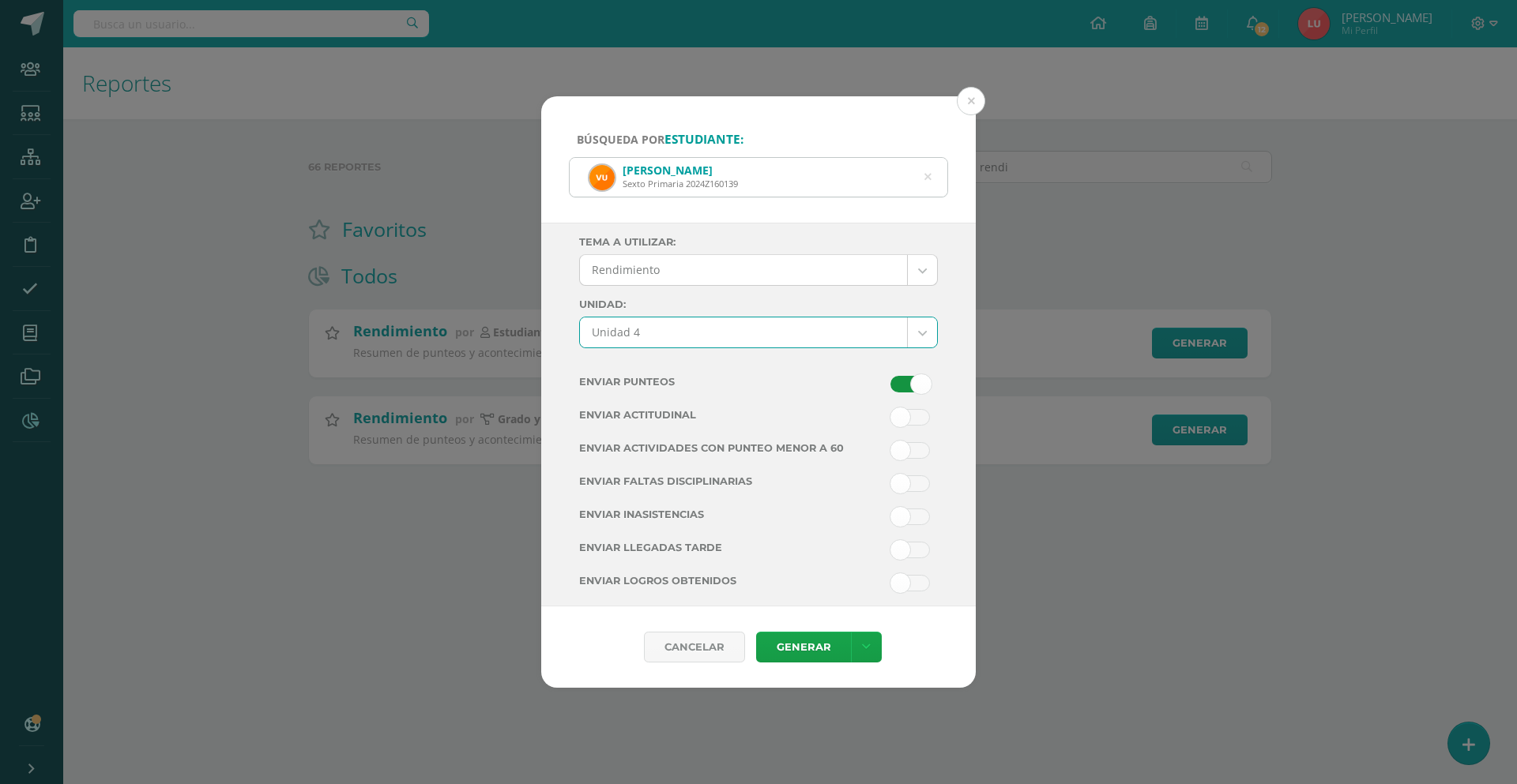
click at [909, 446] on span at bounding box center [910, 451] width 40 height 16
click at [0, 0] on input "checkbox" at bounding box center [0, 0] width 0 height 0
click at [820, 657] on link "Generar" at bounding box center [803, 647] width 95 height 31
click at [237, 233] on div "Búsqueda por estudiante: Valeria Urzúa Baides Sexto Primaria 2024Z160139 valeri…" at bounding box center [758, 392] width 1505 height 591
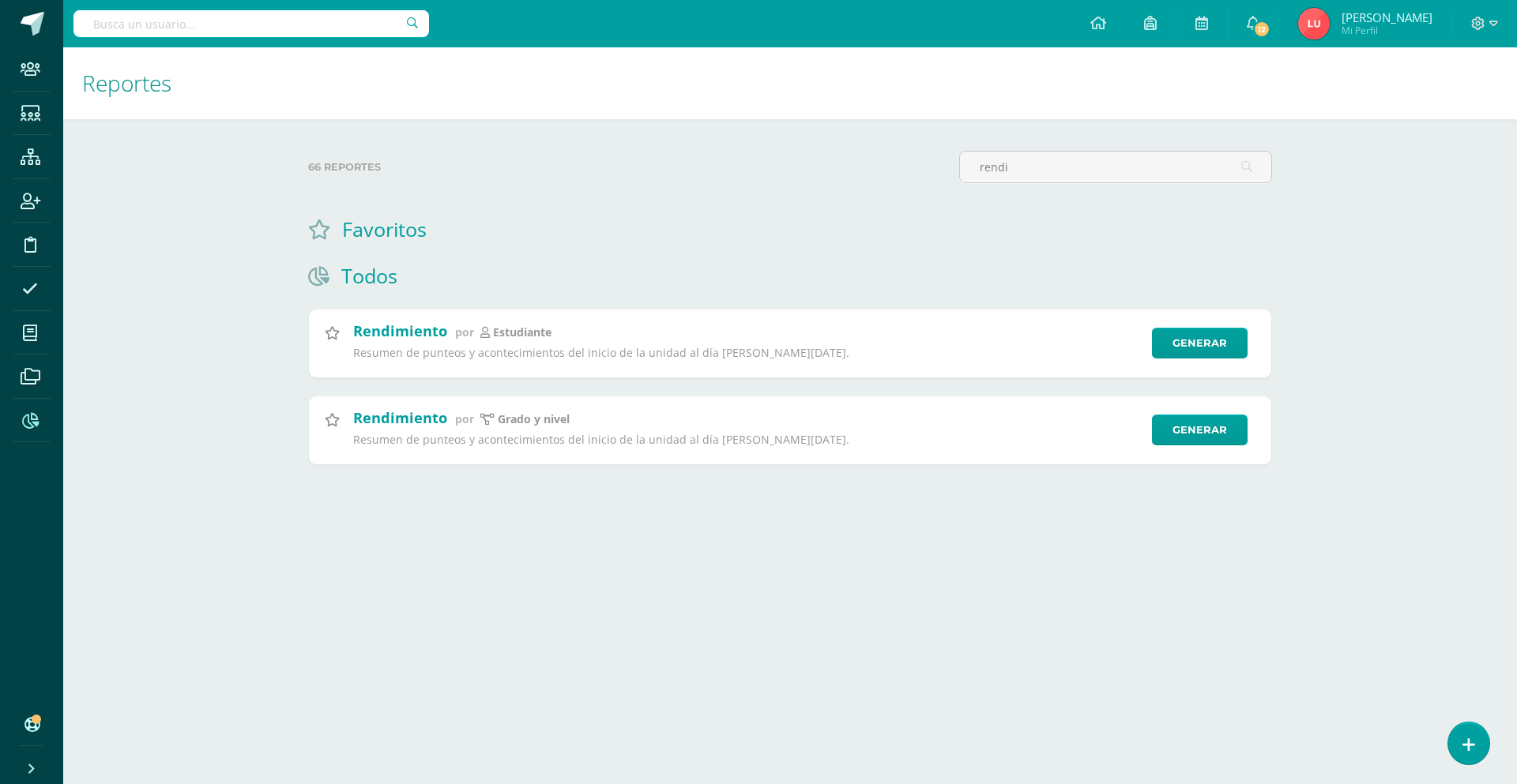
click at [190, 36] on input "text" at bounding box center [251, 23] width 355 height 27
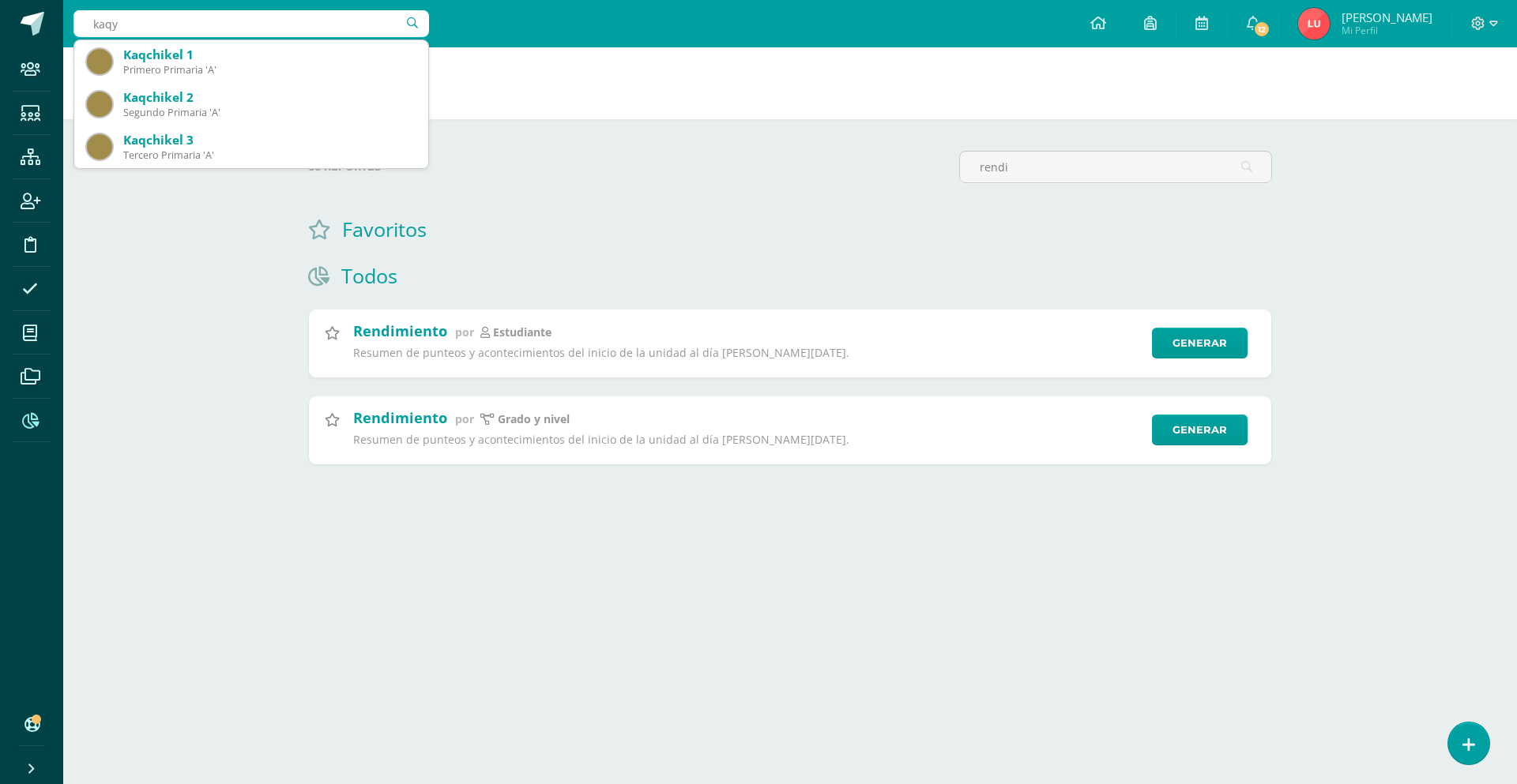
type input "kaq"
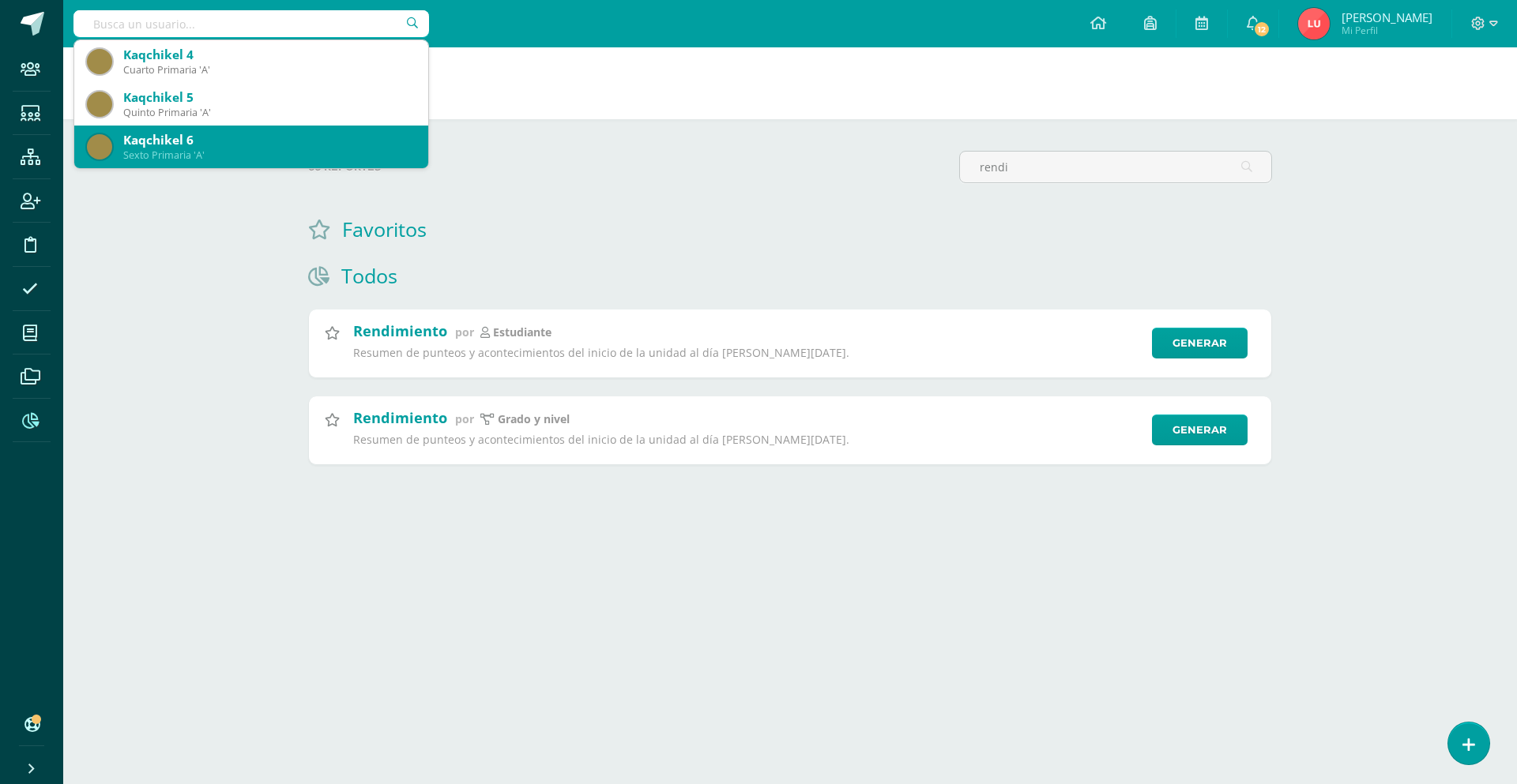
click at [166, 146] on div "Kaqchikel 6" at bounding box center [269, 140] width 292 height 16
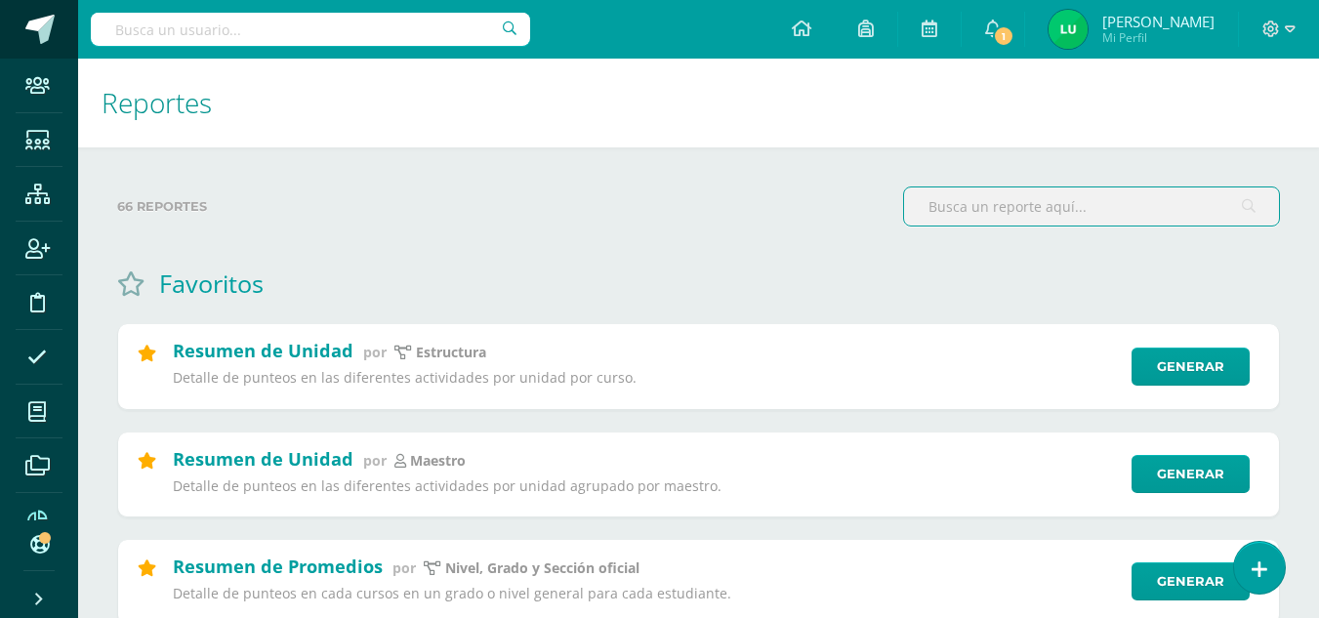
click at [36, 50] on link at bounding box center [39, 29] width 78 height 59
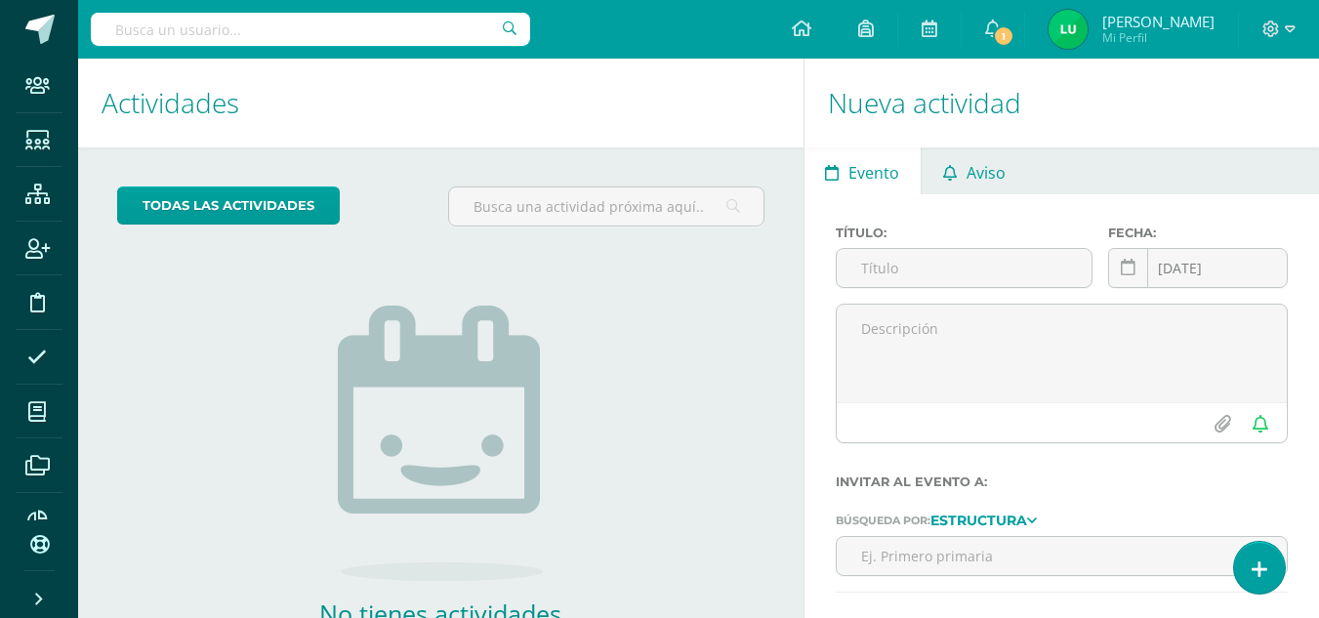
click at [985, 172] on span "Aviso" at bounding box center [985, 172] width 39 height 47
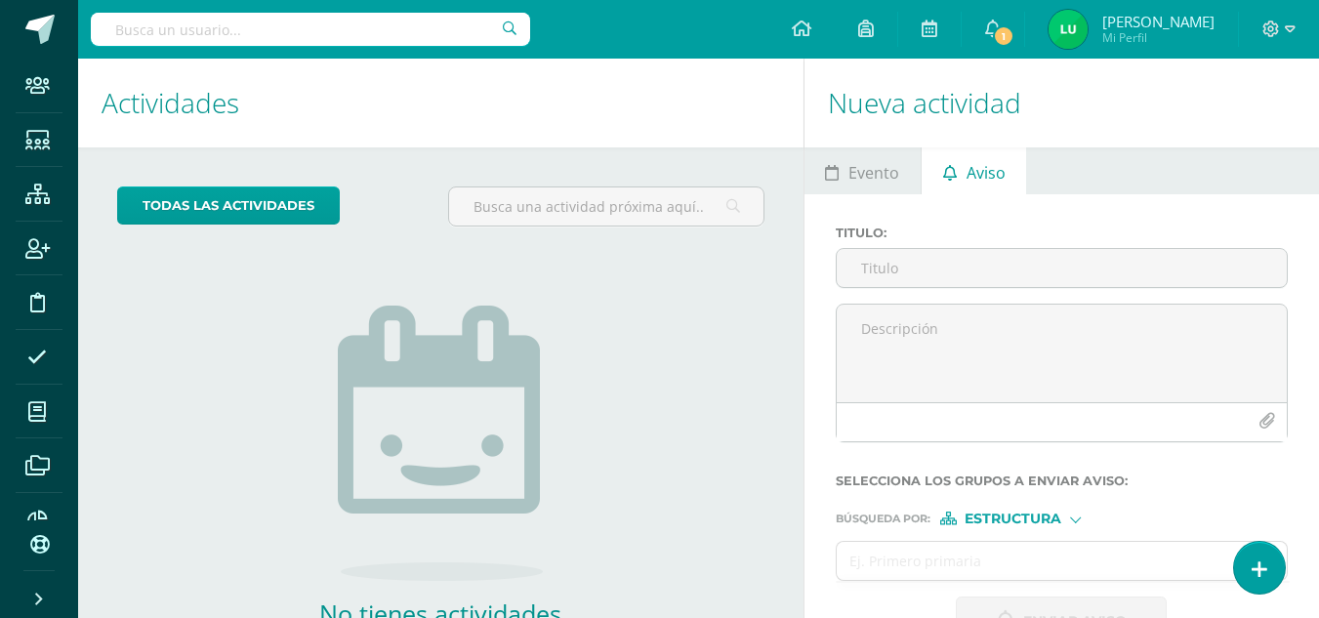
scroll to position [133, 0]
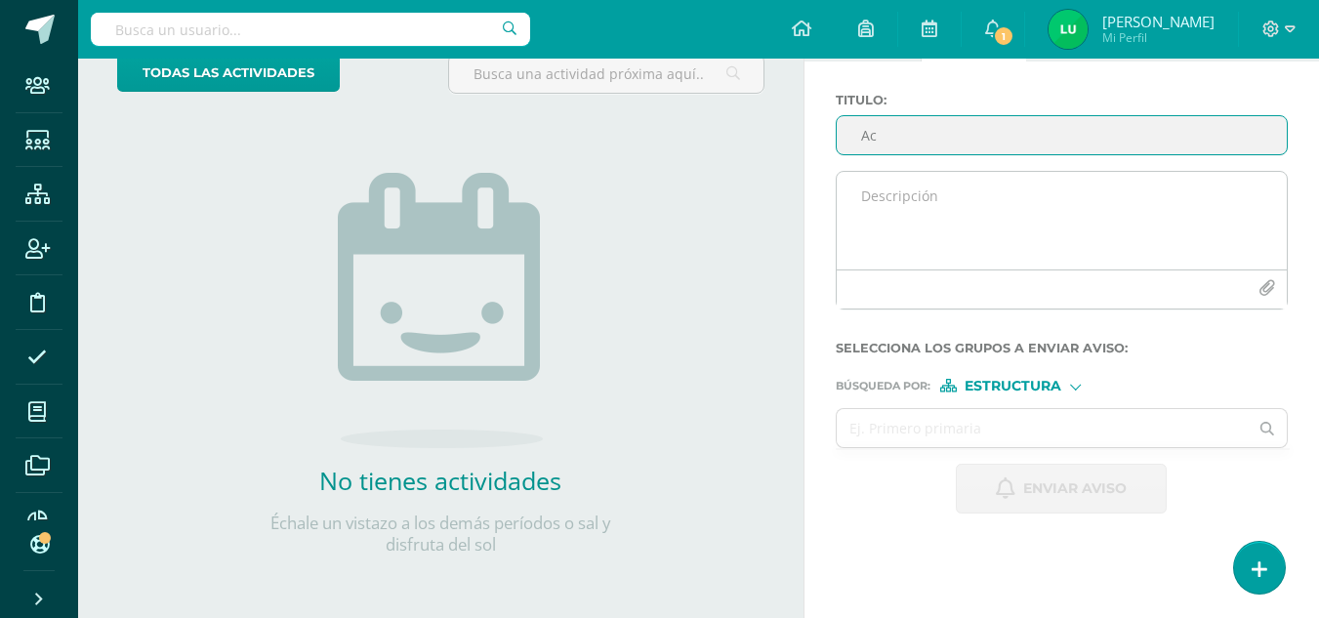
type input "A"
type input "Invitación digital - Acto de bendición"
click at [1023, 217] on textarea at bounding box center [1062, 221] width 450 height 98
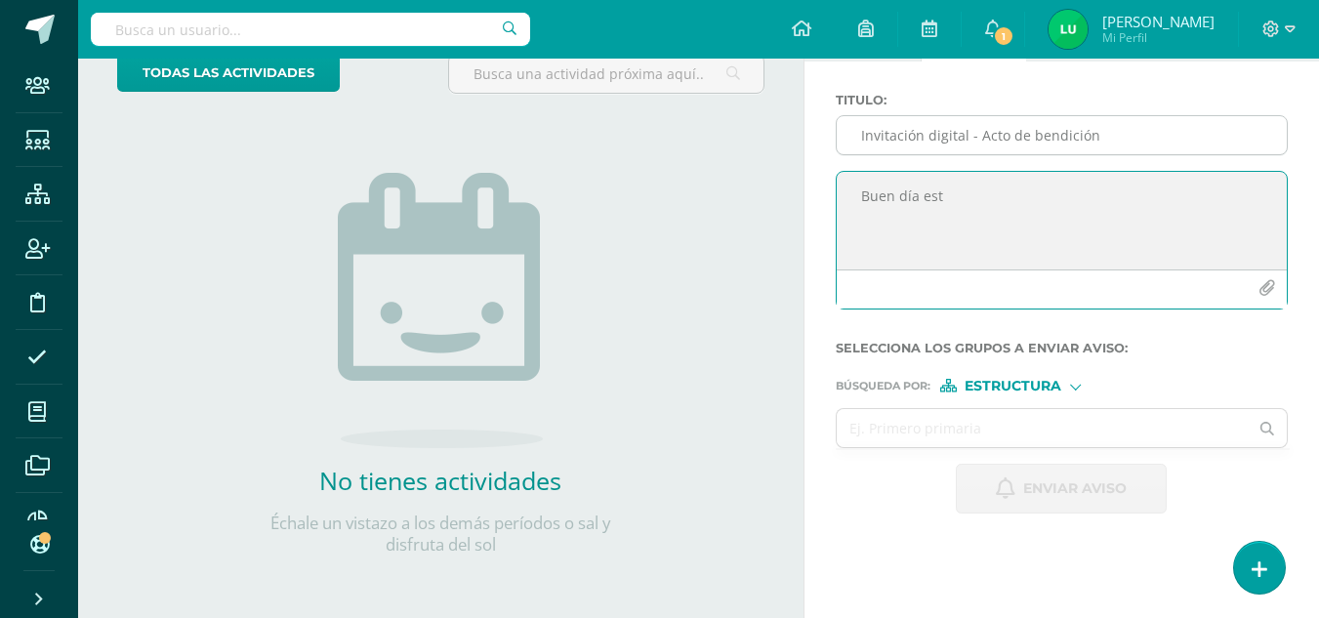
type textarea "Buen día est"
click at [1117, 141] on input "Invitación digital - Acto de bendición" at bounding box center [1062, 135] width 450 height 38
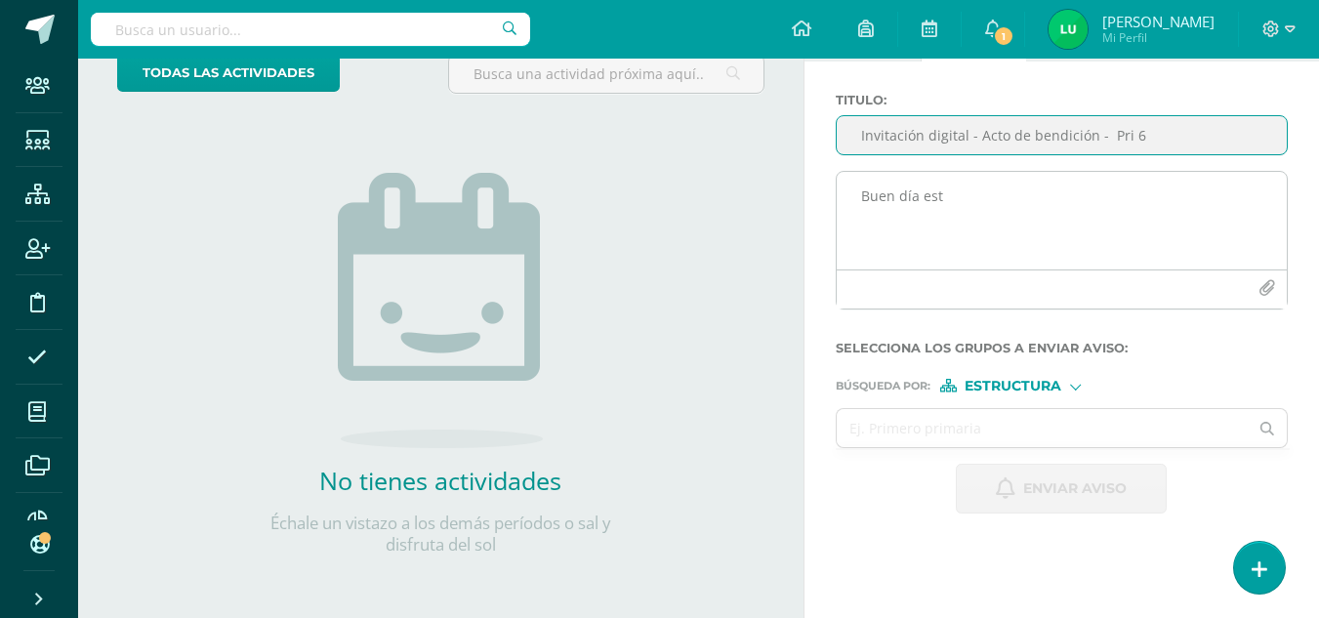
type input "Invitación digital - Acto de bendición - Pri 6"
click at [1080, 186] on textarea "Buen día est" at bounding box center [1062, 221] width 450 height 98
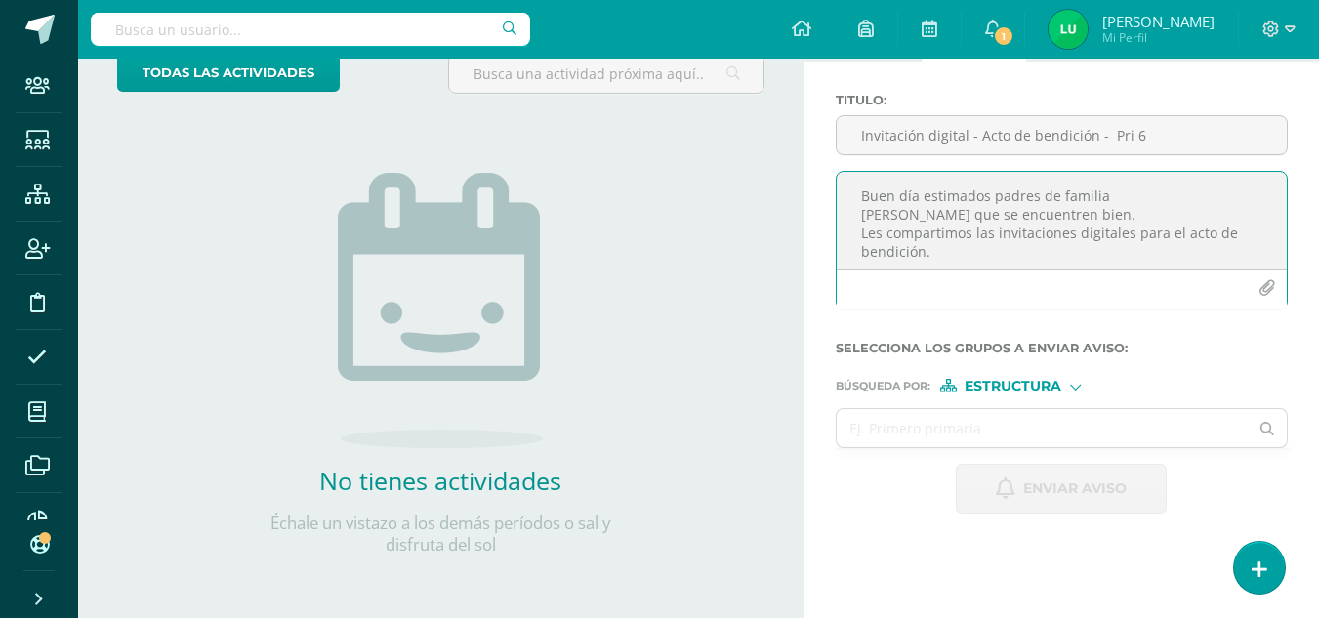
scroll to position [10, 0]
type textarea "Buen día estimados padres de familia [PERSON_NAME] que se encuentren bien. Les …"
click at [1262, 288] on icon "button" at bounding box center [1266, 288] width 17 height 17
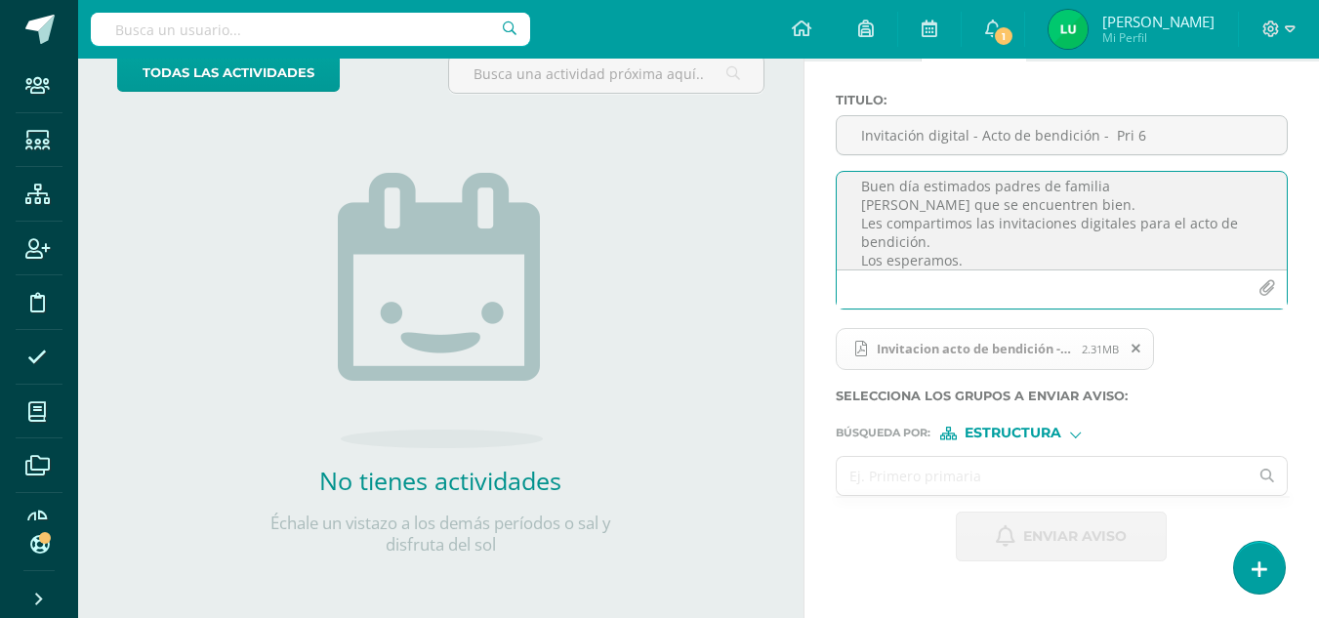
click at [949, 472] on input "text" at bounding box center [1043, 476] width 412 height 38
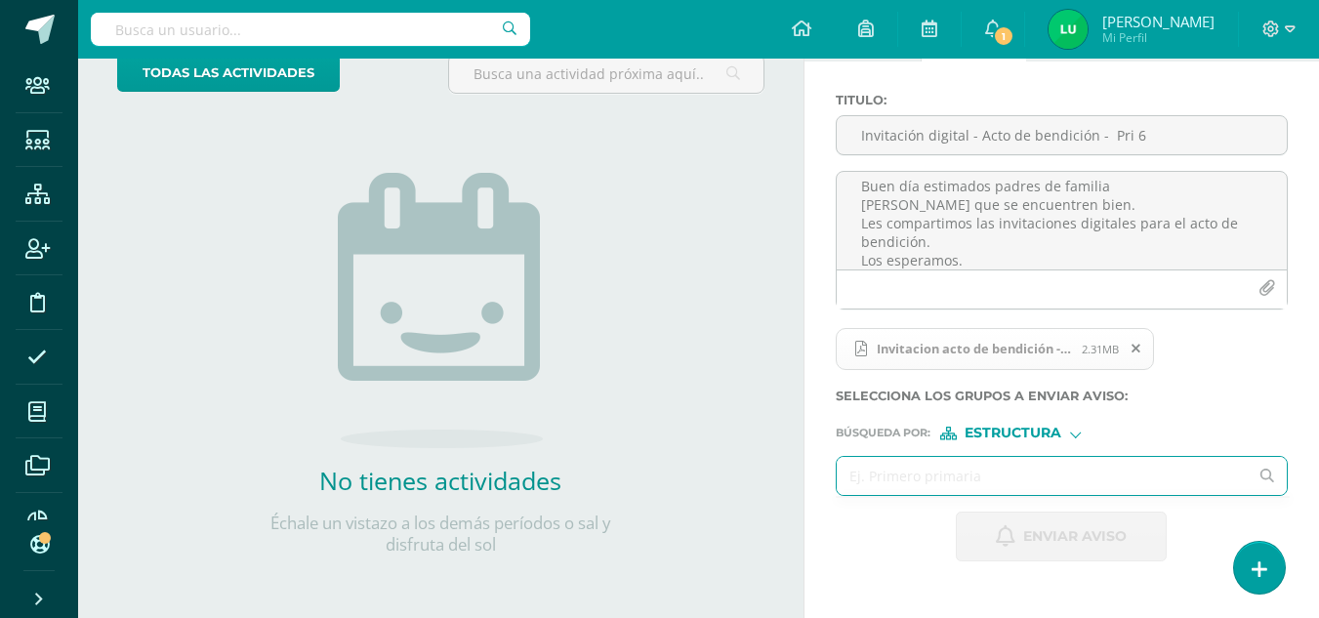
click at [993, 441] on form "Titulo : Invitación digital - Acto de bendición - Pri 6 Buen día estimados padr…" at bounding box center [1062, 327] width 452 height 469
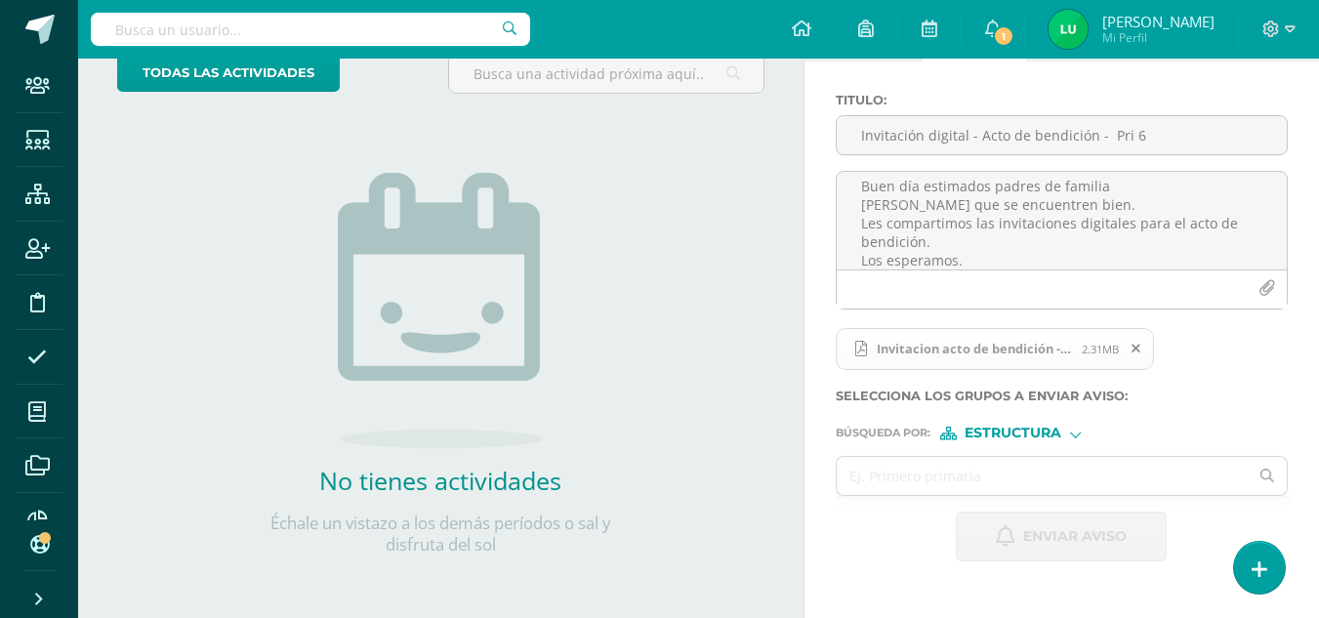
click at [995, 433] on span "Estructura" at bounding box center [1012, 433] width 97 height 11
click at [995, 473] on span "Persona" at bounding box center [1018, 483] width 157 height 25
click at [888, 489] on input "text" at bounding box center [1043, 476] width 412 height 38
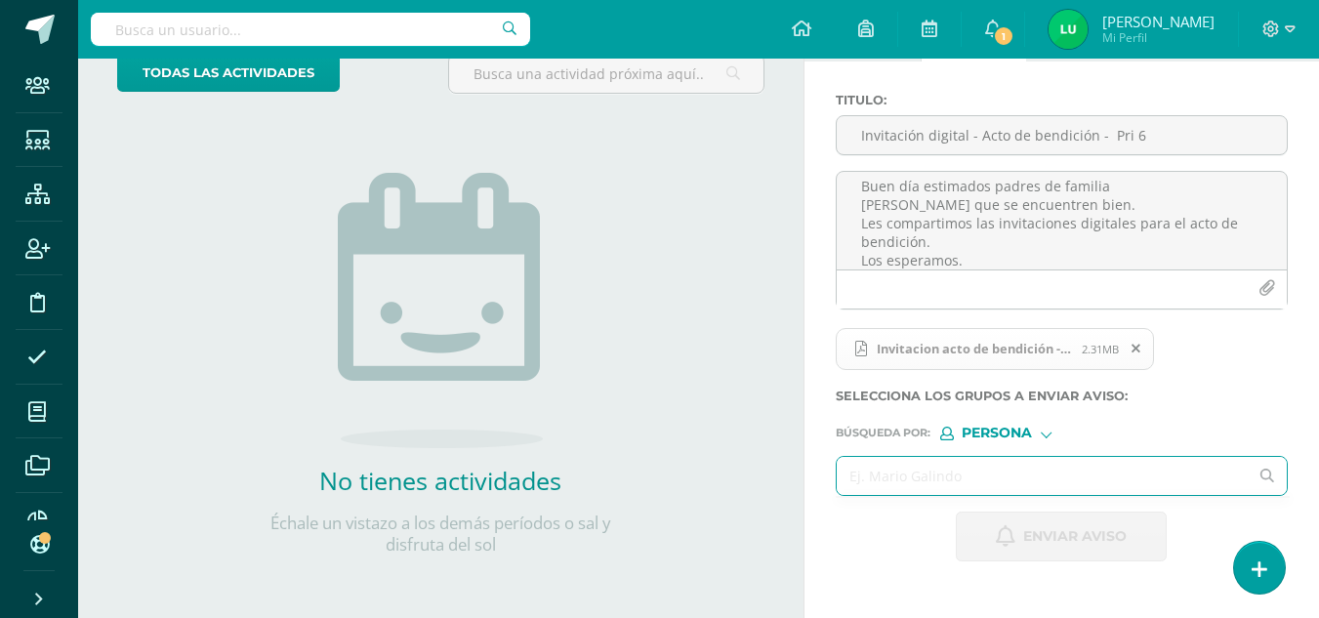
click at [890, 489] on input "text" at bounding box center [1043, 476] width 412 height 38
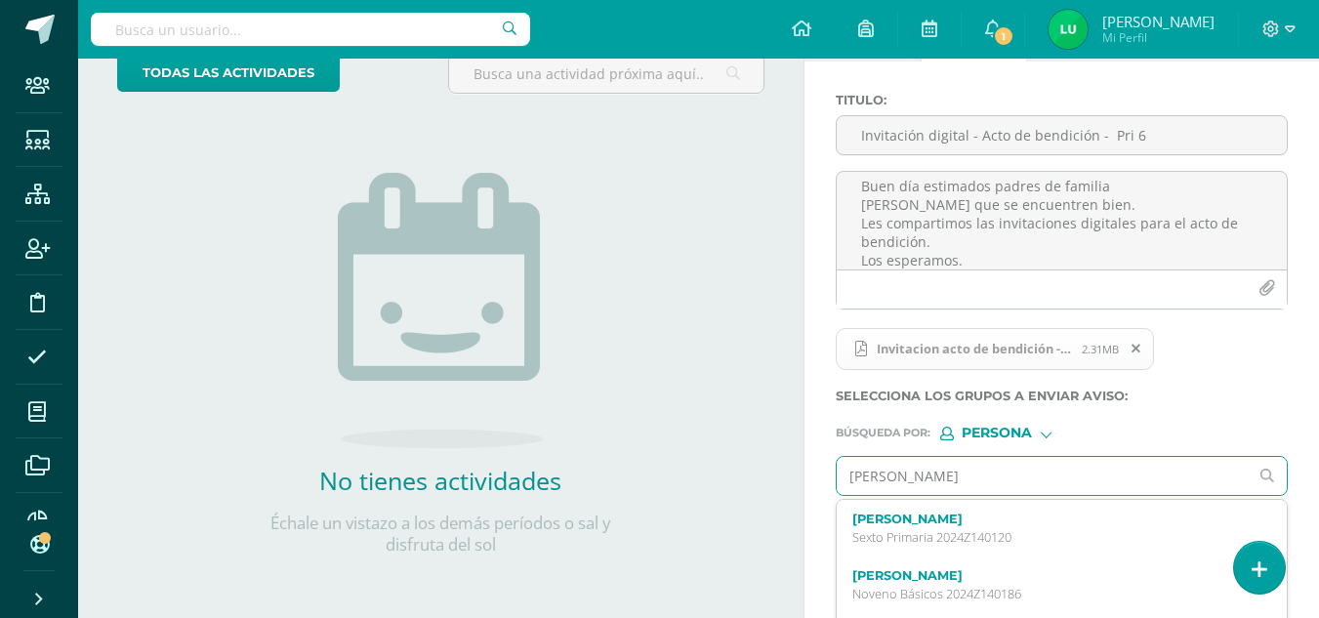
type input "[PERSON_NAME]"
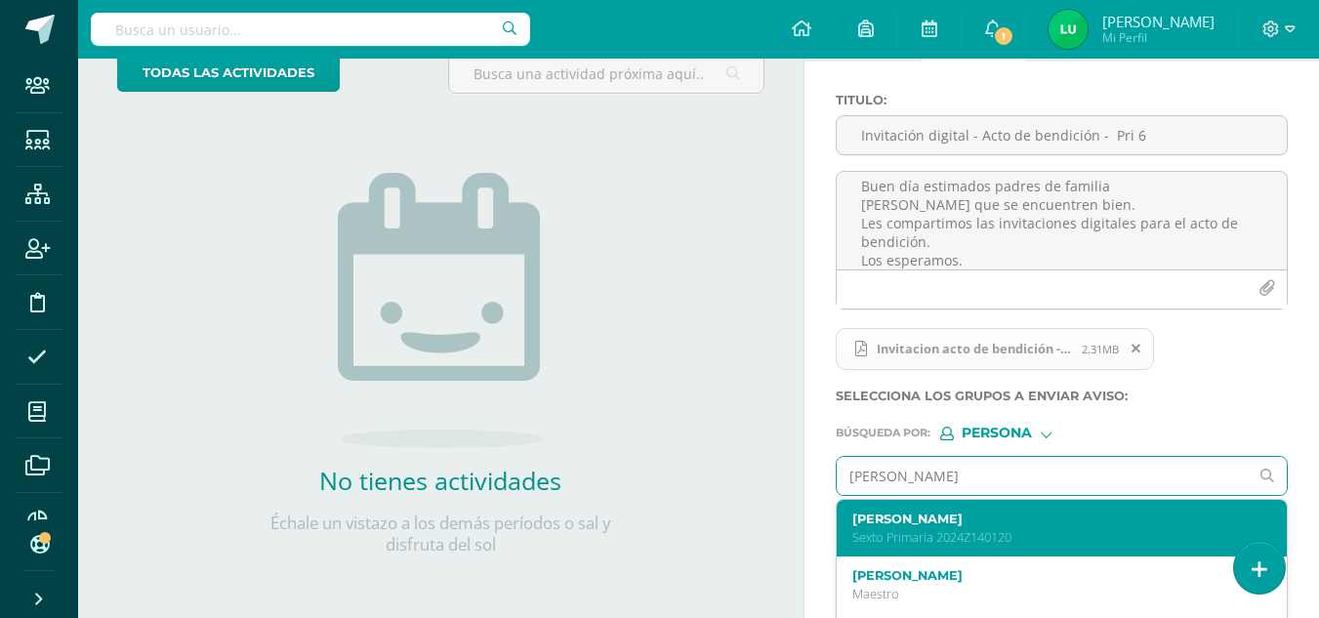
click at [842, 517] on div "[PERSON_NAME] Sexto Primaria 2024Z140120" at bounding box center [1062, 529] width 450 height 58
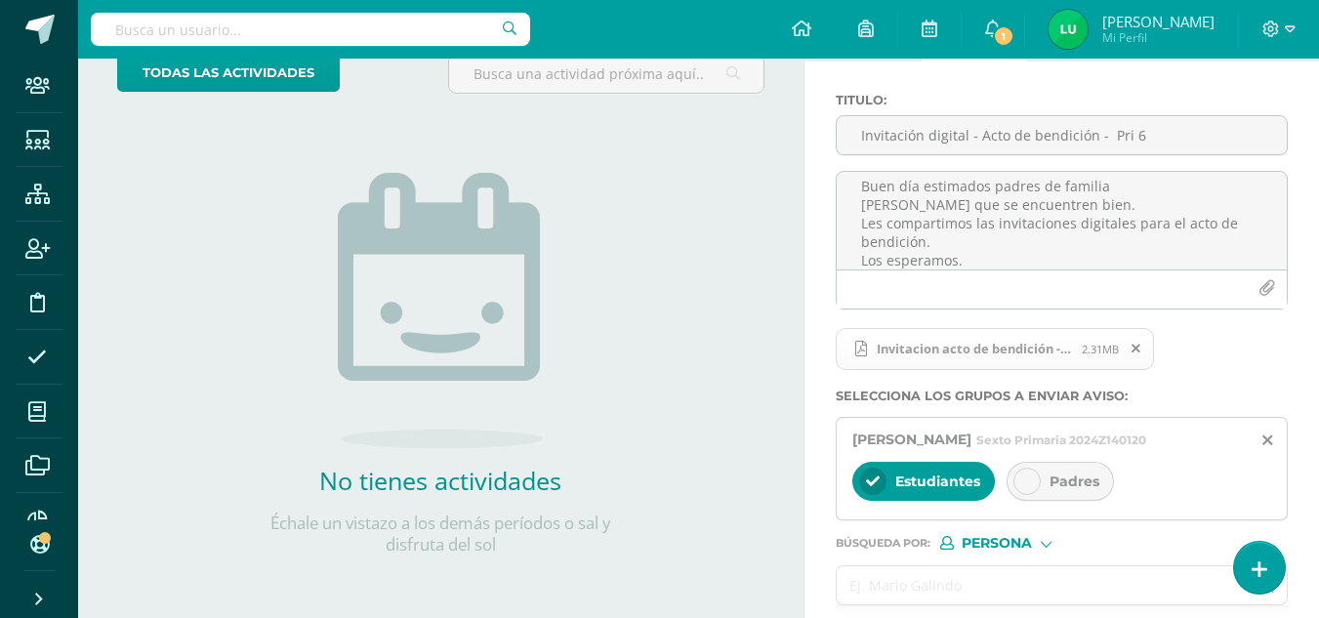
scroll to position [230, 0]
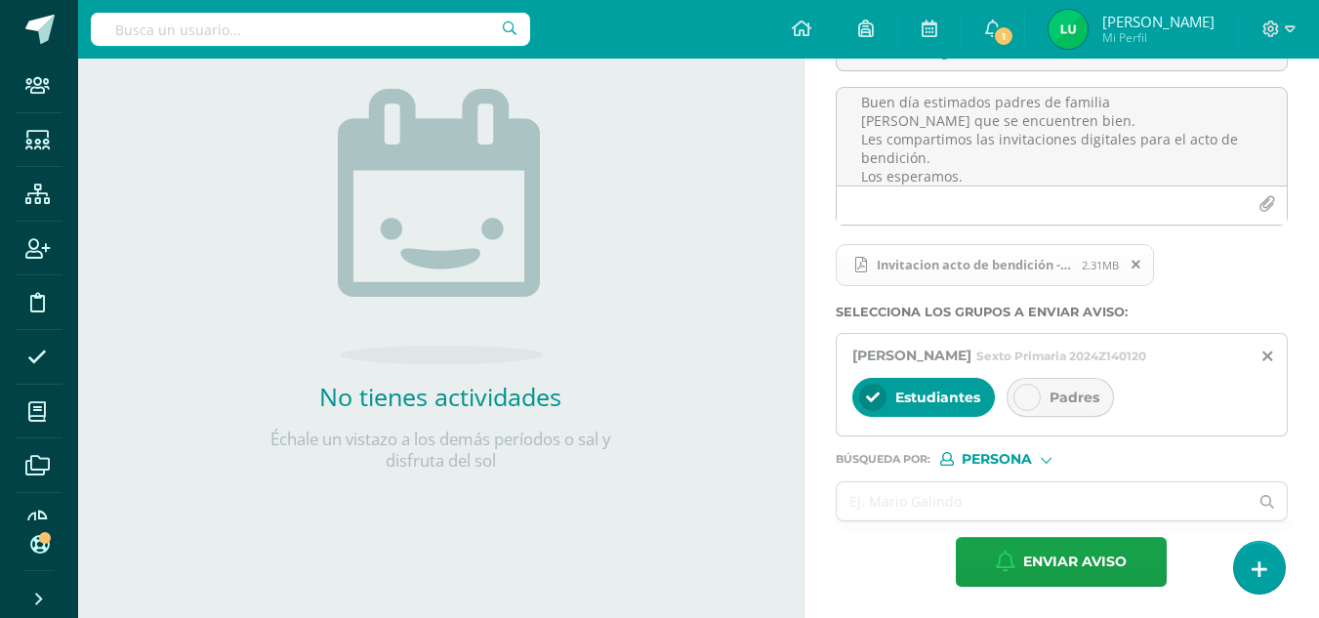
click at [1022, 402] on icon at bounding box center [1027, 397] width 14 height 14
click at [953, 512] on input "text" at bounding box center [1043, 501] width 412 height 38
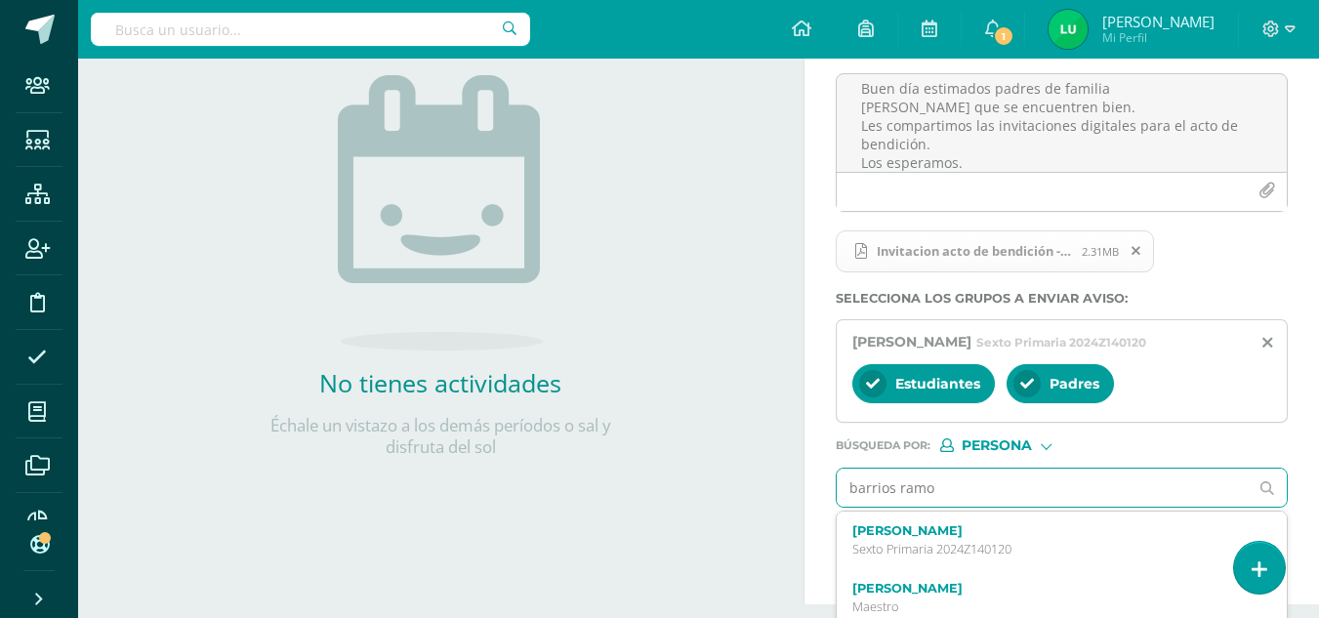
type input "[PERSON_NAME]"
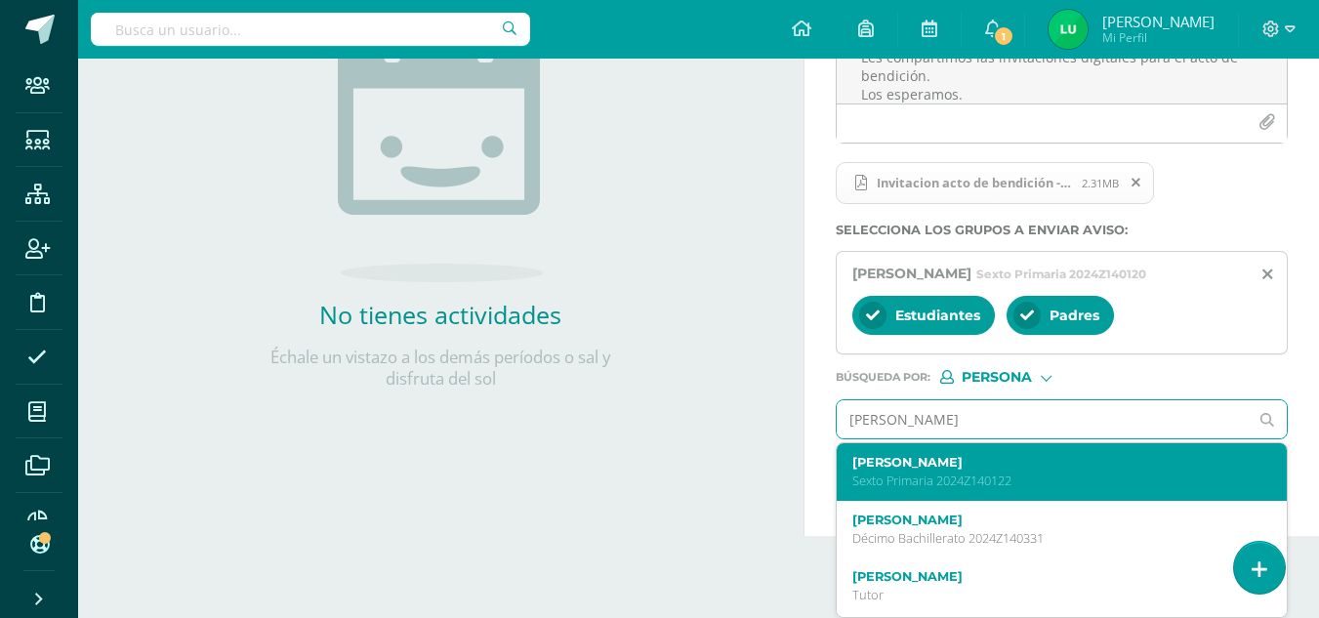
click at [847, 467] on div "[PERSON_NAME] Sexto Primaria 2024Z140122" at bounding box center [1062, 472] width 450 height 58
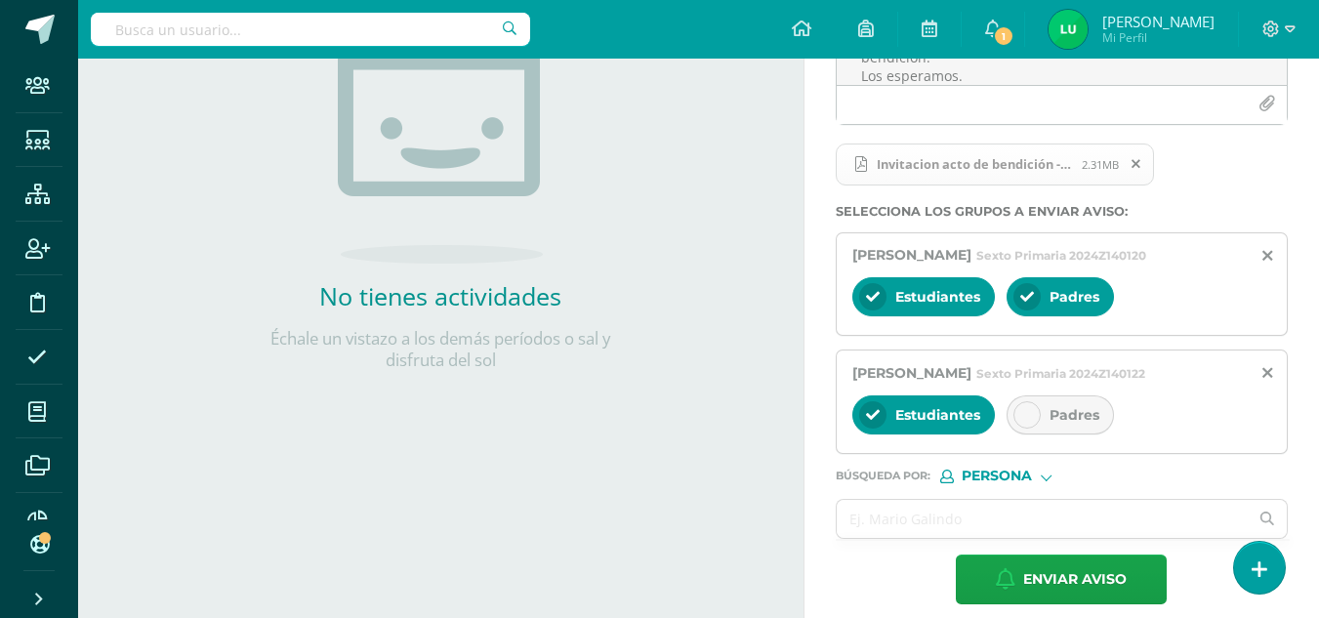
scroll to position [353, 0]
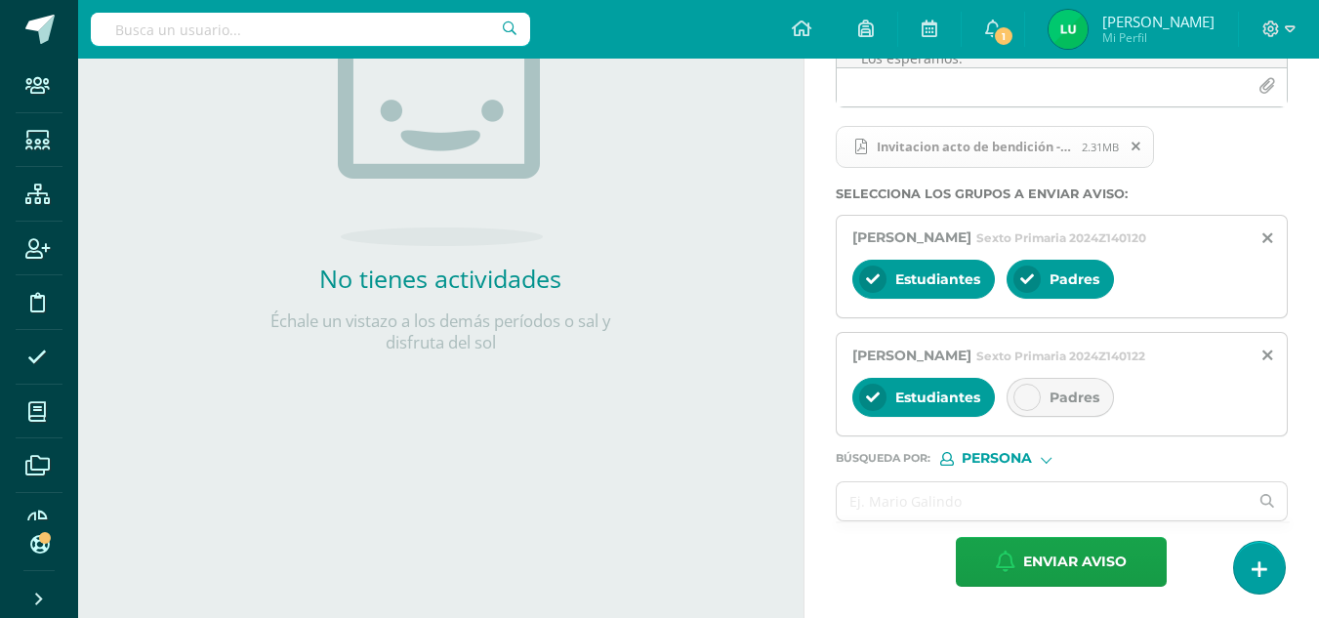
click at [997, 396] on div "Estudiantes Padres" at bounding box center [1061, 399] width 419 height 47
click at [1036, 394] on div at bounding box center [1026, 397] width 27 height 27
click at [954, 470] on form "Titulo : Invitación digital - Acto de bendición - Pri 6 Buen día estimados padr…" at bounding box center [1062, 239] width 452 height 696
click at [923, 484] on input "text" at bounding box center [1043, 501] width 412 height 38
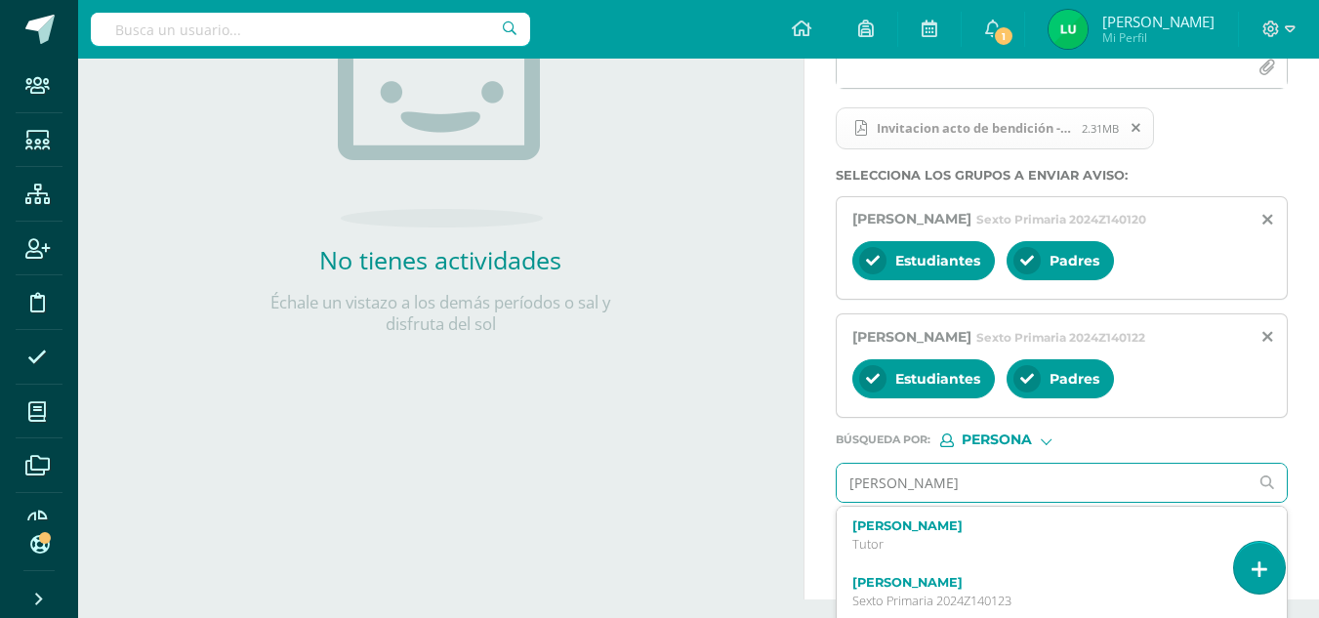
type input "[PERSON_NAME]"
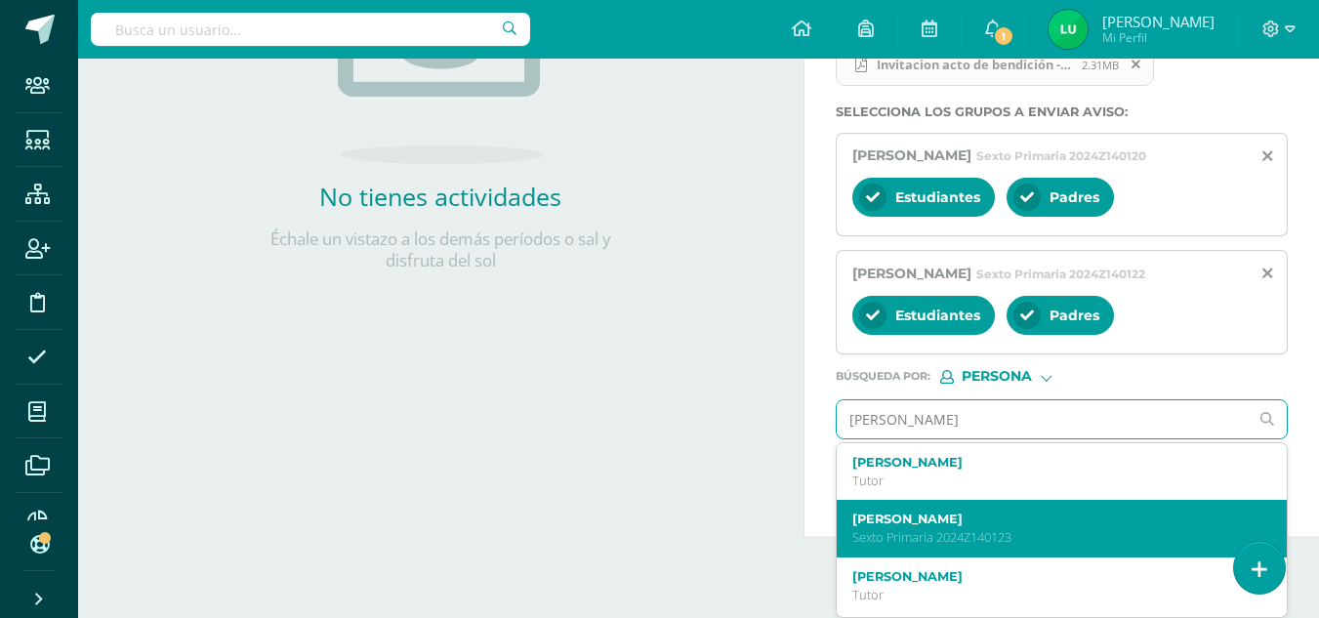
click at [863, 531] on p "Sexto Primaria 2024Z140123" at bounding box center [1053, 537] width 402 height 17
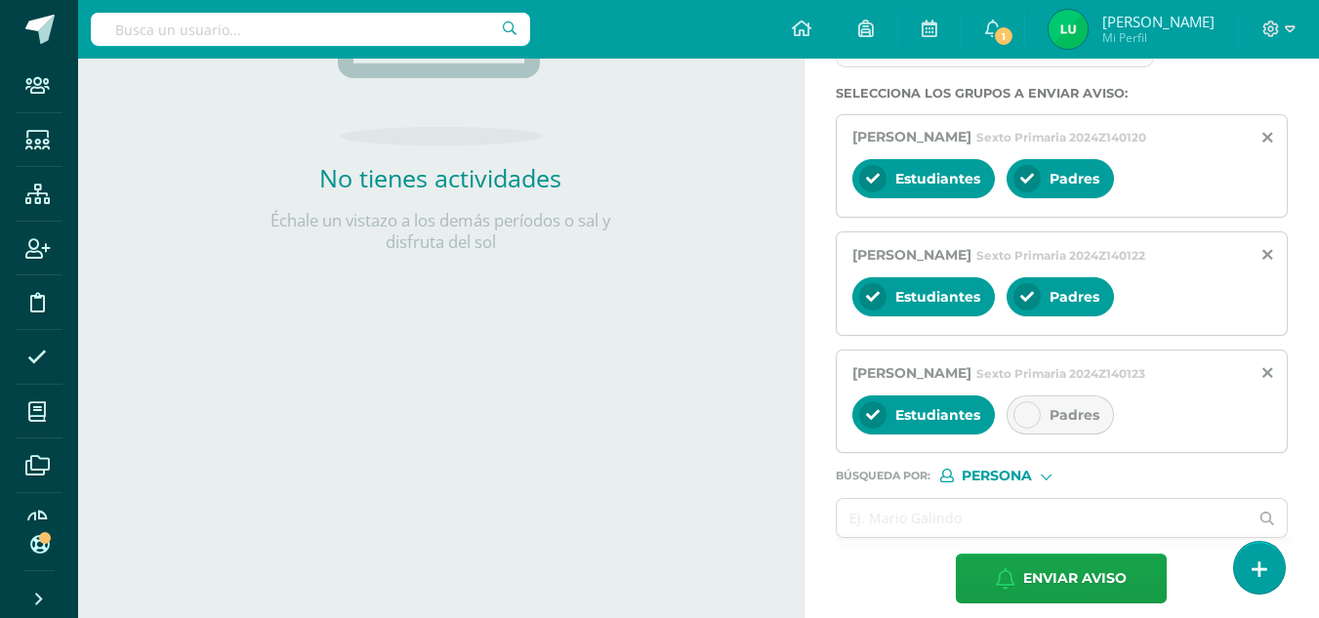
click at [1059, 423] on div "Padres" at bounding box center [1059, 414] width 107 height 39
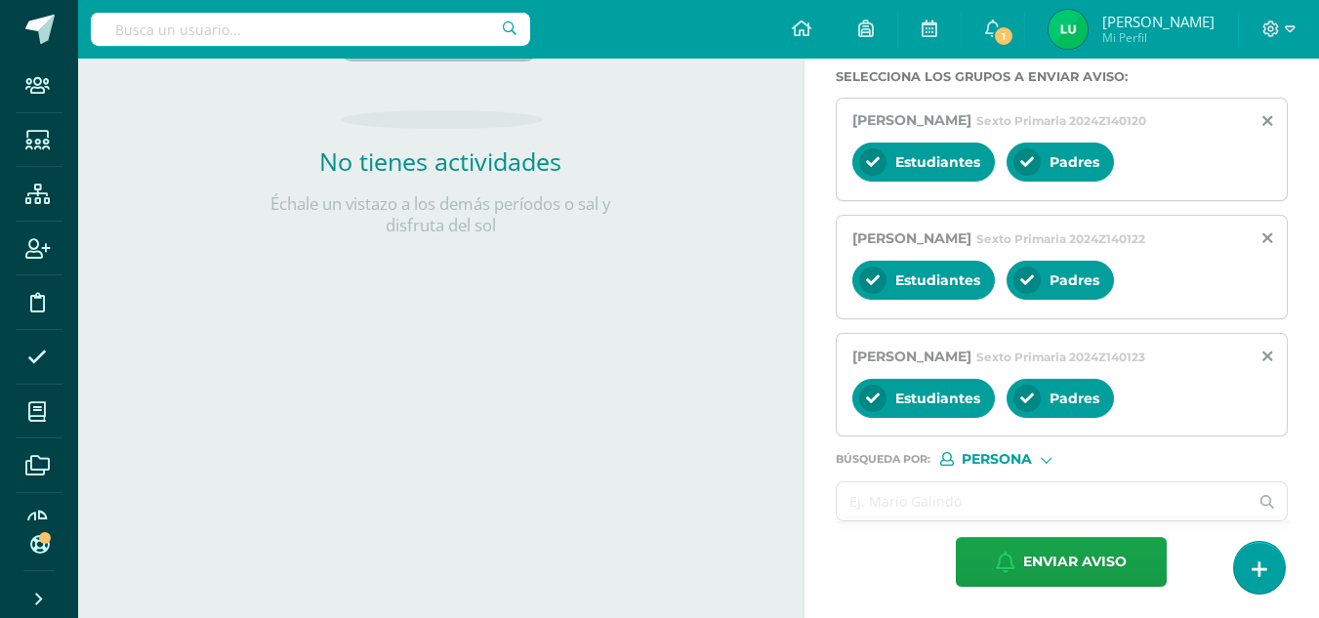
click at [873, 491] on input "text" at bounding box center [1043, 501] width 412 height 38
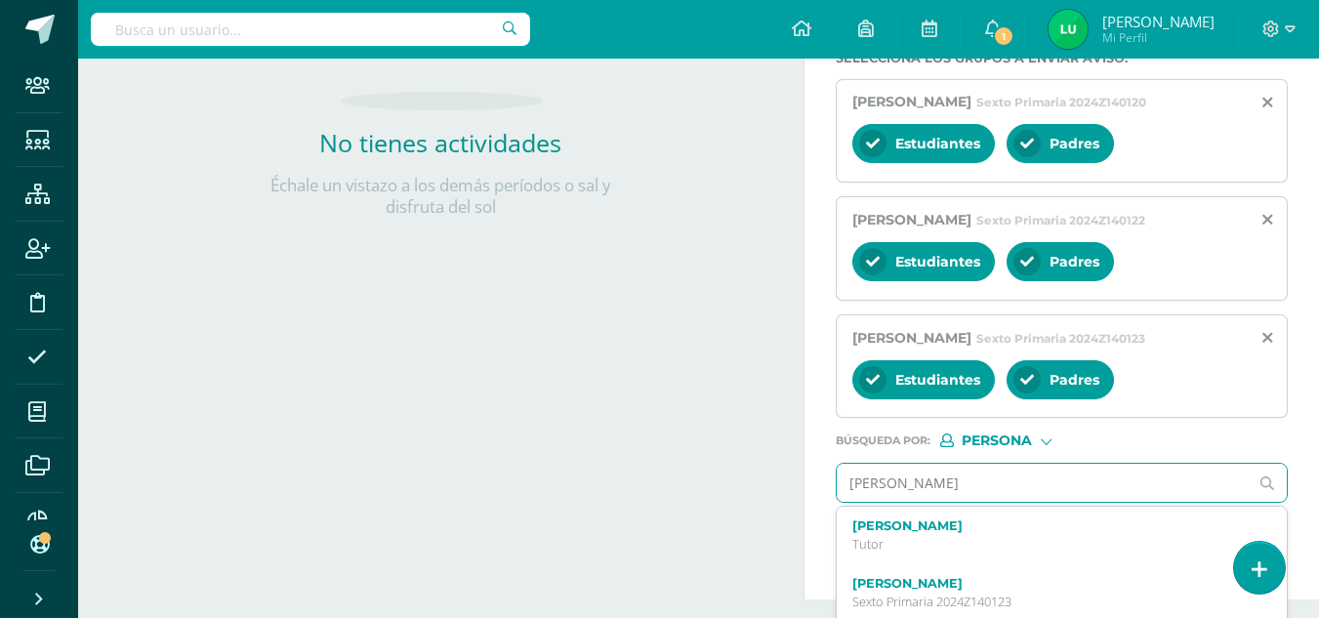
type input "[PERSON_NAME]"
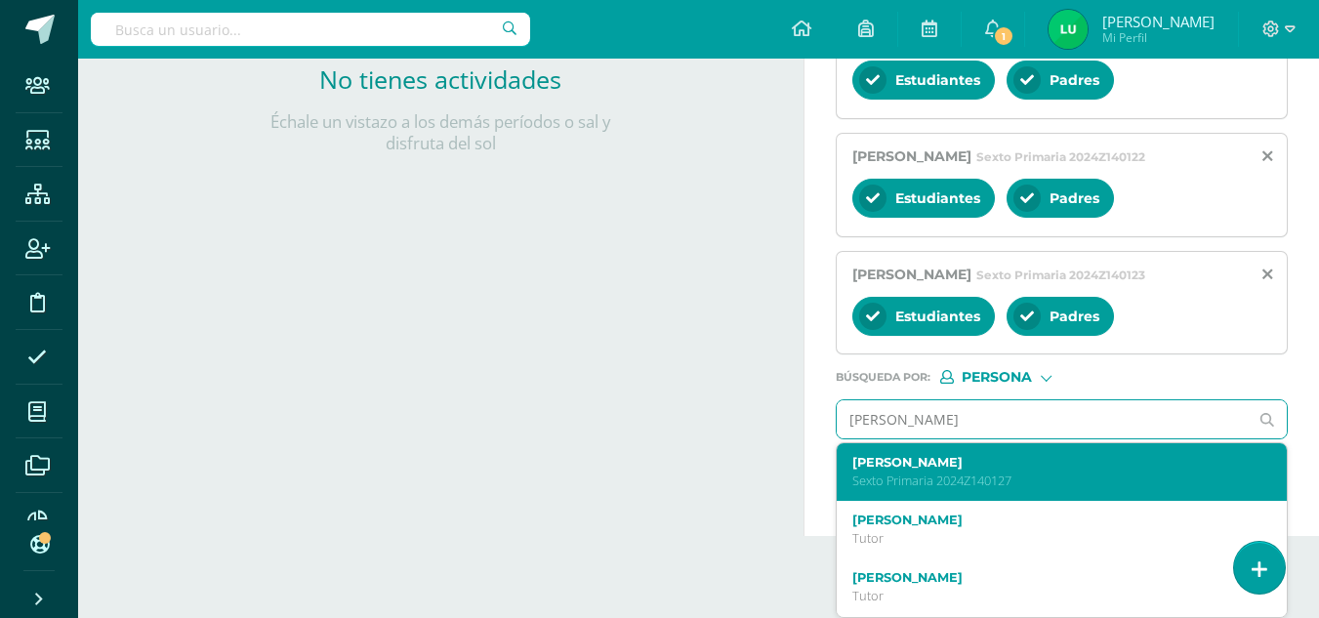
click at [884, 467] on label "[PERSON_NAME]" at bounding box center [1053, 462] width 402 height 15
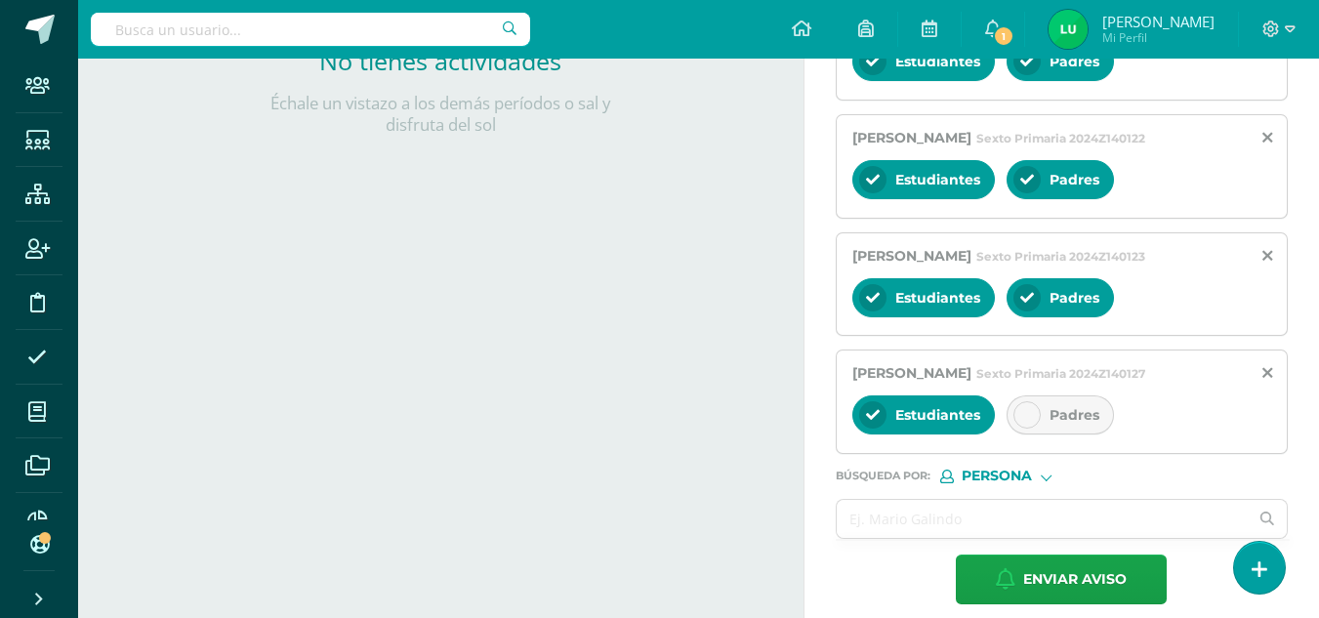
click at [1031, 422] on icon at bounding box center [1027, 415] width 14 height 14
click at [889, 580] on form "Titulo : Invitación digital - Acto de bendición - Pri 6 Buen día estimados padr…" at bounding box center [1062, 138] width 452 height 931
click at [877, 538] on input "text" at bounding box center [1043, 519] width 412 height 38
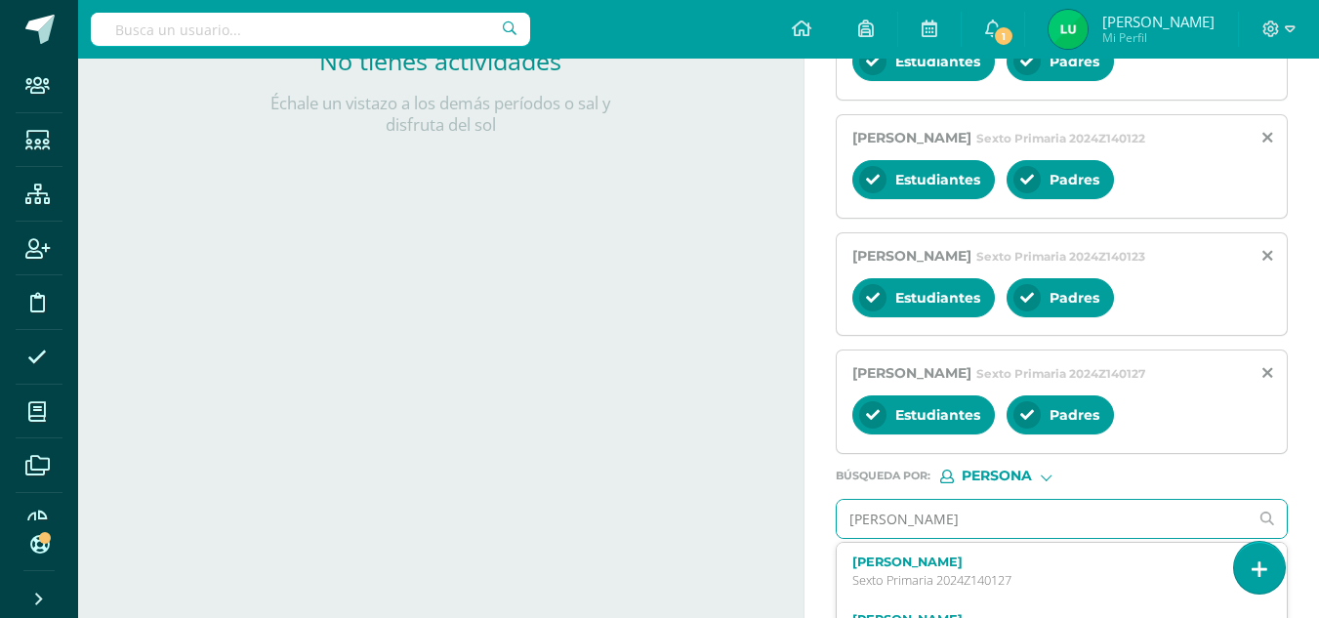
type input "[PERSON_NAME]"
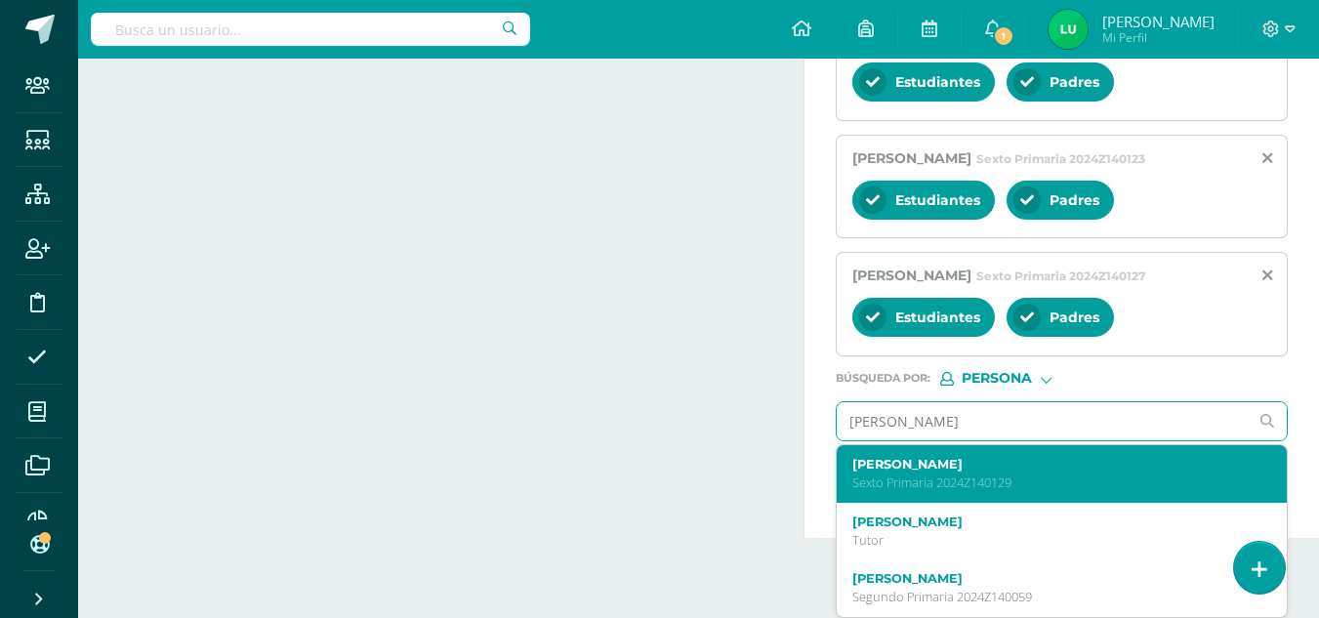
click at [875, 491] on div "[PERSON_NAME] Sexto Primaria 2024Z140129" at bounding box center [1053, 474] width 402 height 34
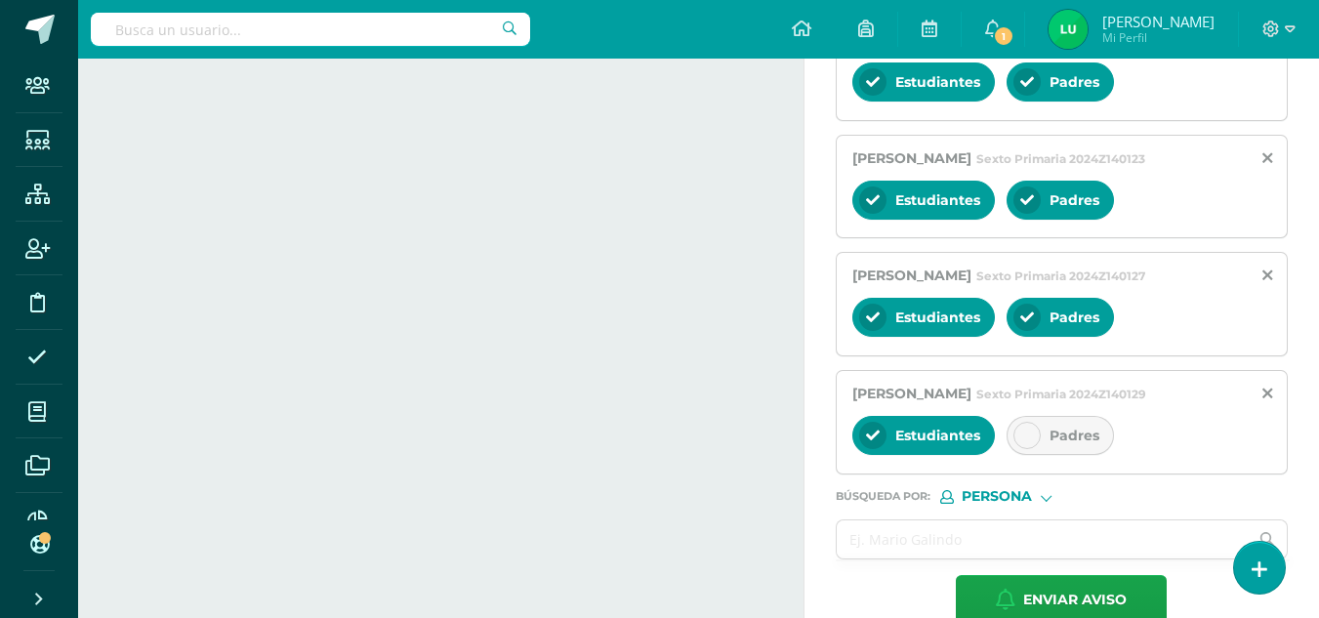
scroll to position [725, 0]
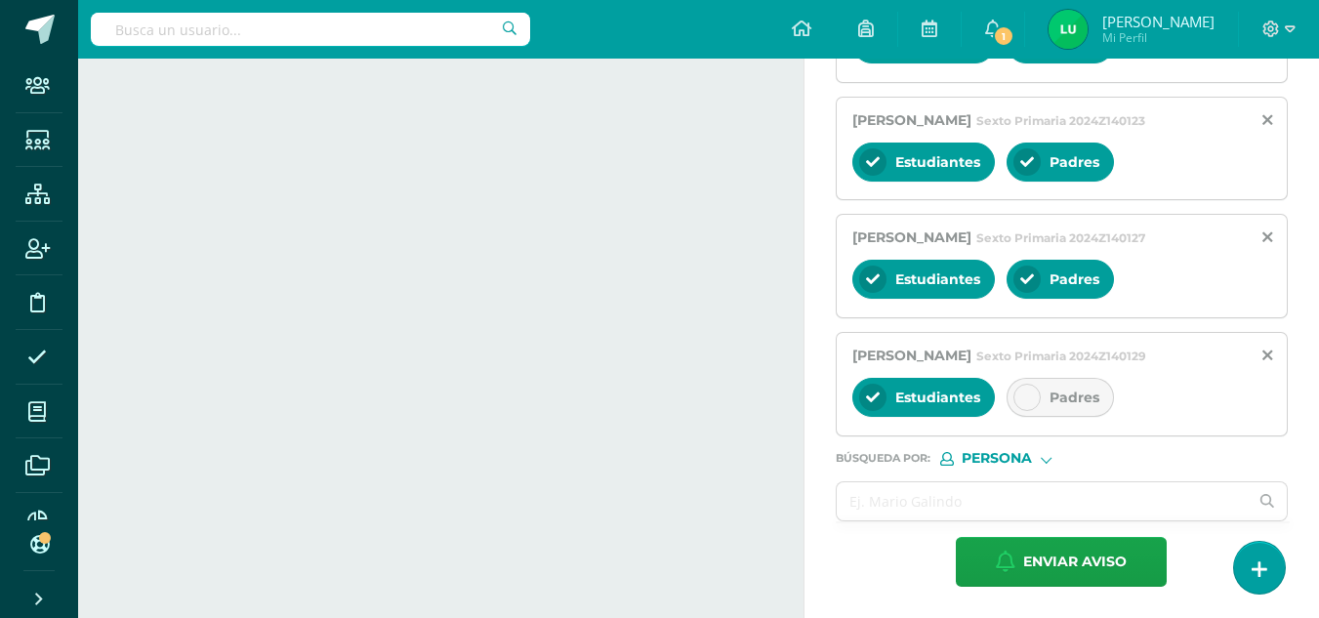
click at [1054, 396] on span "Padres" at bounding box center [1074, 397] width 50 height 18
click at [939, 495] on input "text" at bounding box center [1043, 501] width 412 height 38
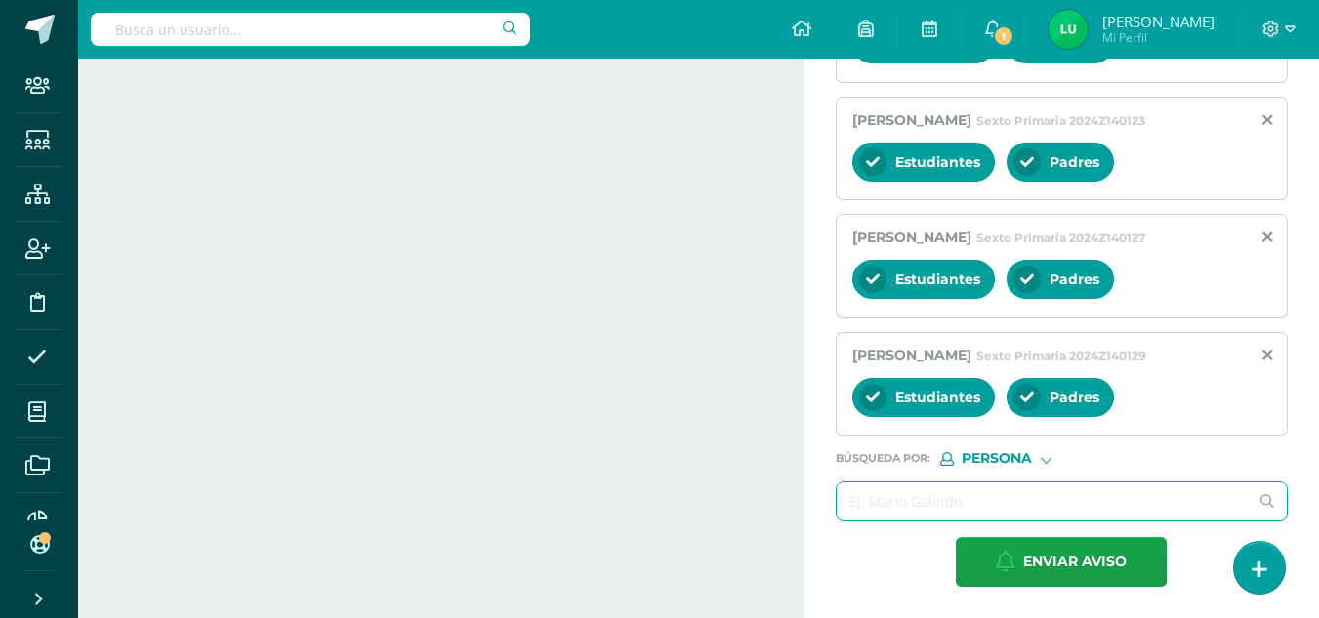
click at [934, 505] on input "text" at bounding box center [1043, 501] width 412 height 38
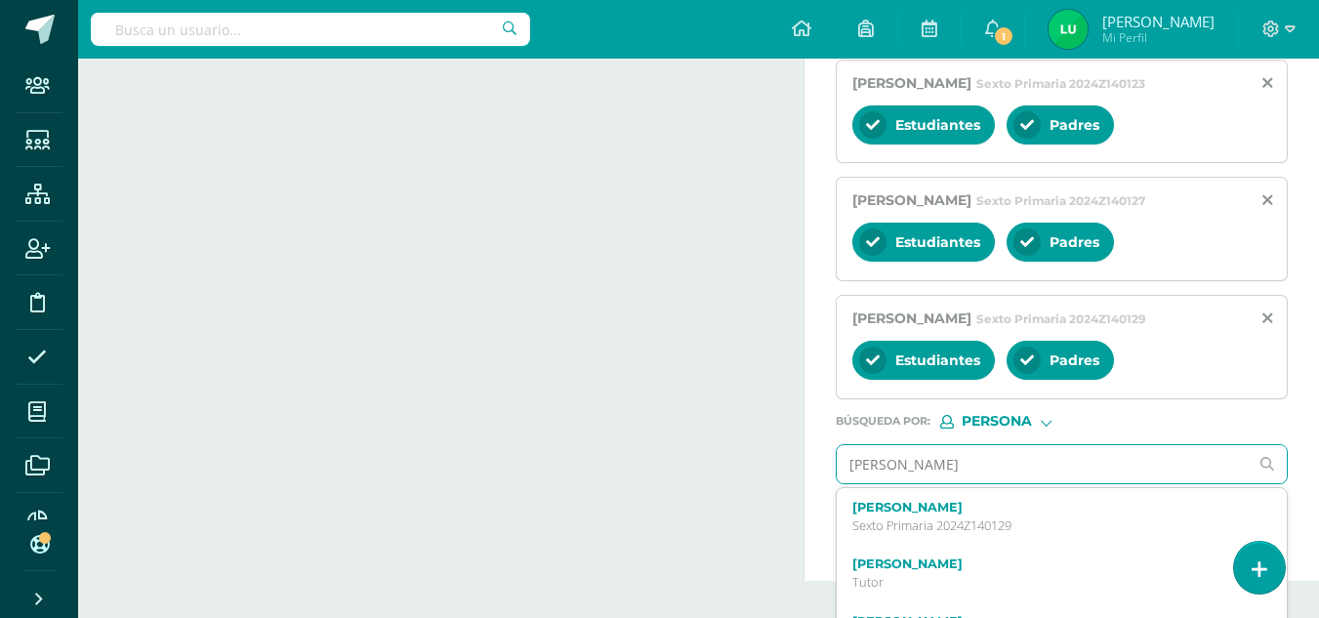
type input "[PERSON_NAME]"
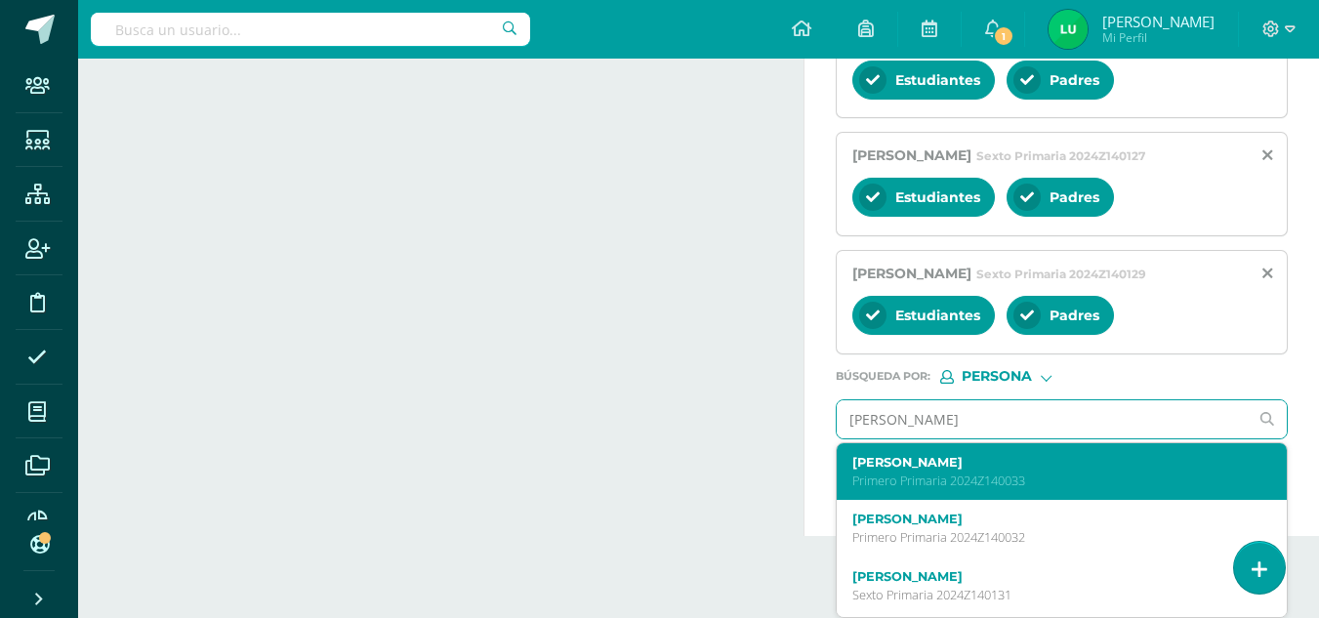
click at [865, 472] on div "[PERSON_NAME] Primero Primaria 2024Z140033" at bounding box center [1053, 472] width 402 height 34
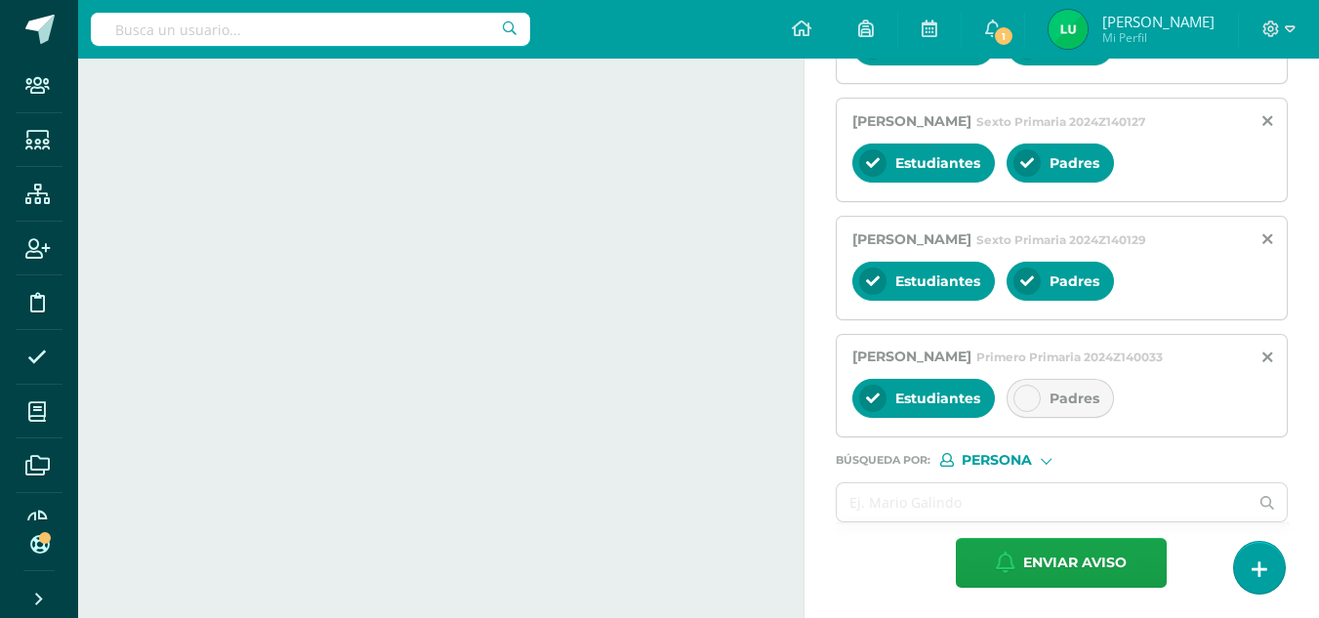
click at [1037, 418] on div "Padres" at bounding box center [1059, 398] width 107 height 39
click at [886, 521] on input "text" at bounding box center [1043, 502] width 412 height 38
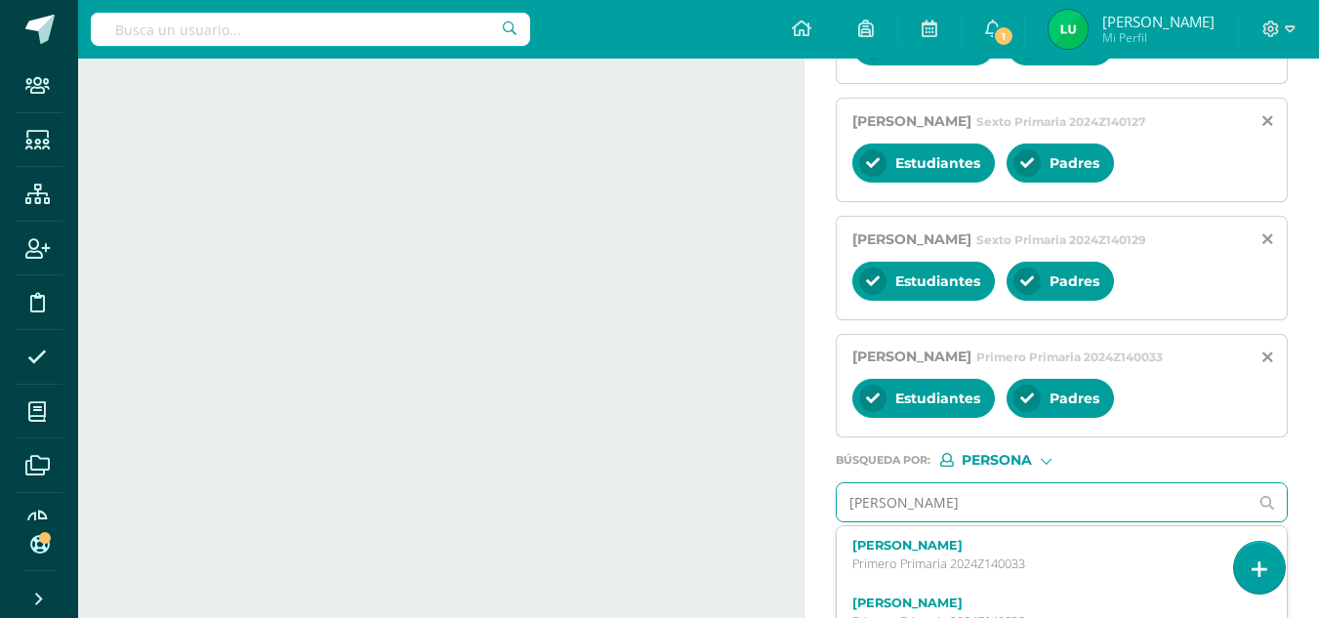
type input "[PERSON_NAME]"
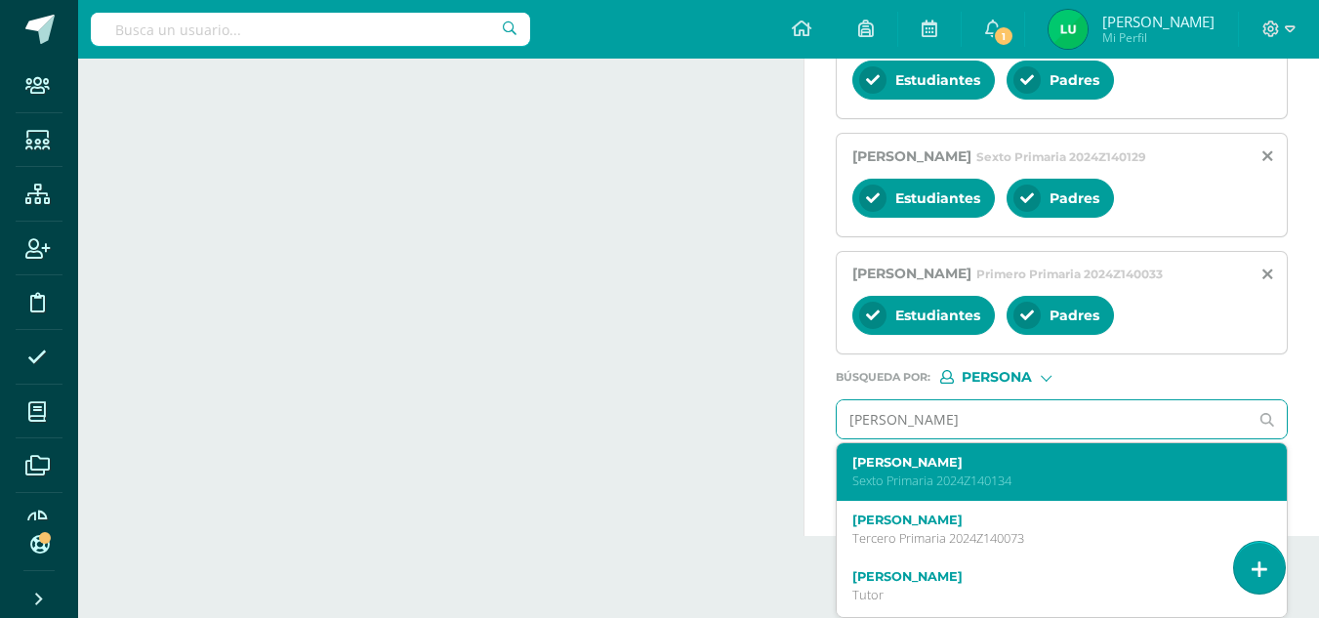
click at [878, 489] on p "Sexto Primaria 2024Z140134" at bounding box center [1053, 480] width 402 height 17
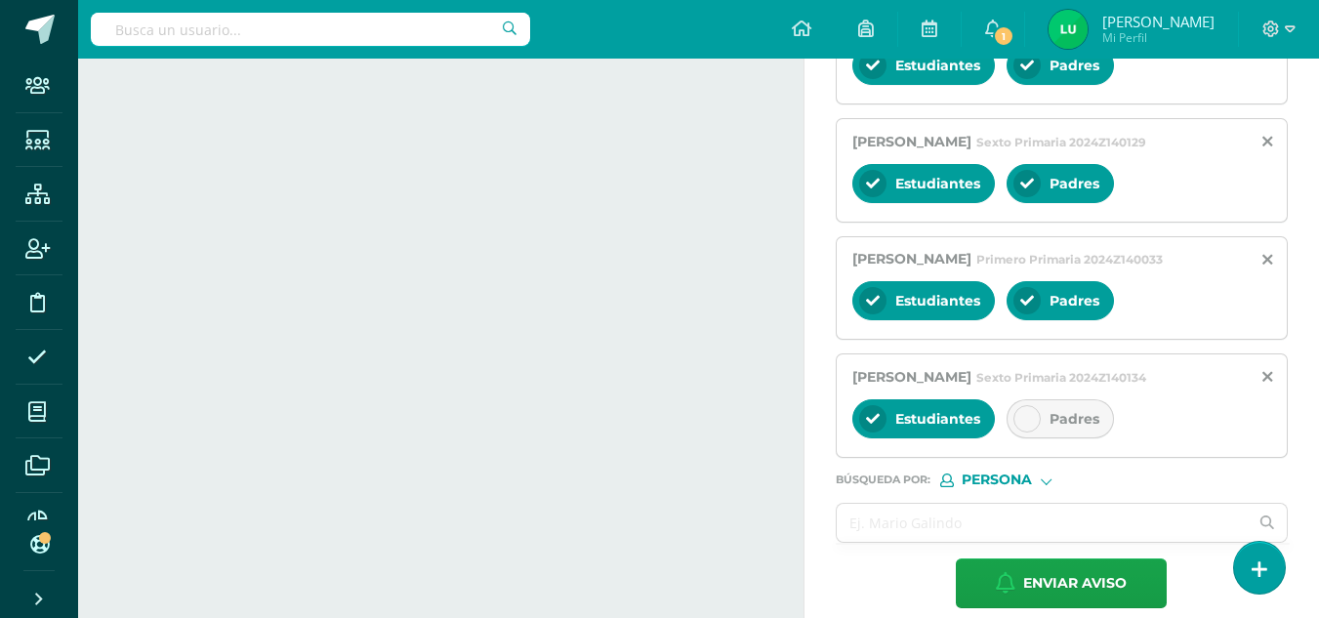
click at [1043, 438] on div "Padres" at bounding box center [1059, 418] width 107 height 39
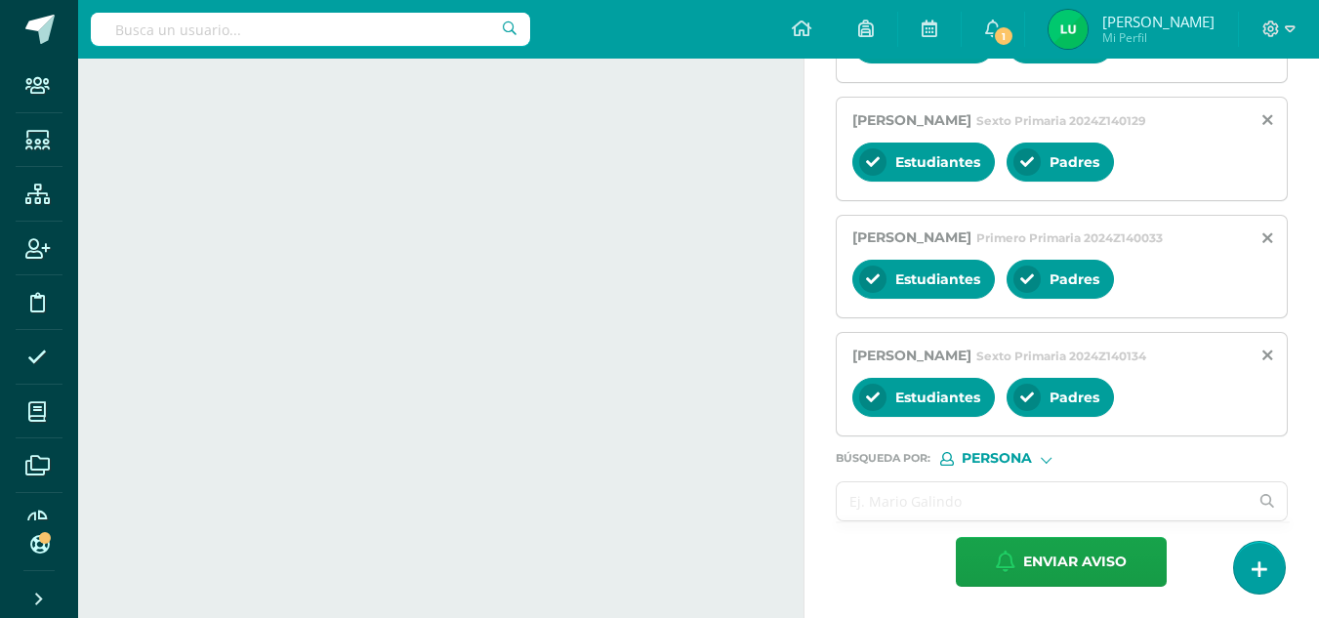
click at [928, 491] on input "text" at bounding box center [1043, 501] width 412 height 38
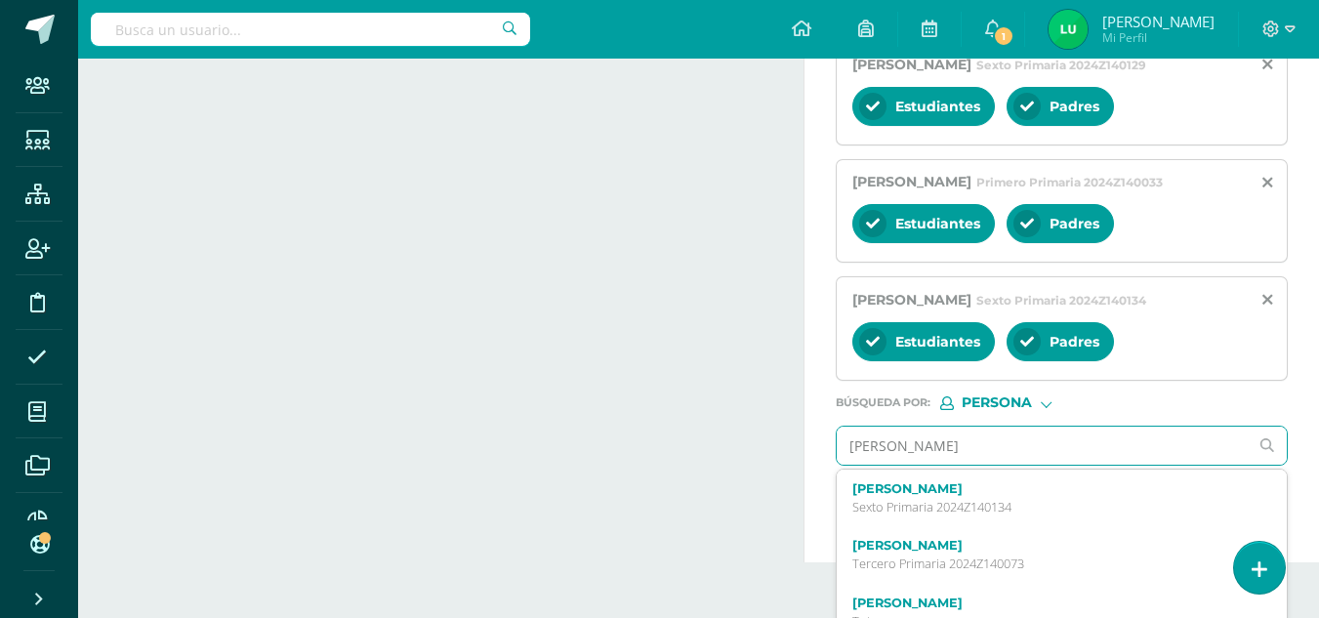
type input "[PERSON_NAME]"
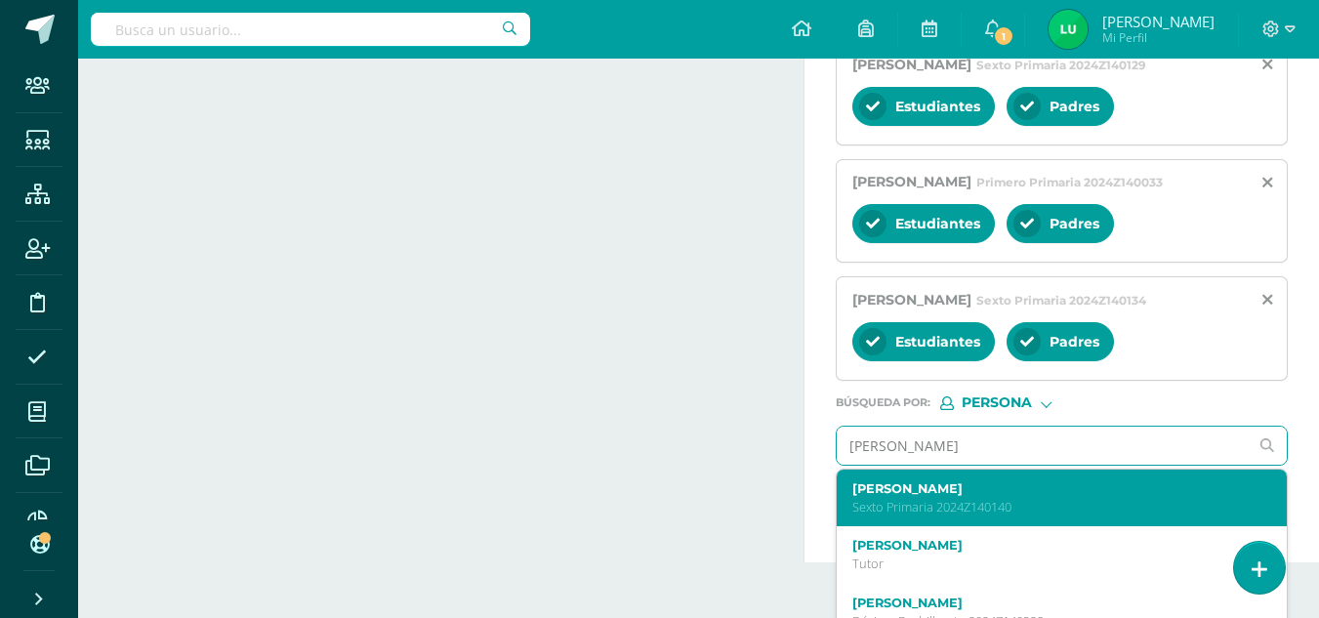
click at [885, 496] on label "[PERSON_NAME]" at bounding box center [1053, 488] width 402 height 15
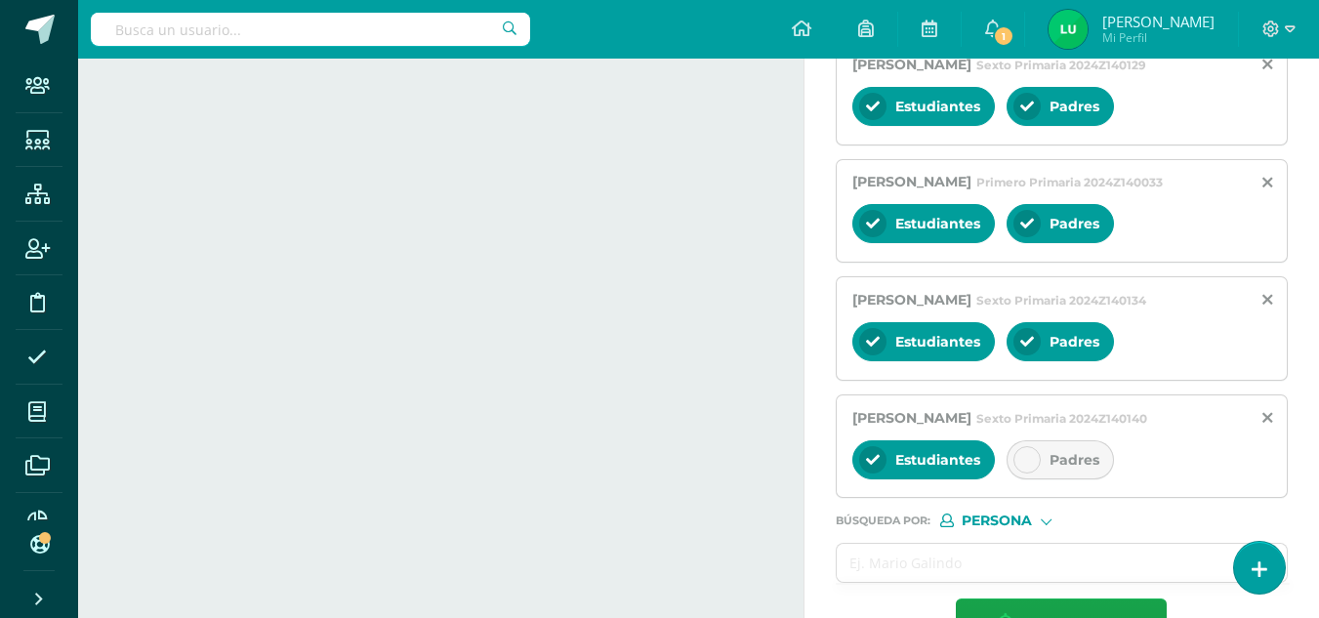
scroll to position [1077, 0]
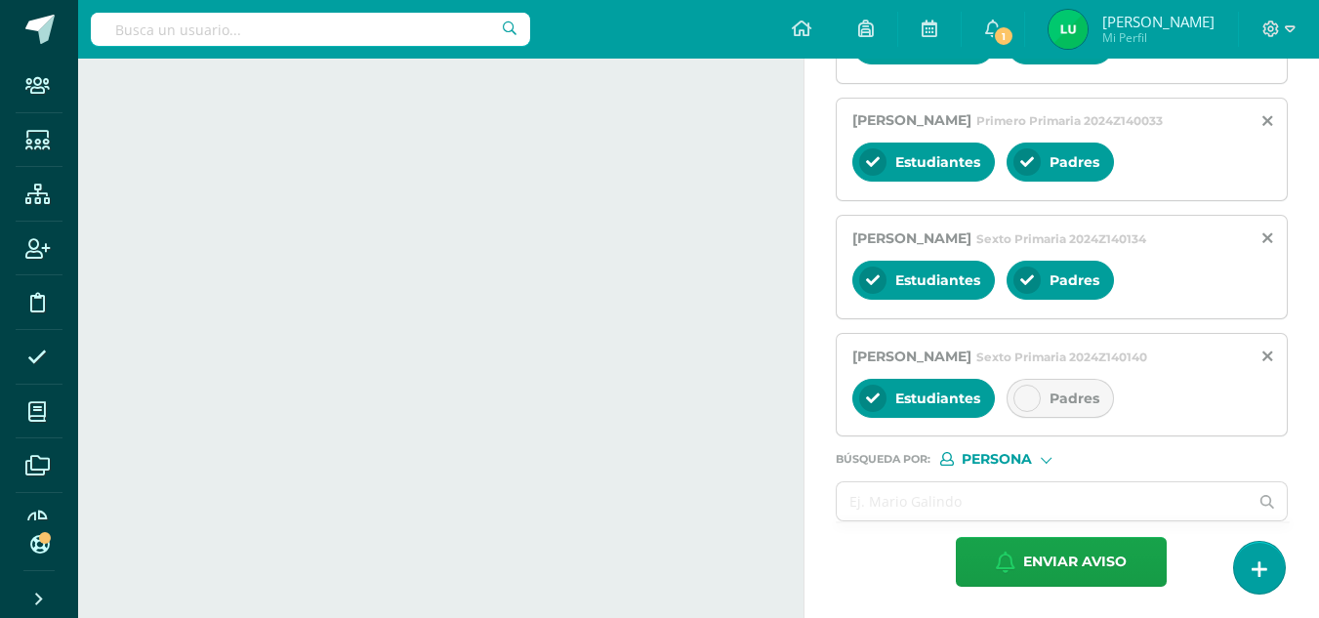
click at [1057, 407] on span "Padres" at bounding box center [1074, 398] width 50 height 18
click at [989, 495] on input "text" at bounding box center [1043, 501] width 412 height 38
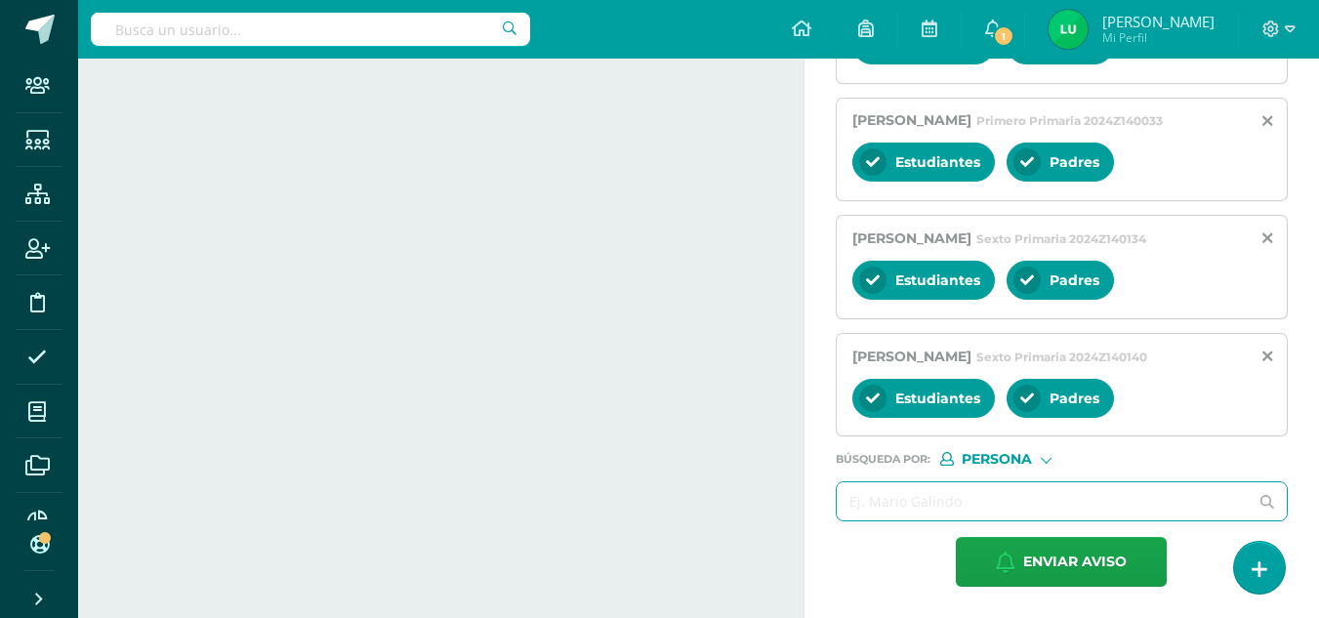
click at [939, 498] on input "text" at bounding box center [1043, 501] width 412 height 38
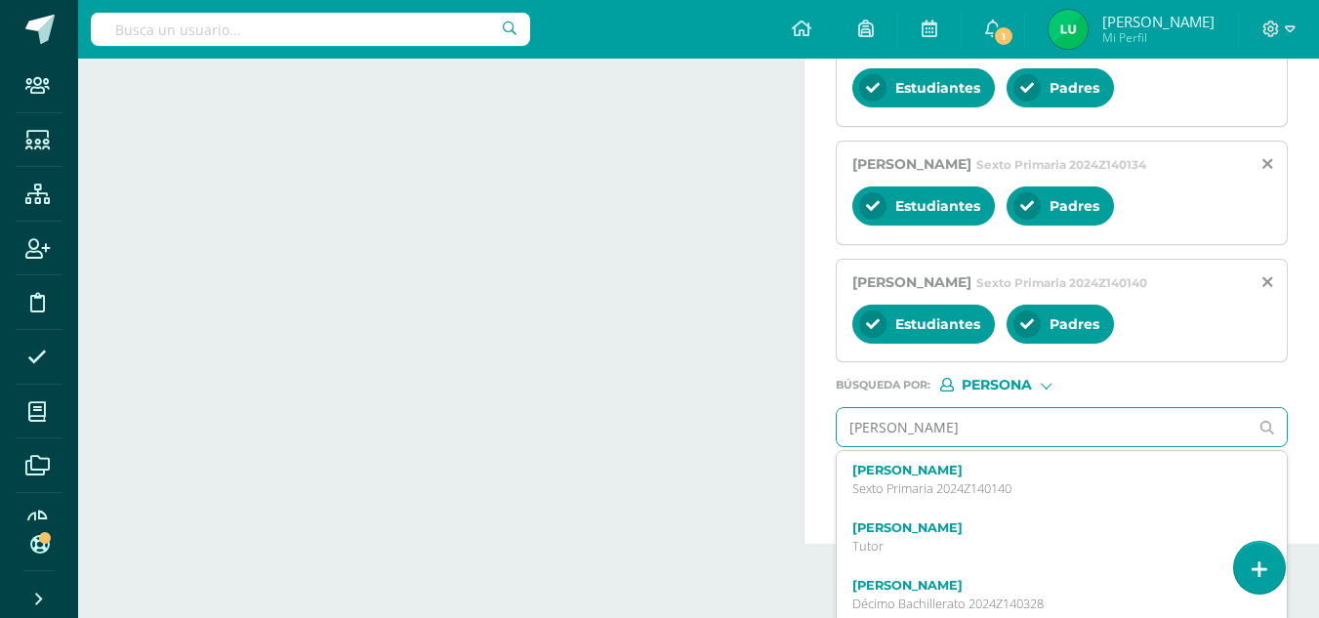
type input "[PERSON_NAME]"
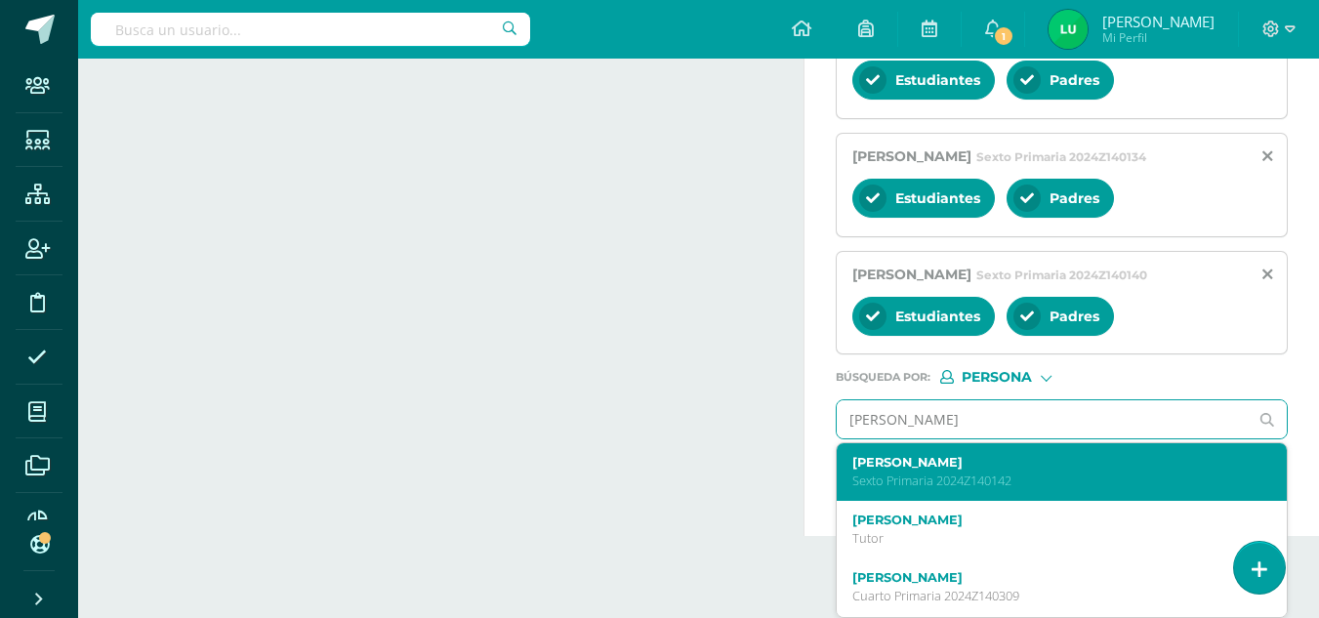
click at [898, 473] on p "Sexto Primaria 2024Z140142" at bounding box center [1053, 480] width 402 height 17
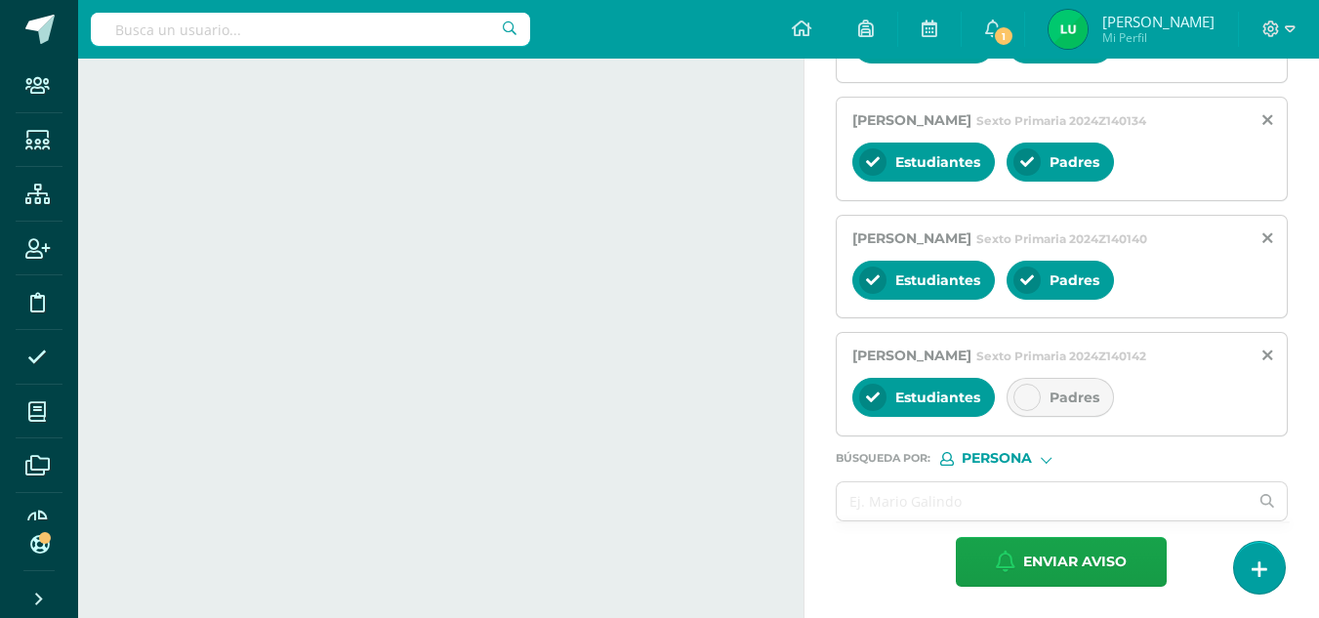
click at [1045, 417] on div "Padres" at bounding box center [1059, 397] width 107 height 39
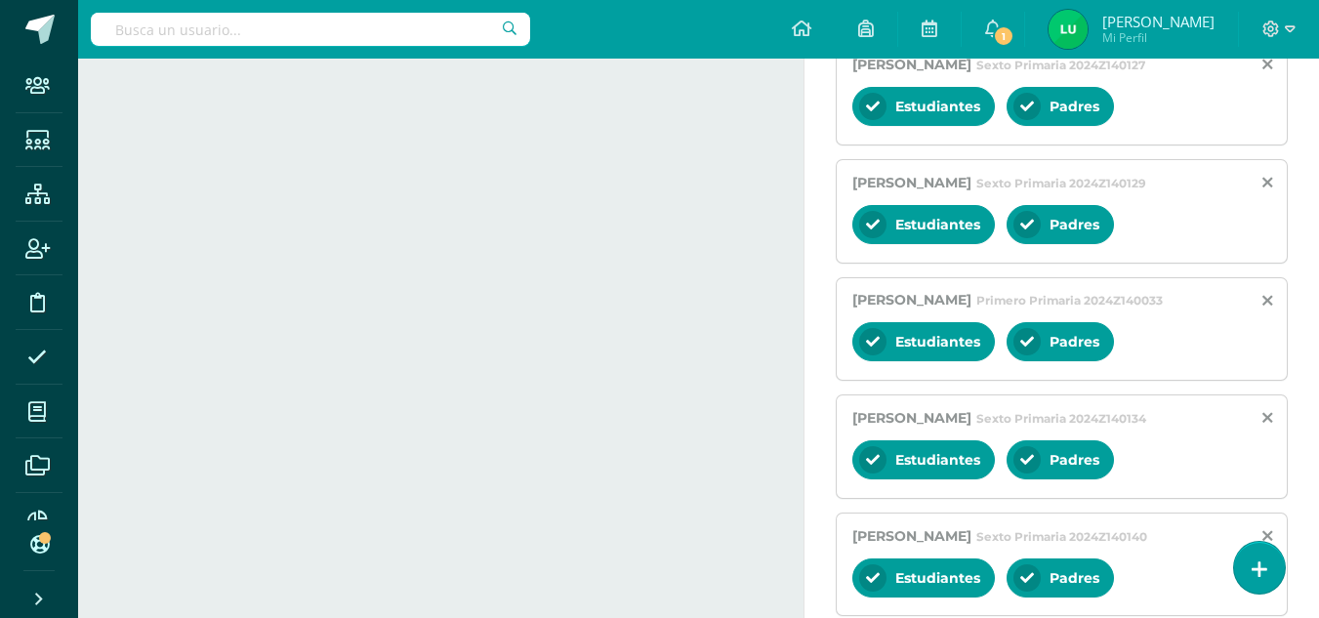
scroll to position [1251, 0]
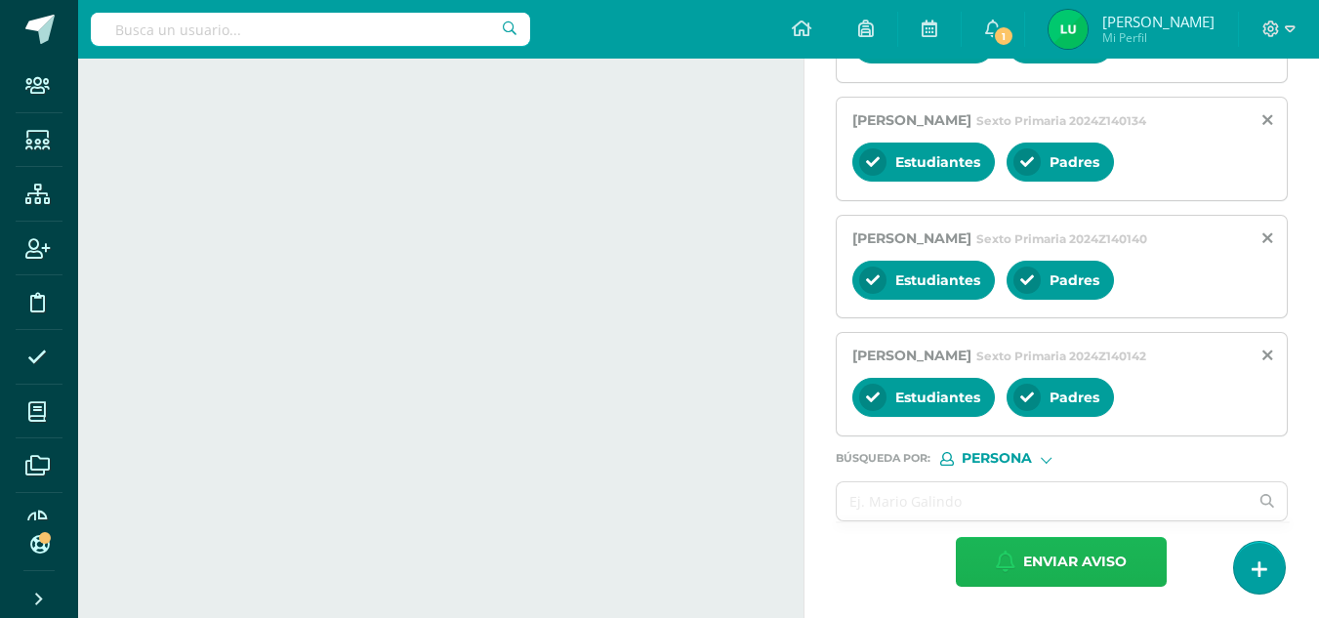
click at [1058, 543] on span "Enviar aviso" at bounding box center [1074, 562] width 103 height 48
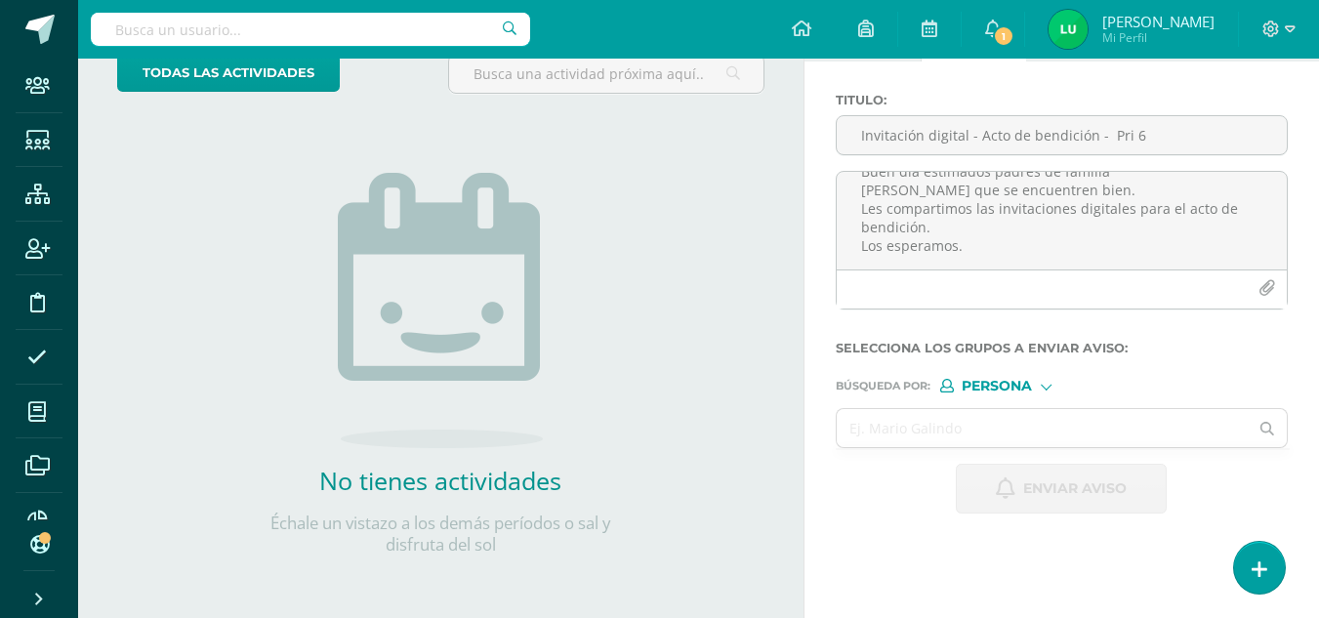
scroll to position [0, 0]
